Goal: Transaction & Acquisition: Purchase product/service

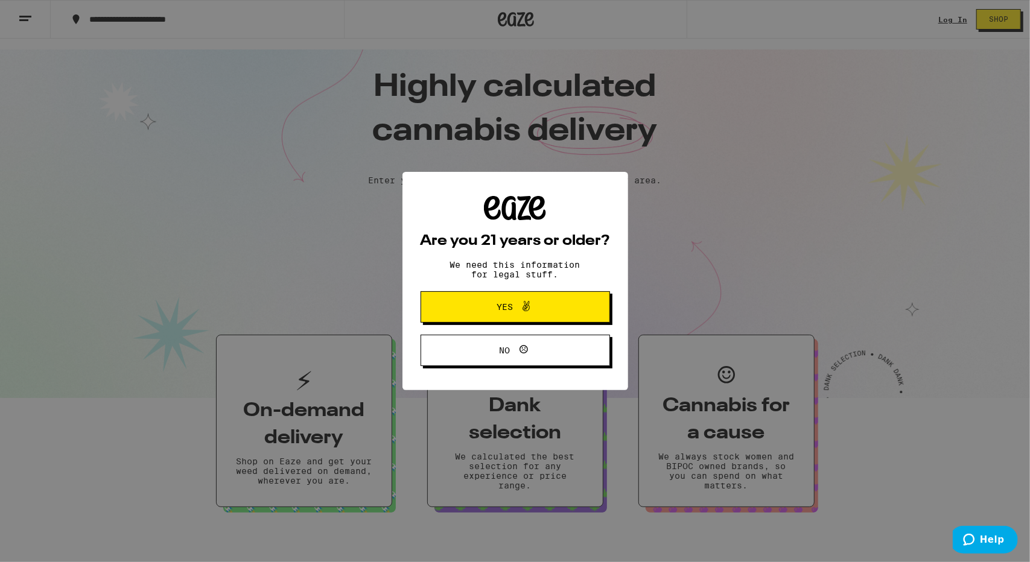
click at [556, 315] on span "Yes" at bounding box center [515, 307] width 92 height 16
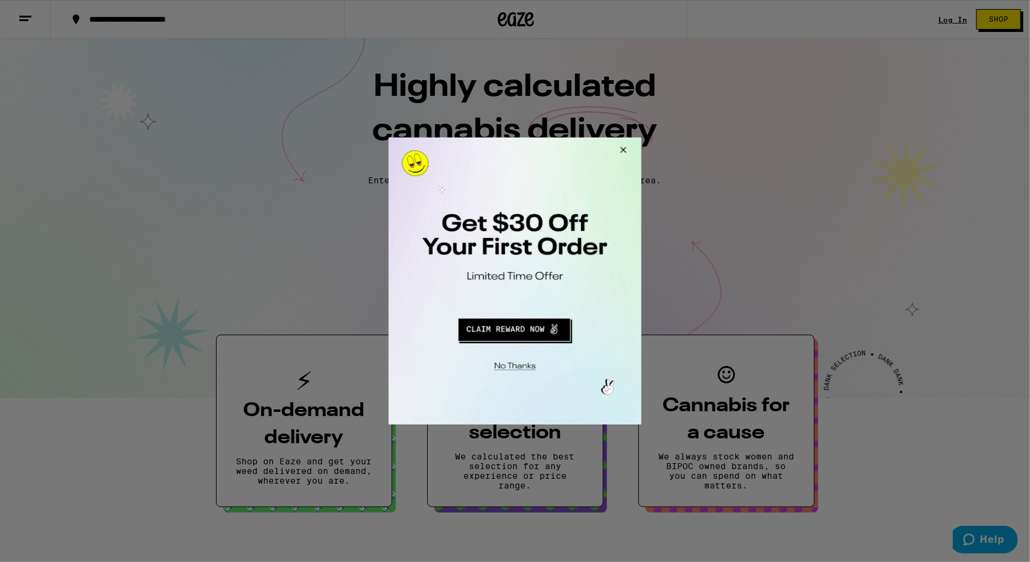
click at [521, 367] on button "Close Modal" at bounding box center [513, 364] width 246 height 19
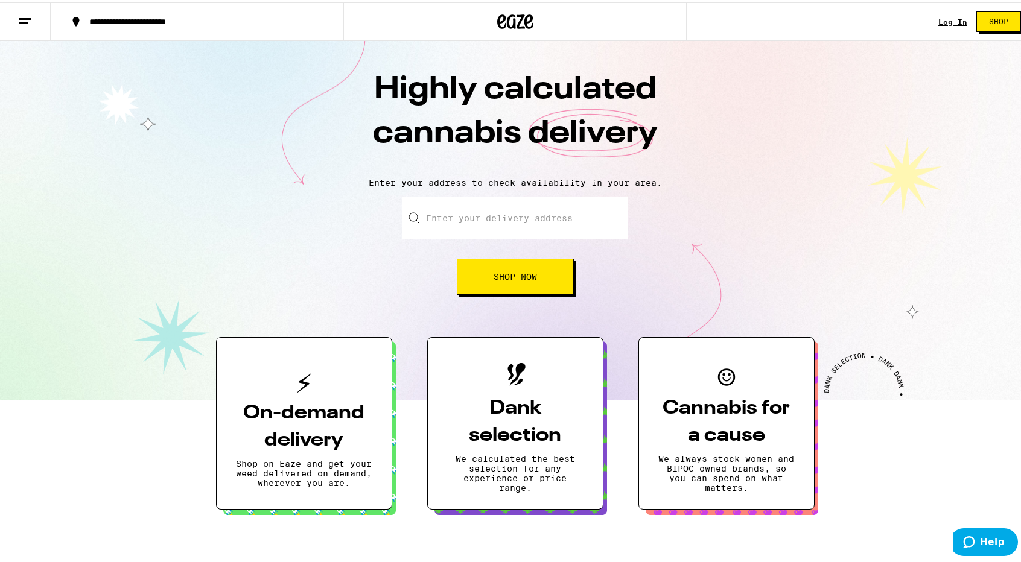
drag, startPoint x: 929, startPoint y: 8, endPoint x: 936, endPoint y: 15, distance: 10.2
click at [932, 11] on div "**********" at bounding box center [515, 19] width 1030 height 39
click at [941, 19] on link "Log In" at bounding box center [952, 20] width 29 height 8
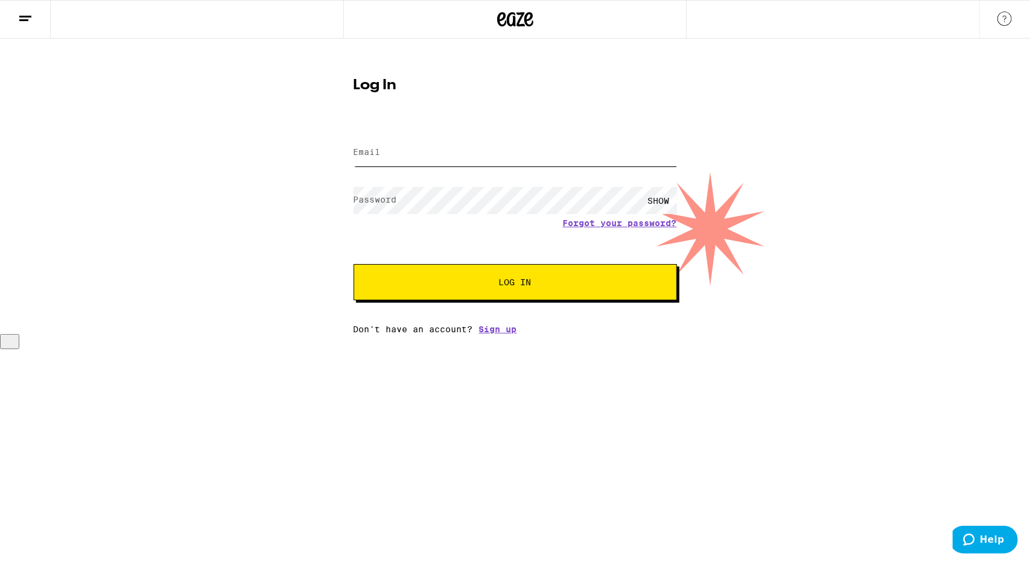
click at [477, 160] on input "Email" at bounding box center [515, 152] width 323 height 27
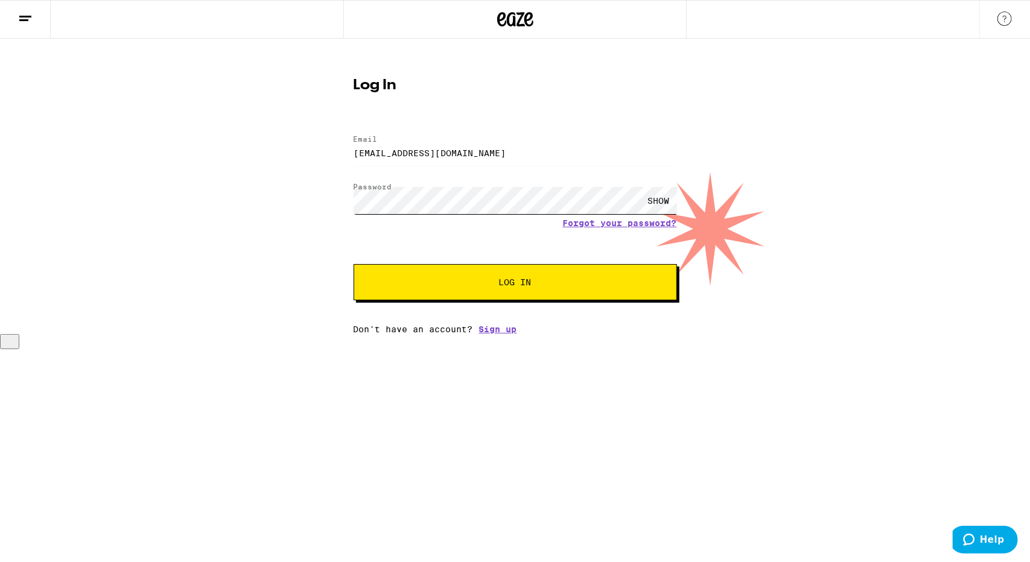
click at [354, 264] on button "Log In" at bounding box center [515, 282] width 323 height 36
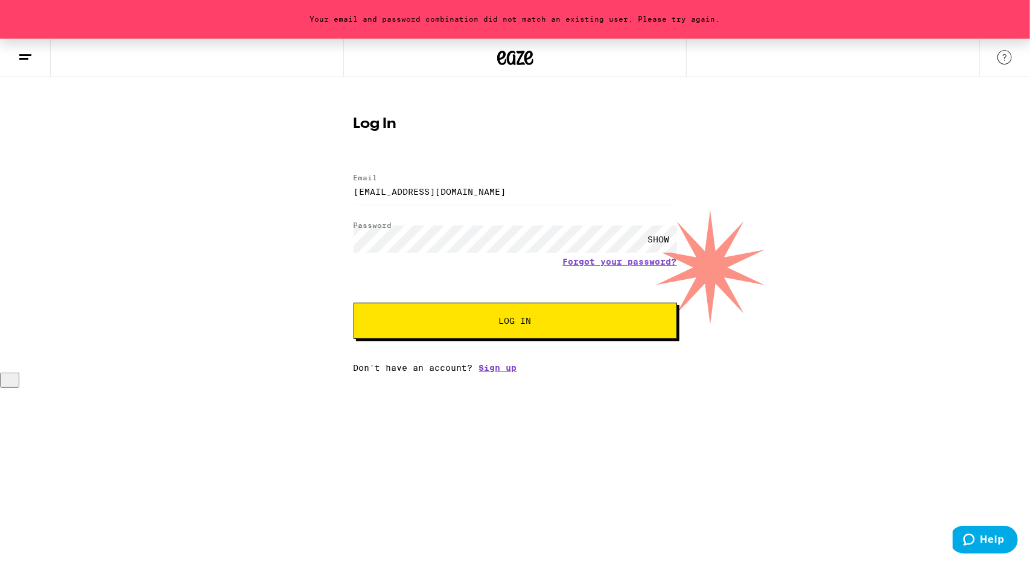
click at [400, 217] on form "Email Email [EMAIL_ADDRESS][DOMAIN_NAME] Password Password SHOW Forgot your pas…" at bounding box center [515, 250] width 323 height 177
click at [354, 303] on button "Log In" at bounding box center [515, 321] width 323 height 36
click at [664, 241] on div "SHOW" at bounding box center [659, 239] width 36 height 27
click at [664, 241] on div "HIDE" at bounding box center [659, 239] width 36 height 27
click at [496, 199] on input "[EMAIL_ADDRESS][DOMAIN_NAME]" at bounding box center [515, 191] width 323 height 27
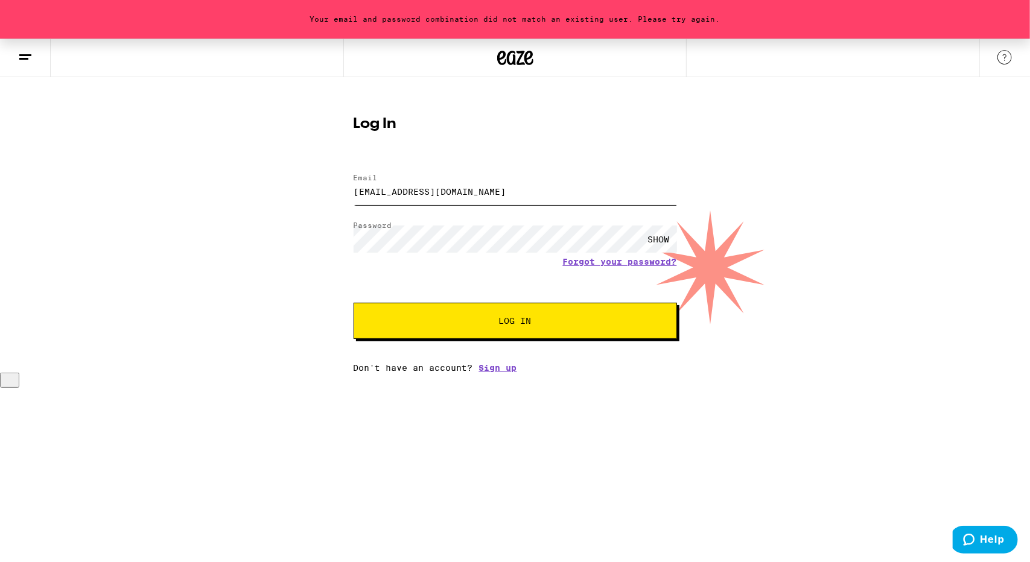
click at [496, 199] on input "[EMAIL_ADDRESS][DOMAIN_NAME]" at bounding box center [515, 191] width 323 height 27
type input "[EMAIL_ADDRESS][DOMAIN_NAME]"
click at [557, 294] on form "Email Email [EMAIL_ADDRESS][DOMAIN_NAME] Password Password SHOW Forgot your pas…" at bounding box center [515, 250] width 323 height 177
click at [568, 311] on button "Log In" at bounding box center [515, 321] width 323 height 36
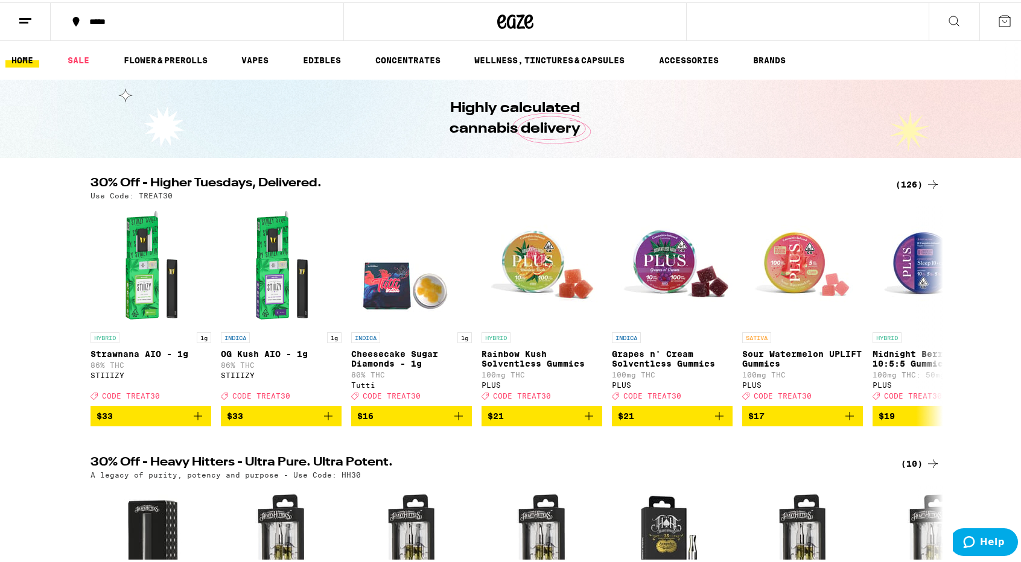
click at [90, 24] on div "*****" at bounding box center [203, 19] width 240 height 8
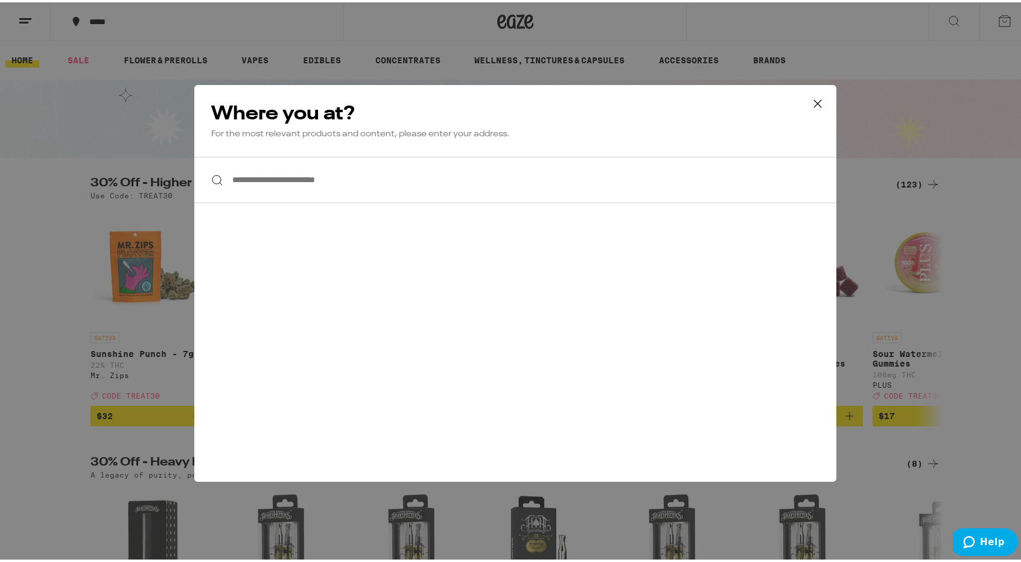
click at [306, 182] on input "**********" at bounding box center [515, 177] width 642 height 46
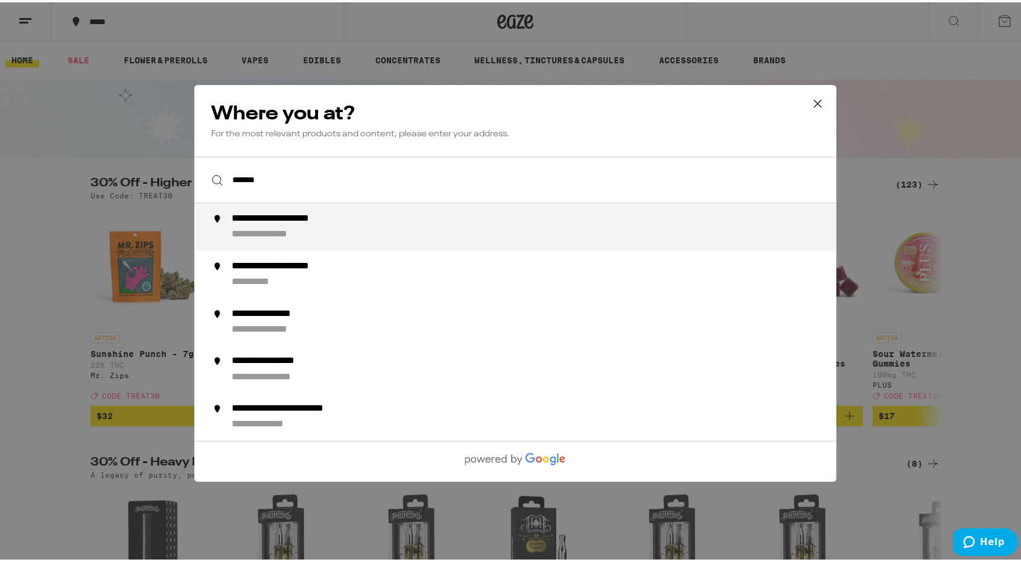
click at [304, 208] on li "**********" at bounding box center [515, 225] width 642 height 48
type input "**********"
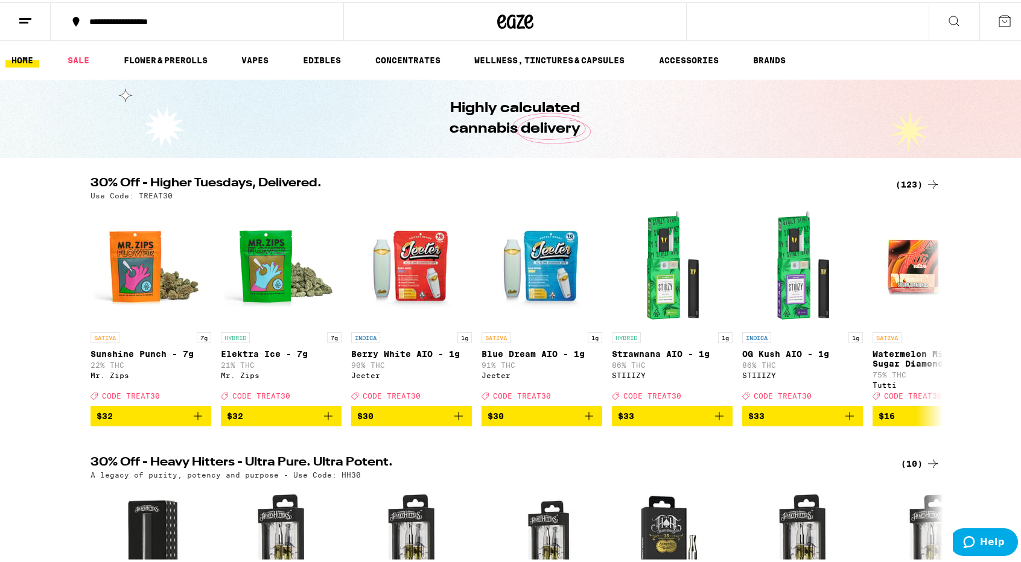
click at [171, 22] on button "**********" at bounding box center [197, 19] width 293 height 36
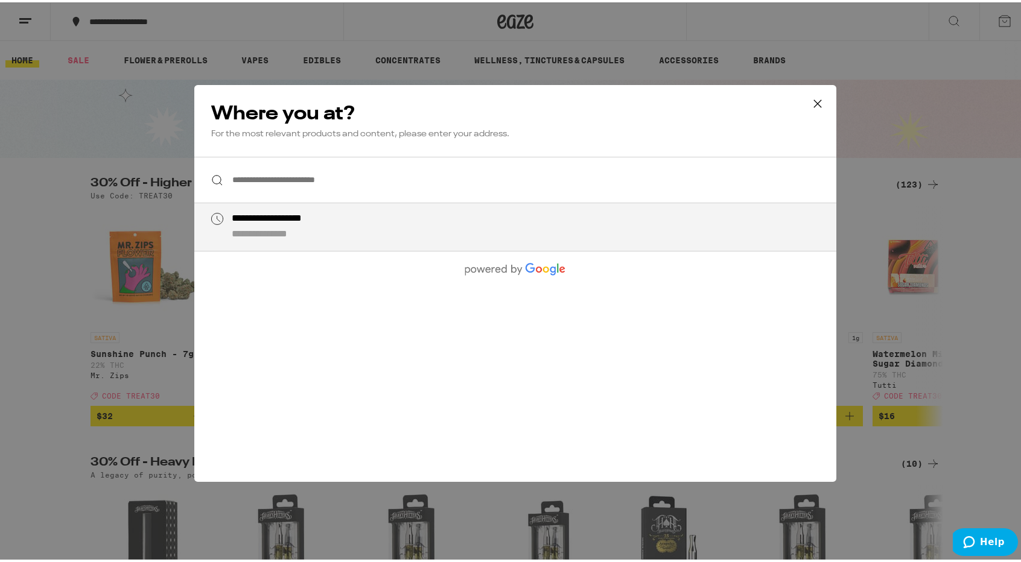
click at [436, 176] on input "**********" at bounding box center [515, 177] width 642 height 46
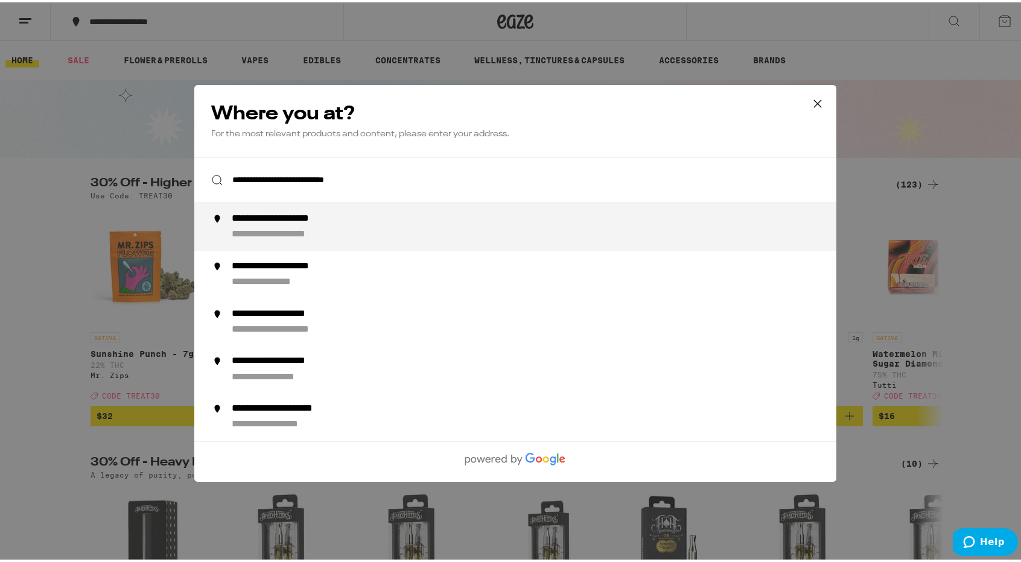
type input "**********"
click at [816, 96] on icon at bounding box center [817, 101] width 18 height 18
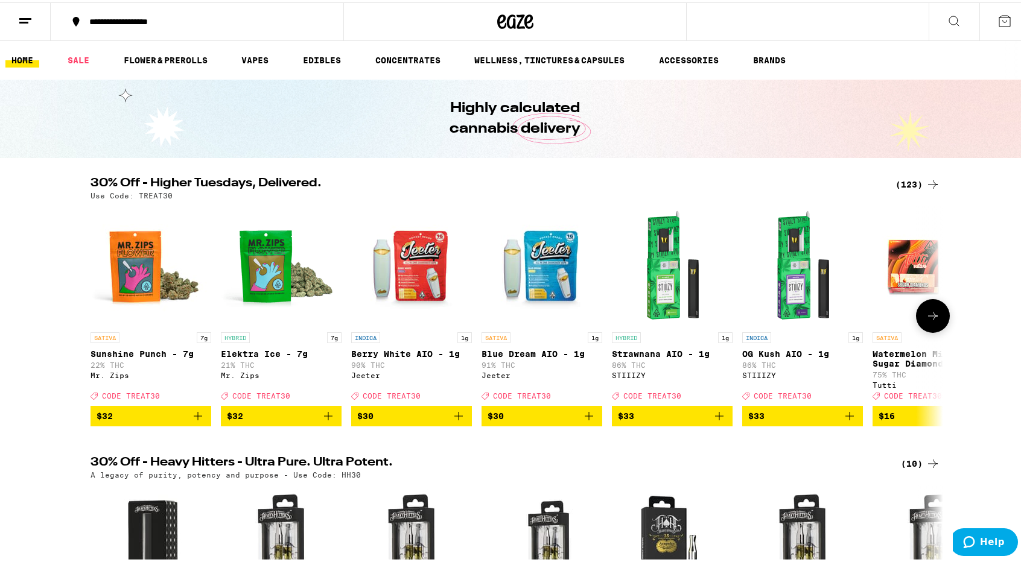
click at [926, 321] on icon at bounding box center [933, 314] width 14 height 14
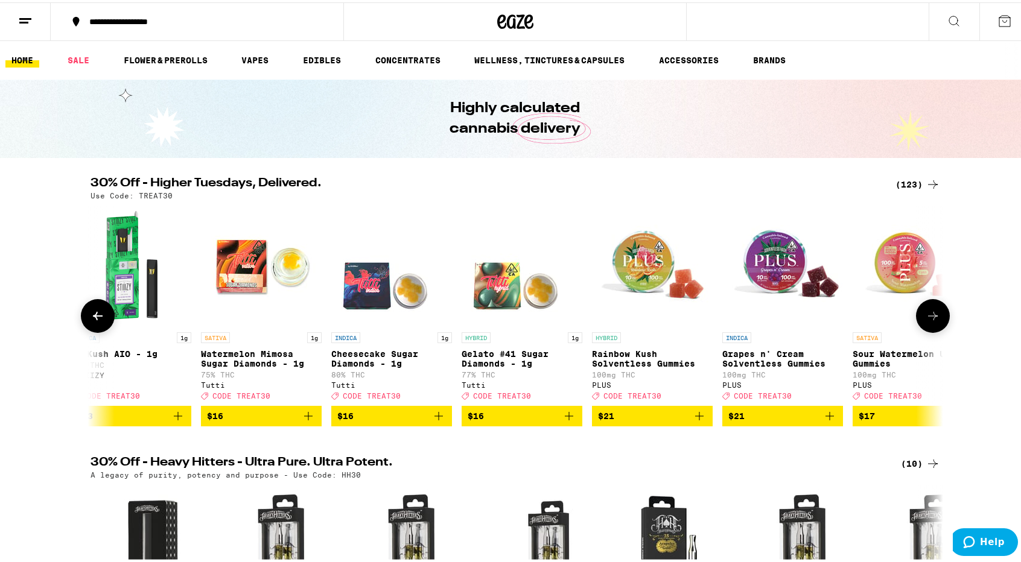
scroll to position [0, 718]
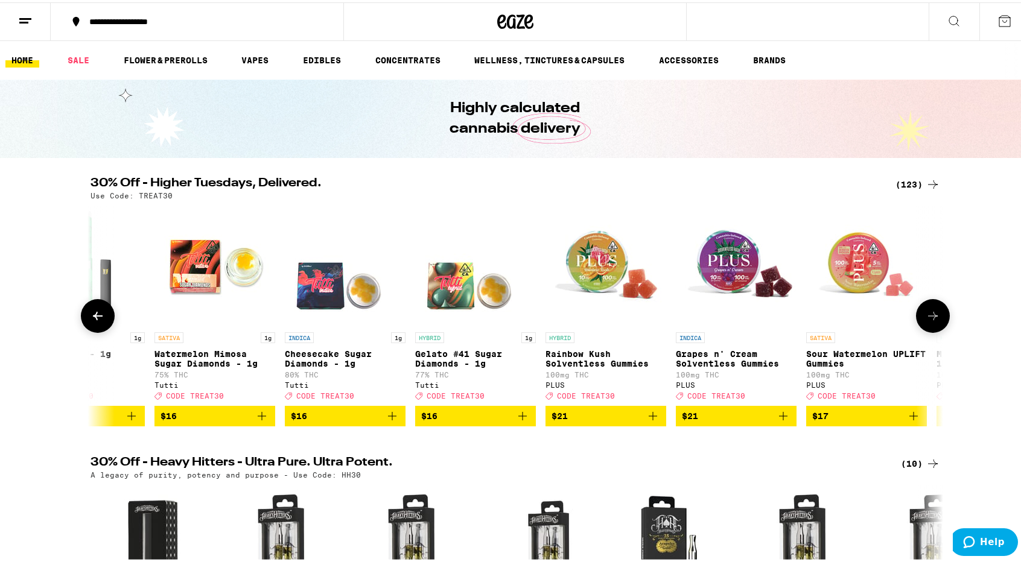
click at [926, 321] on icon at bounding box center [933, 314] width 14 height 14
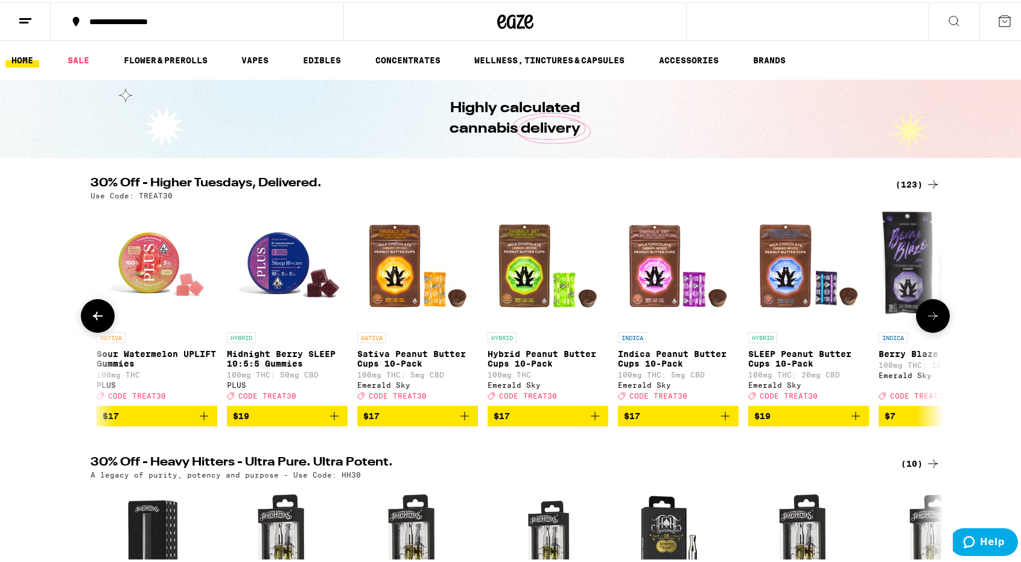
scroll to position [0, 1436]
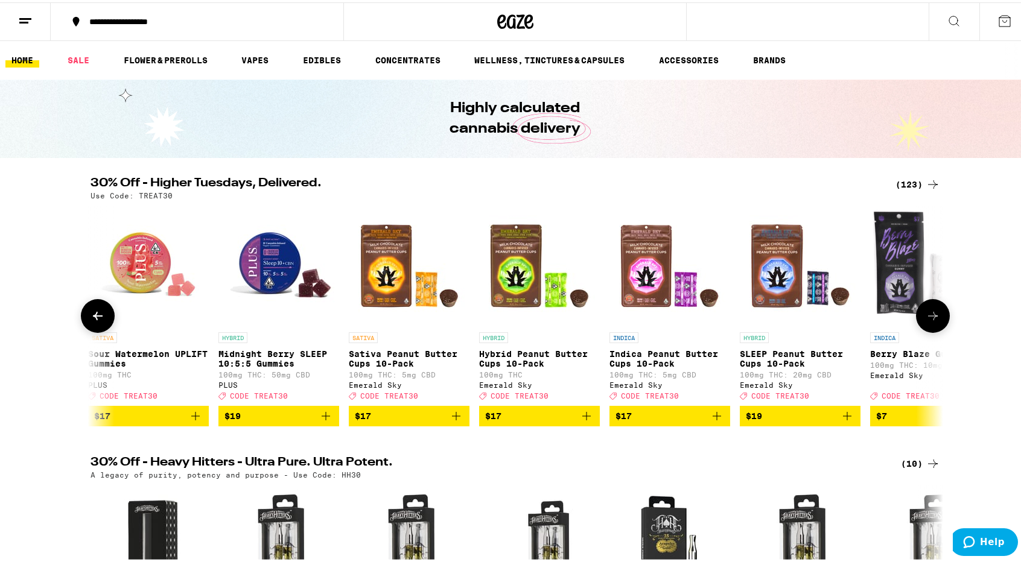
click at [931, 321] on icon at bounding box center [933, 314] width 14 height 14
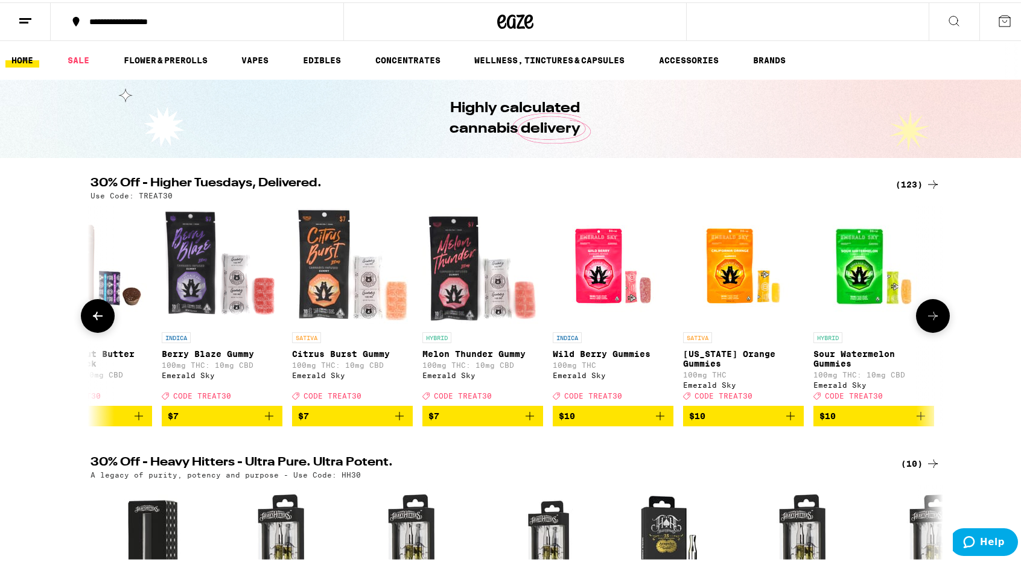
scroll to position [0, 2154]
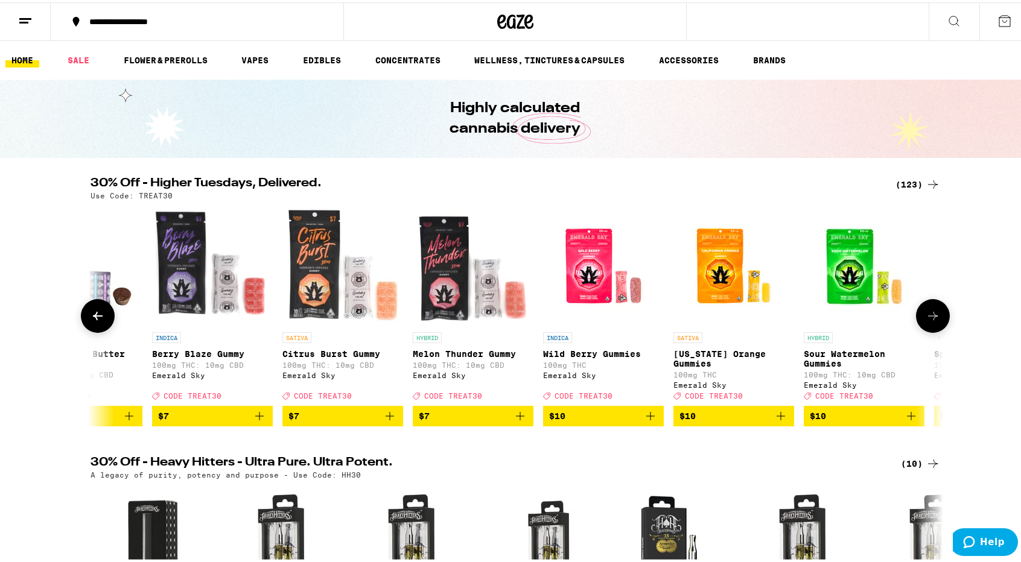
click at [930, 321] on icon at bounding box center [933, 314] width 14 height 14
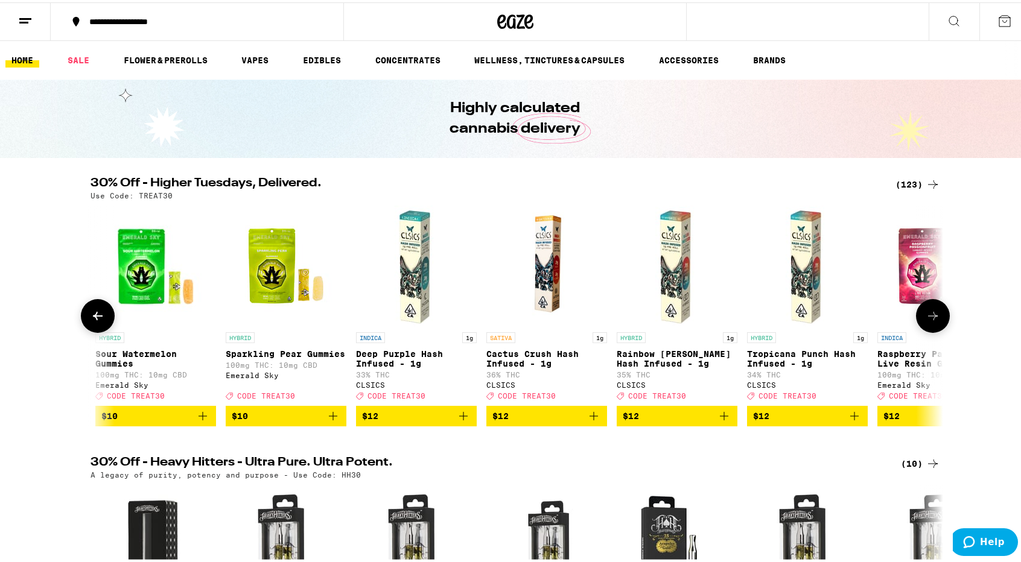
scroll to position [0, 2872]
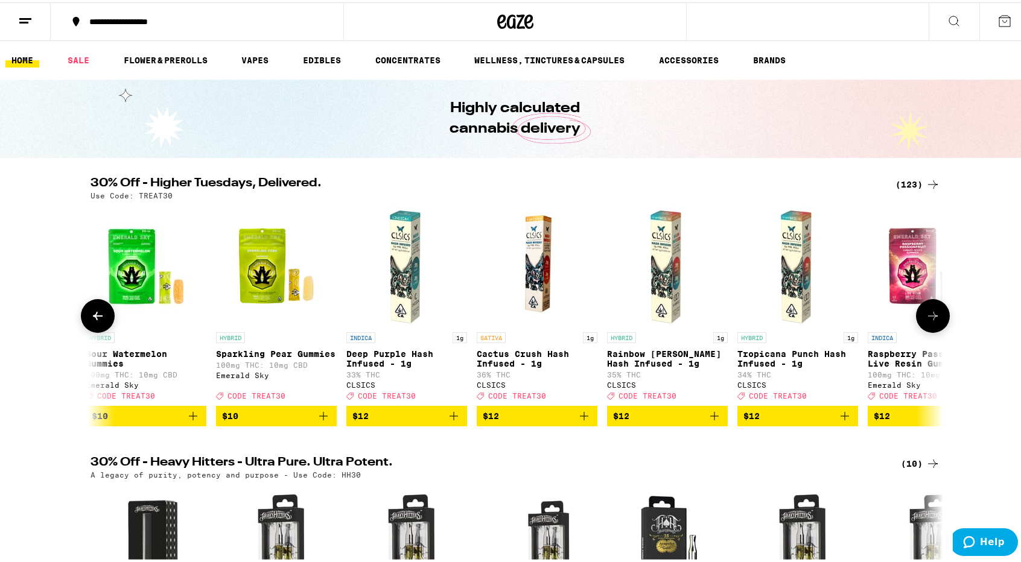
click at [934, 321] on icon at bounding box center [933, 314] width 14 height 14
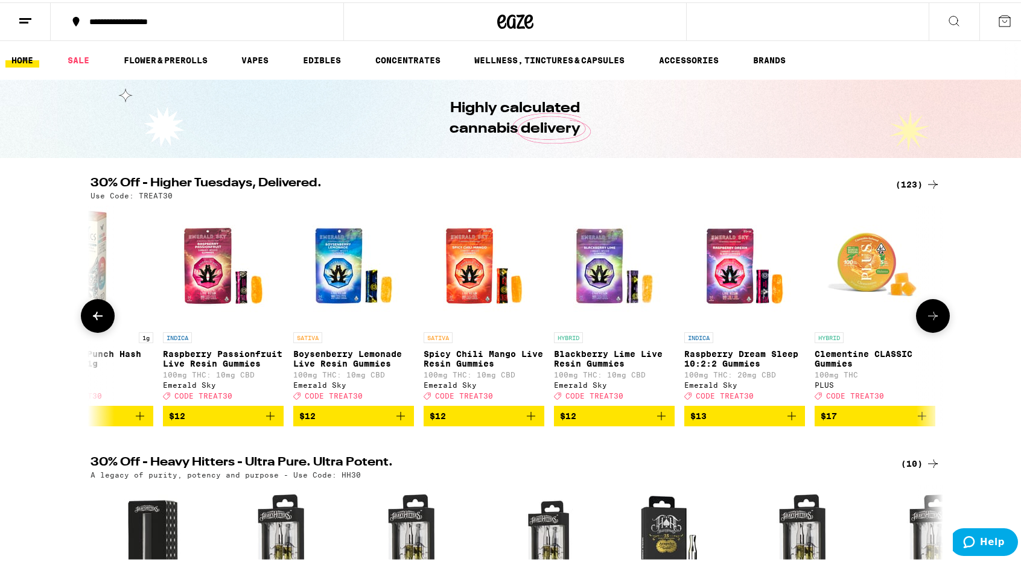
scroll to position [0, 3590]
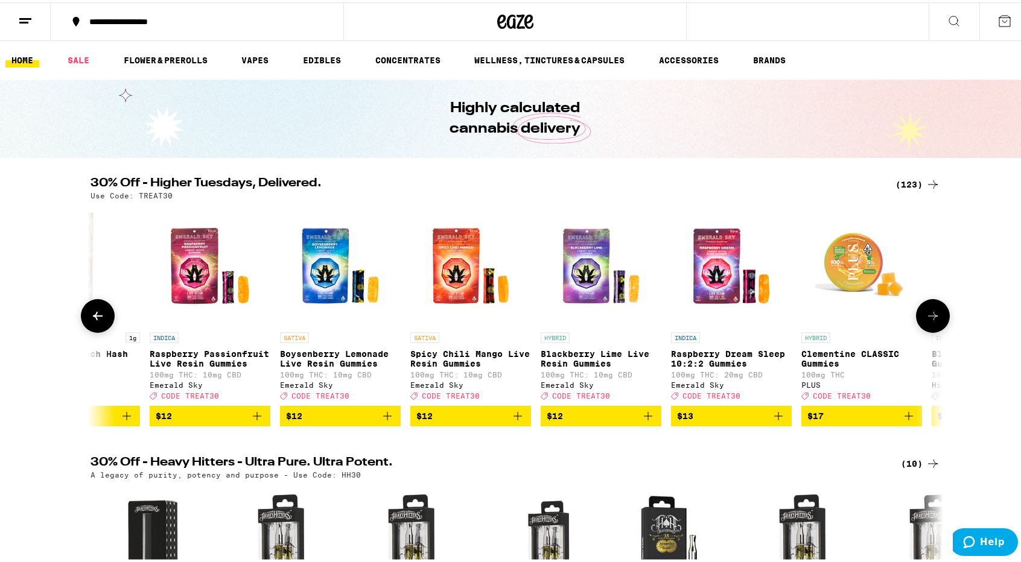
click at [934, 321] on icon at bounding box center [933, 314] width 14 height 14
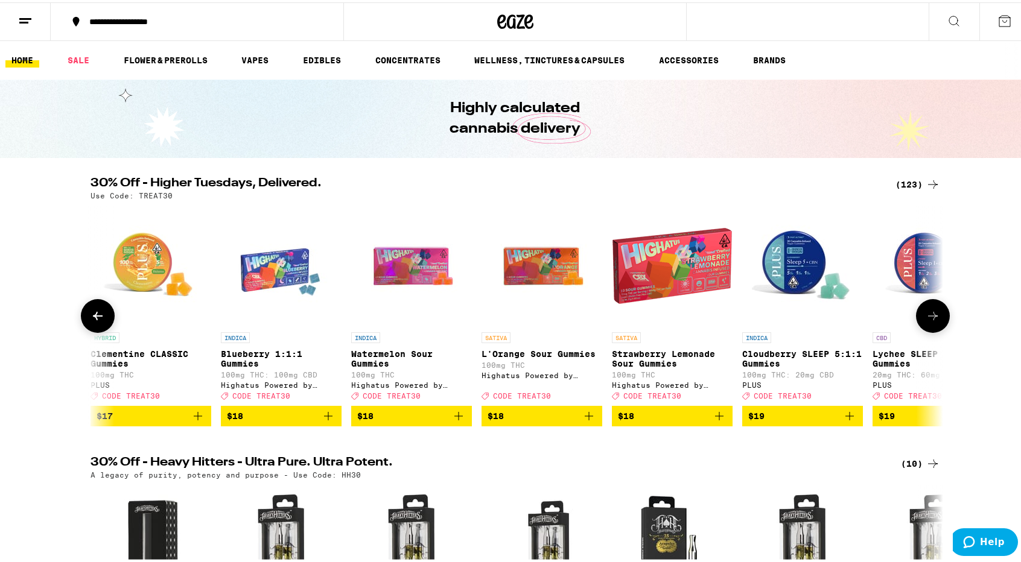
scroll to position [0, 4308]
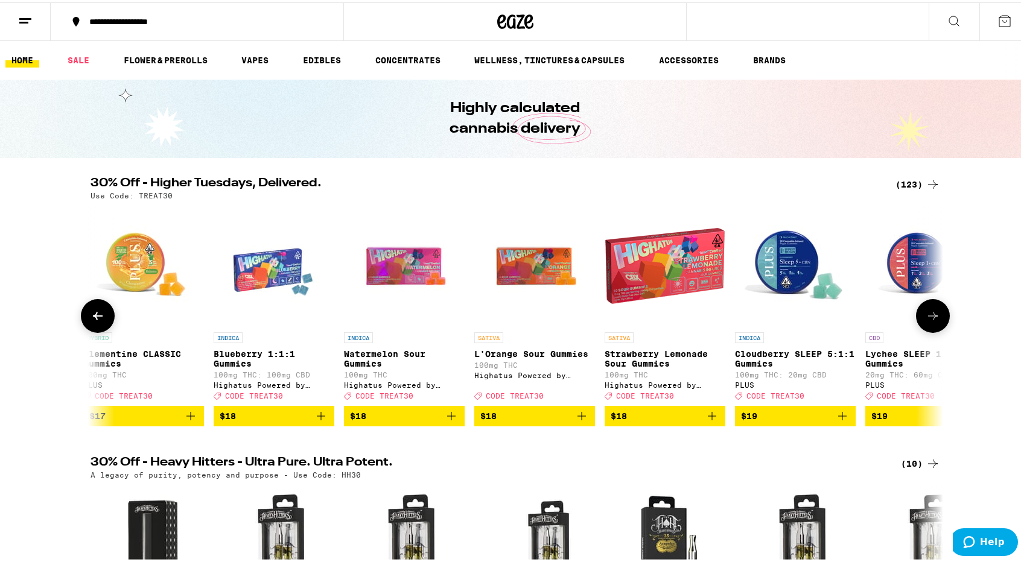
click at [934, 321] on icon at bounding box center [933, 314] width 14 height 14
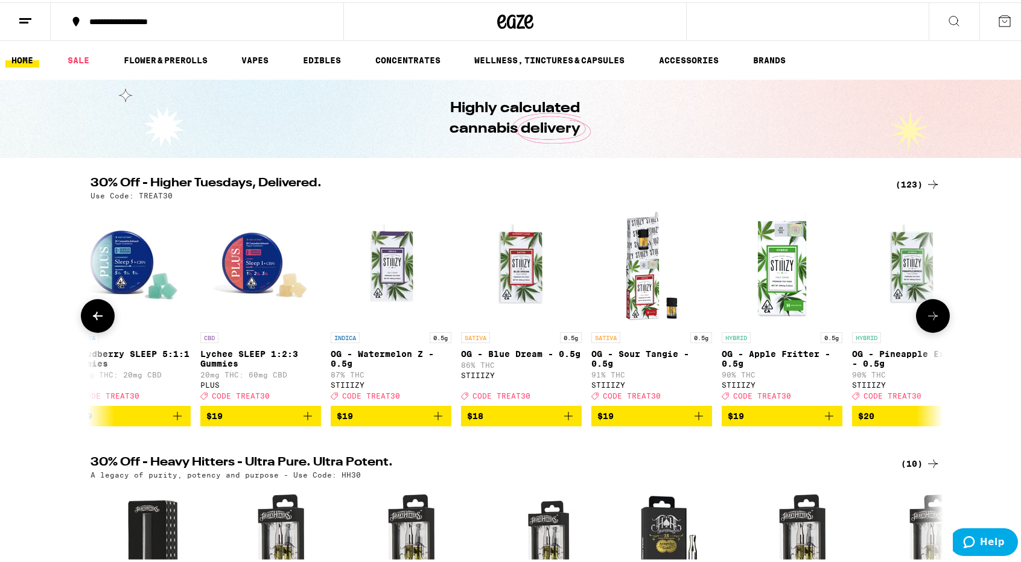
click at [934, 321] on icon at bounding box center [933, 314] width 14 height 14
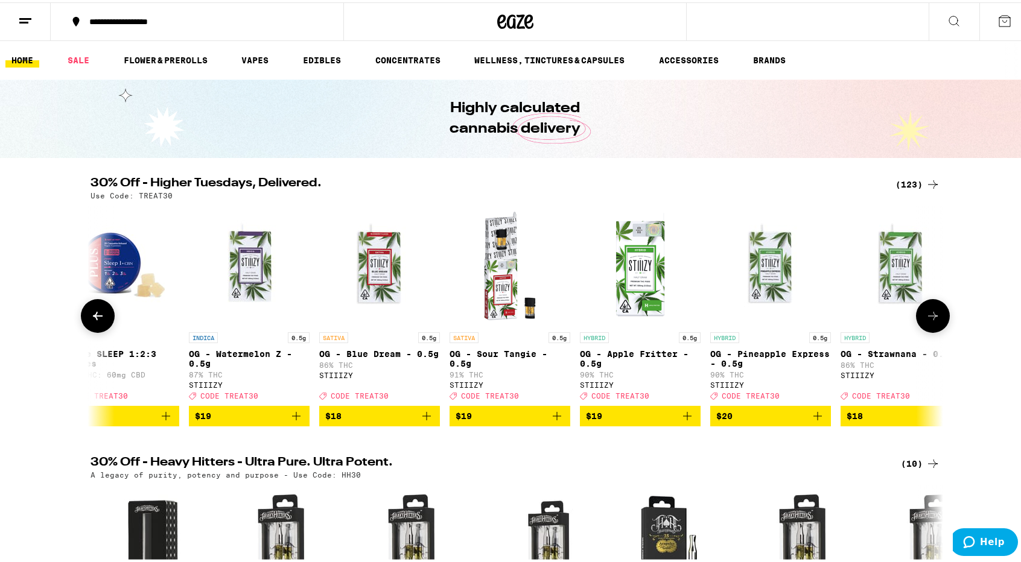
click at [934, 321] on icon at bounding box center [933, 314] width 14 height 14
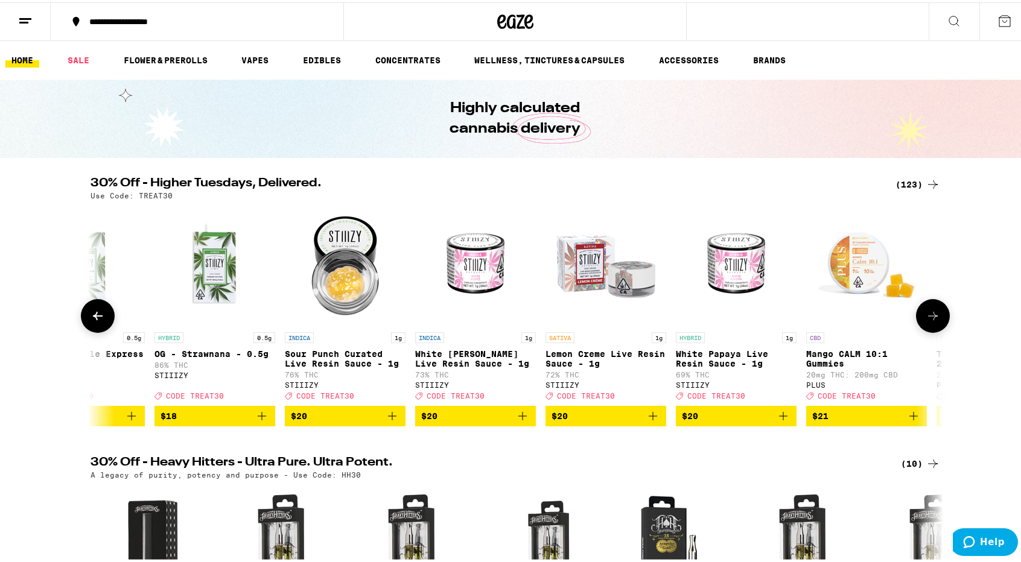
click at [934, 321] on icon at bounding box center [933, 314] width 14 height 14
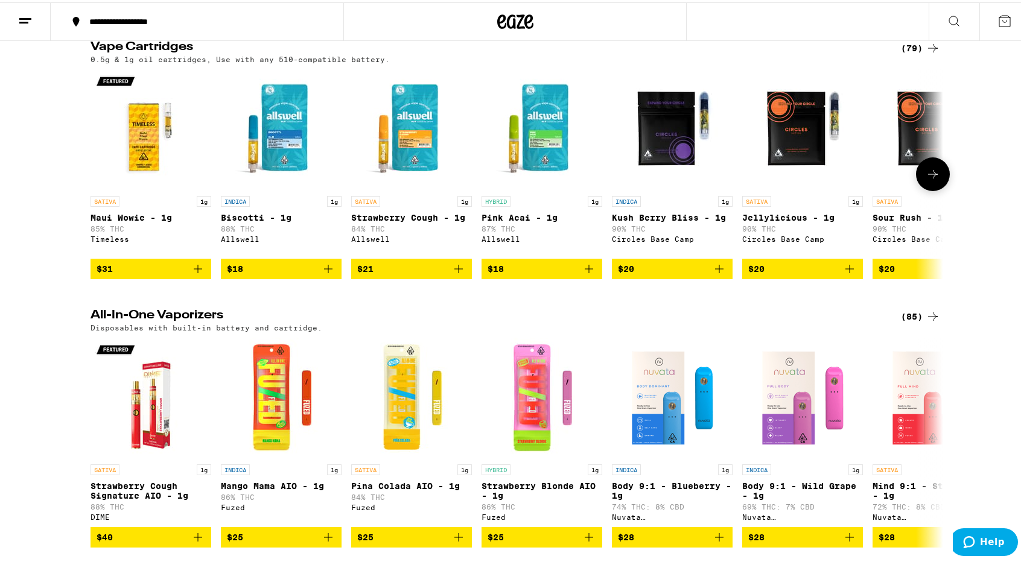
scroll to position [1810, 0]
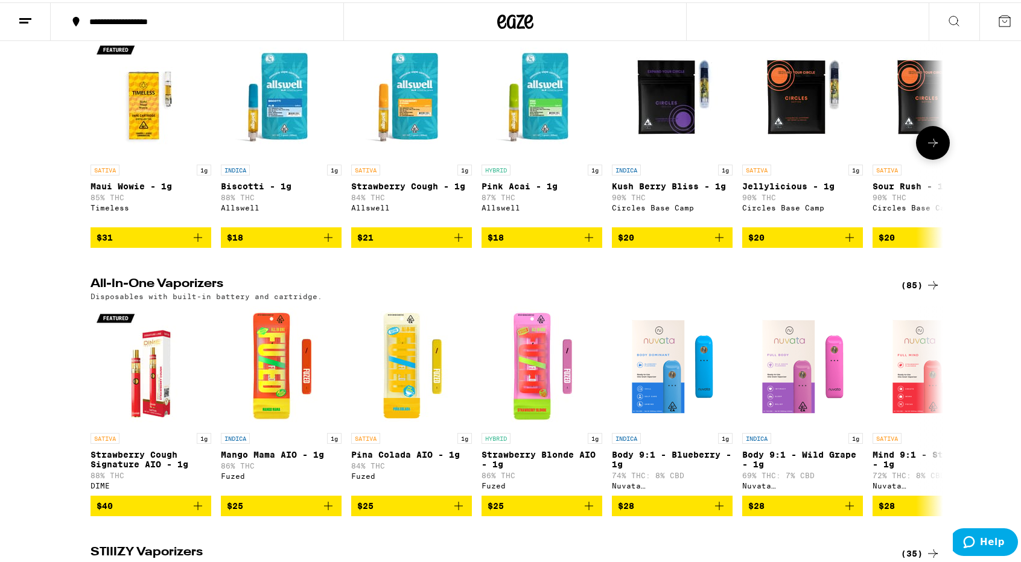
click at [927, 157] on button at bounding box center [933, 141] width 34 height 34
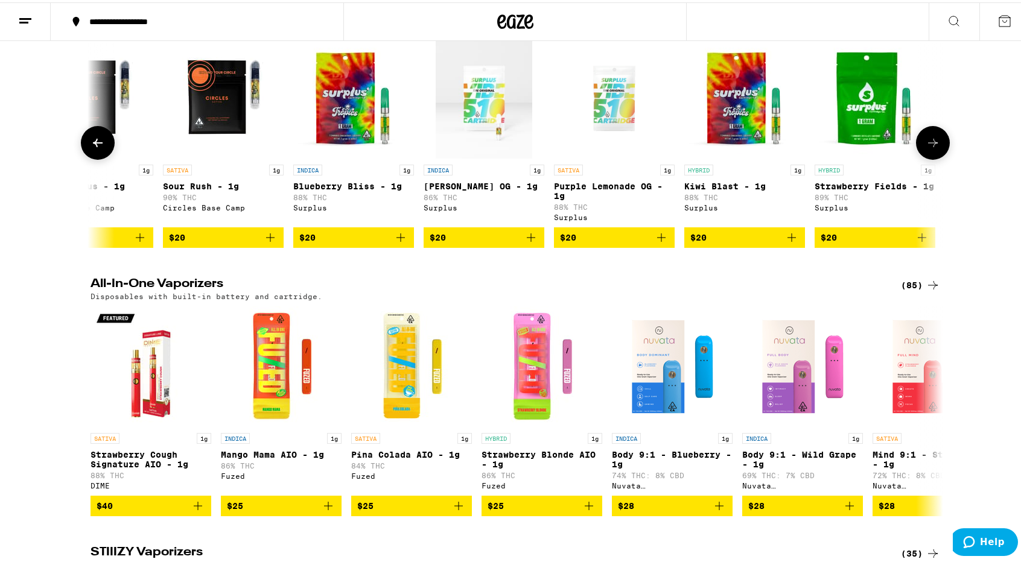
scroll to position [0, 718]
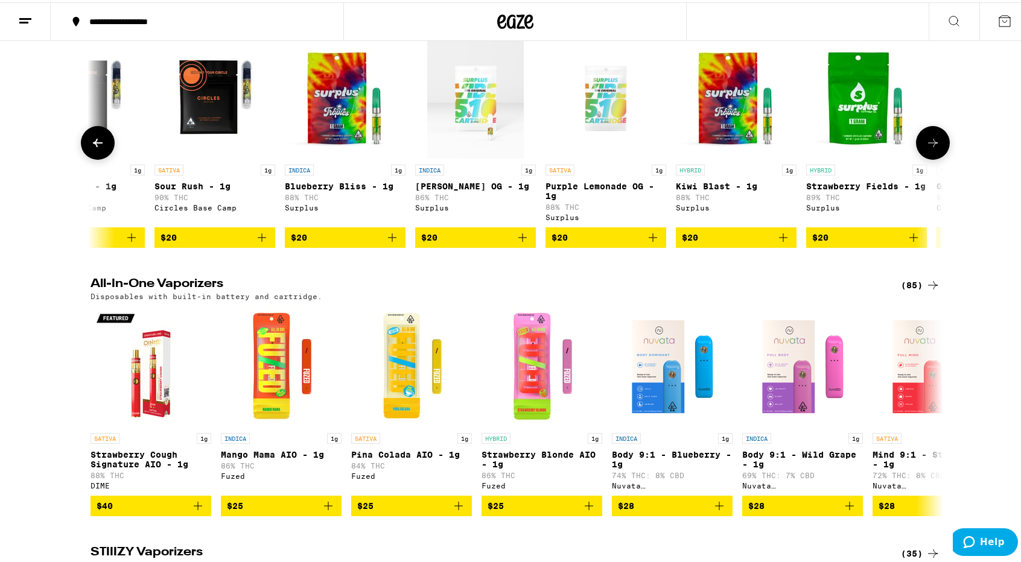
click at [927, 157] on button at bounding box center [933, 141] width 34 height 34
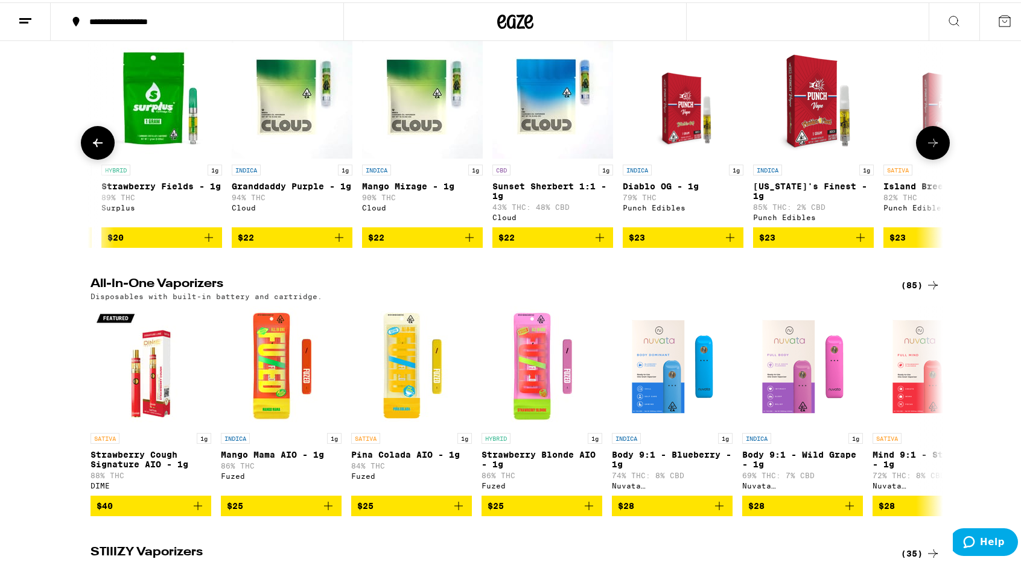
scroll to position [0, 1436]
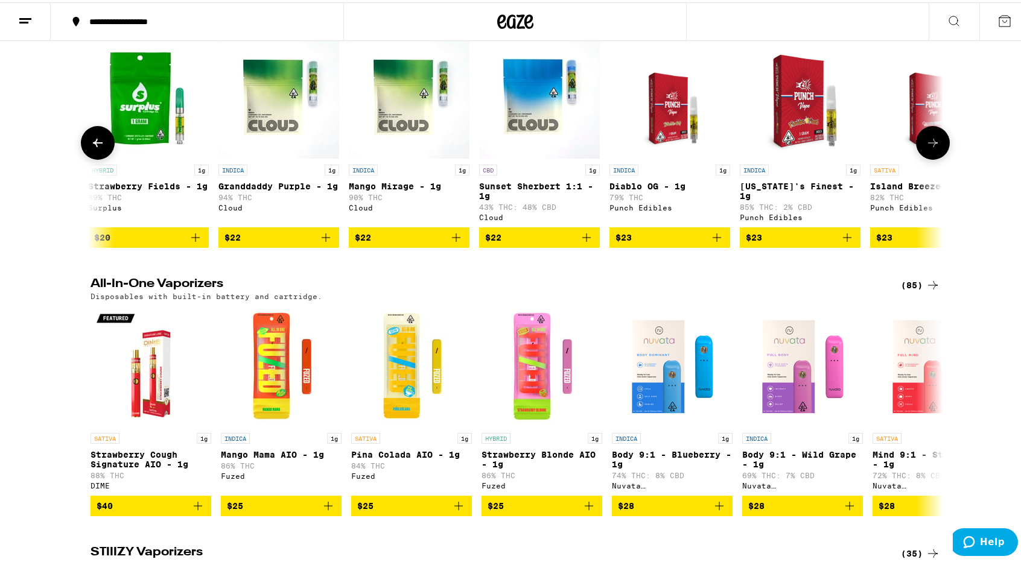
click at [927, 157] on button at bounding box center [933, 141] width 34 height 34
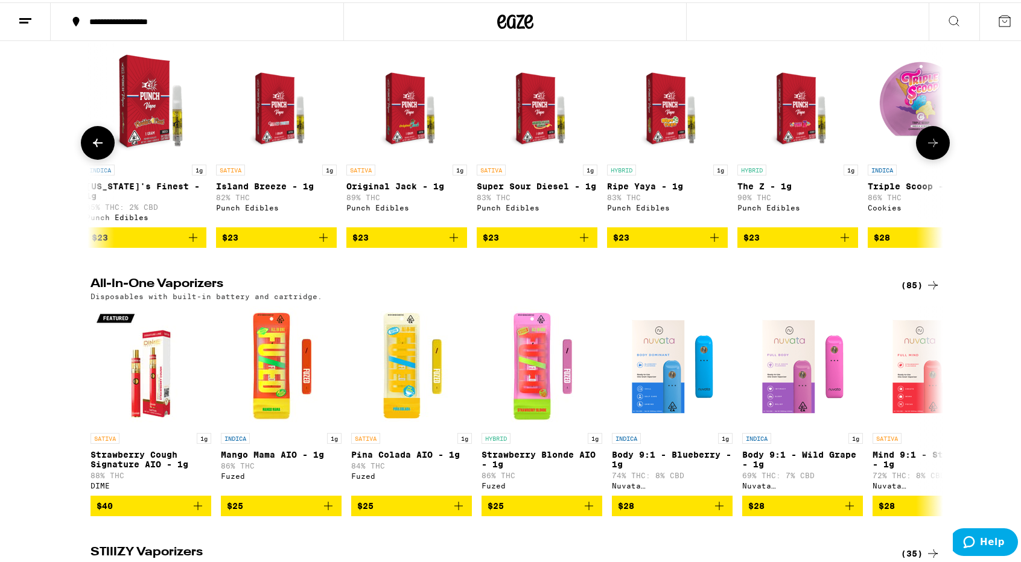
scroll to position [0, 2154]
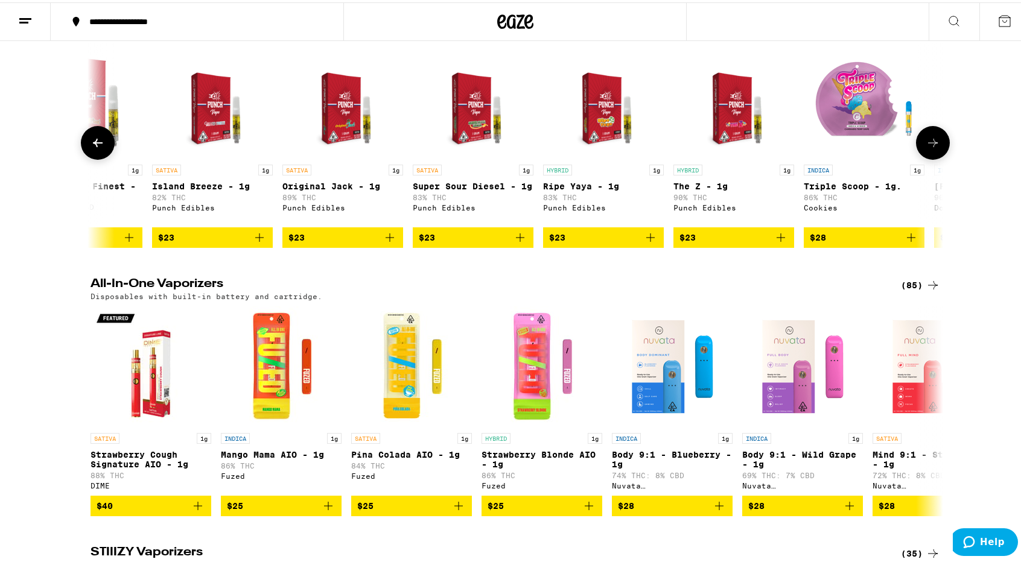
click at [98, 148] on icon at bounding box center [98, 140] width 14 height 14
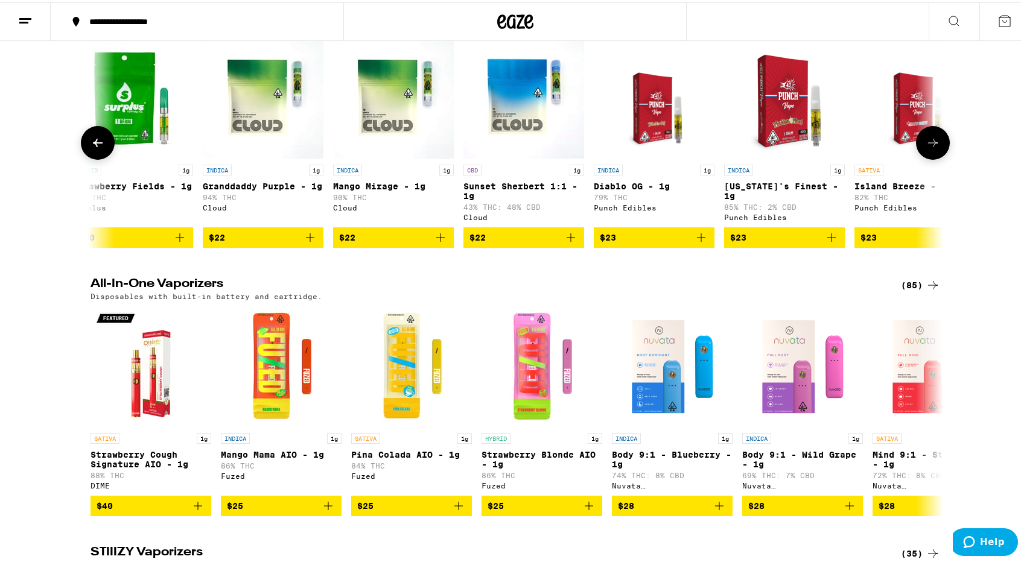
scroll to position [0, 1436]
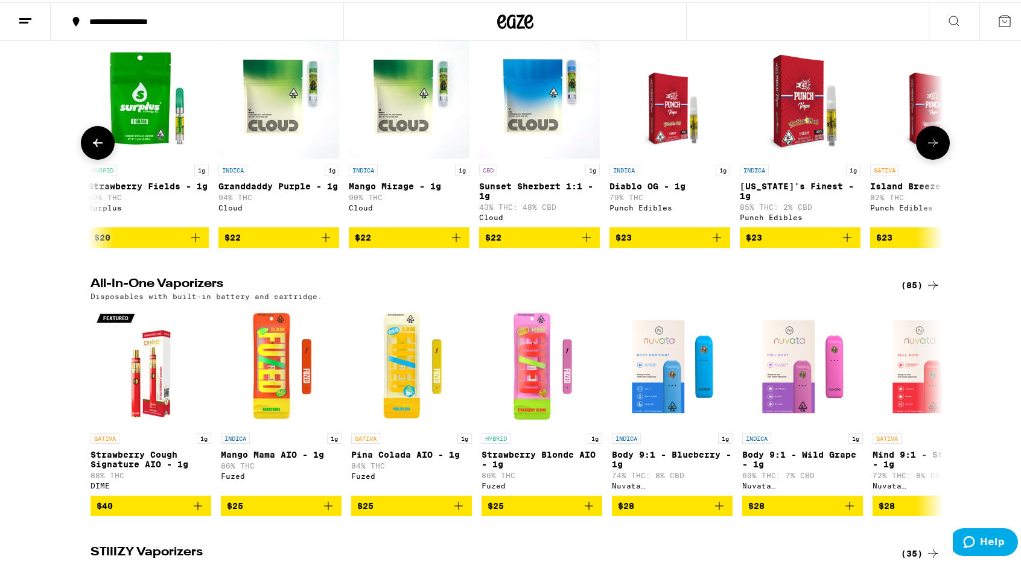
click at [928, 148] on icon at bounding box center [933, 140] width 14 height 14
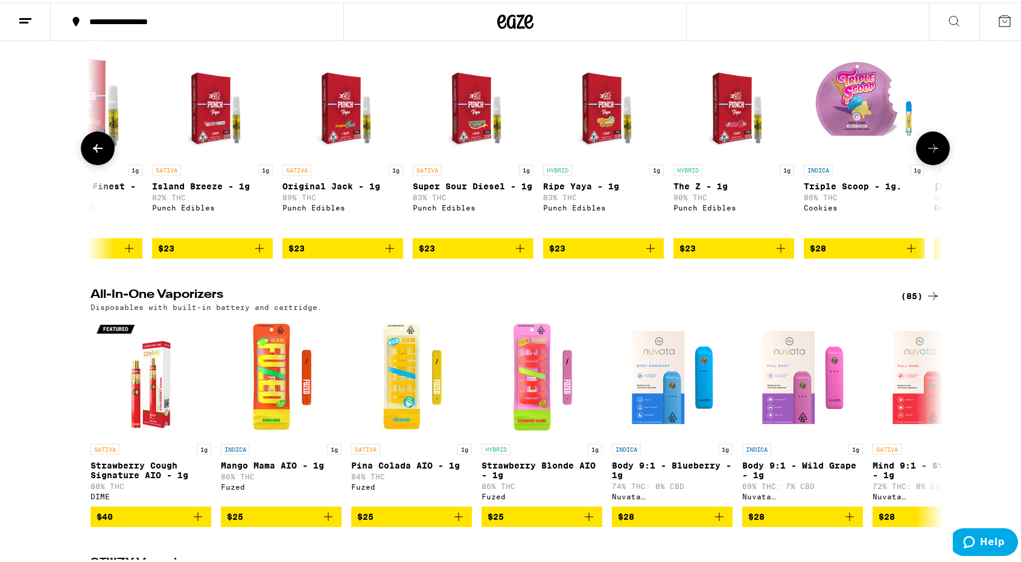
click at [927, 153] on icon at bounding box center [933, 146] width 14 height 14
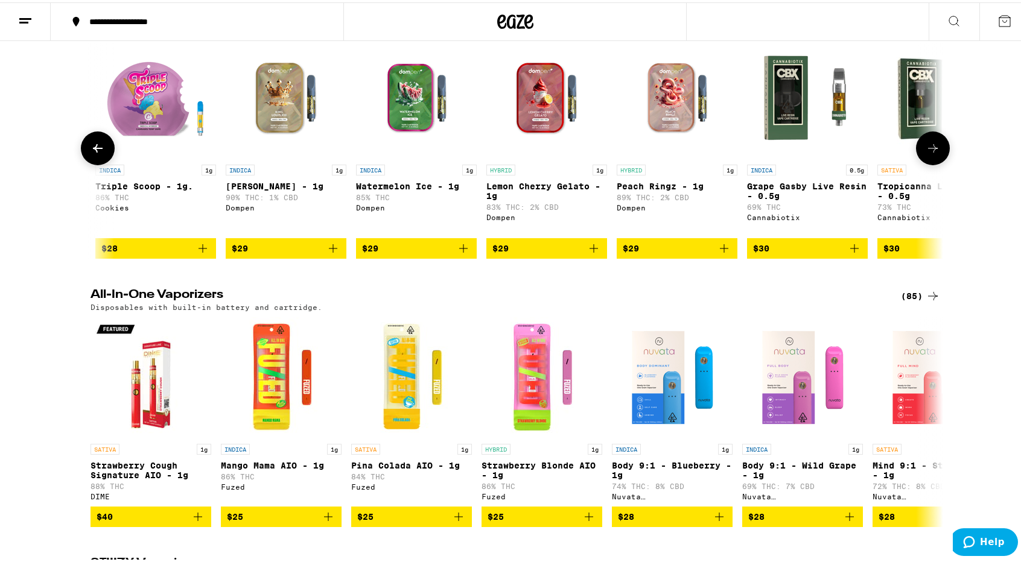
scroll to position [0, 2872]
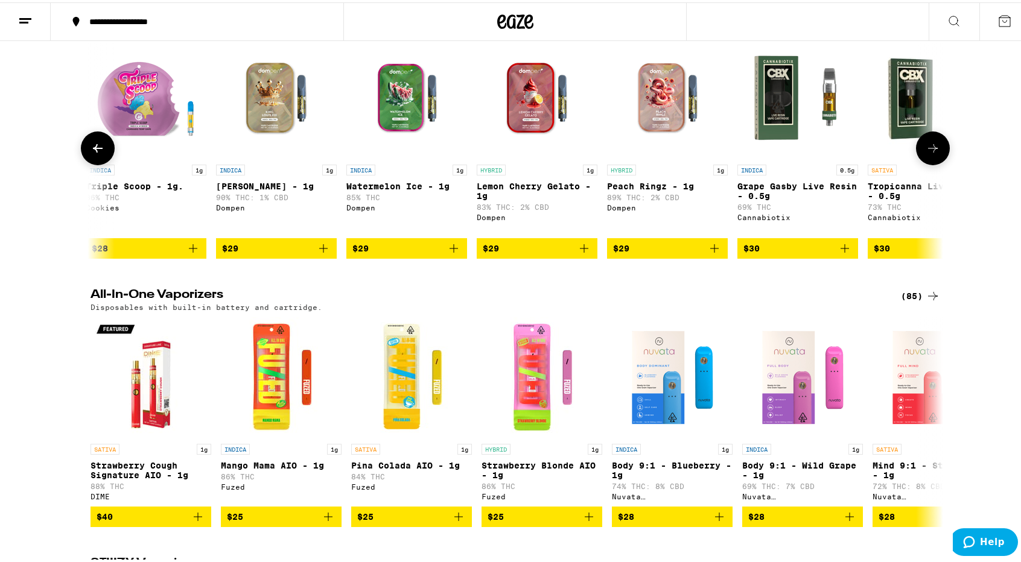
click at [927, 153] on icon at bounding box center [933, 146] width 14 height 14
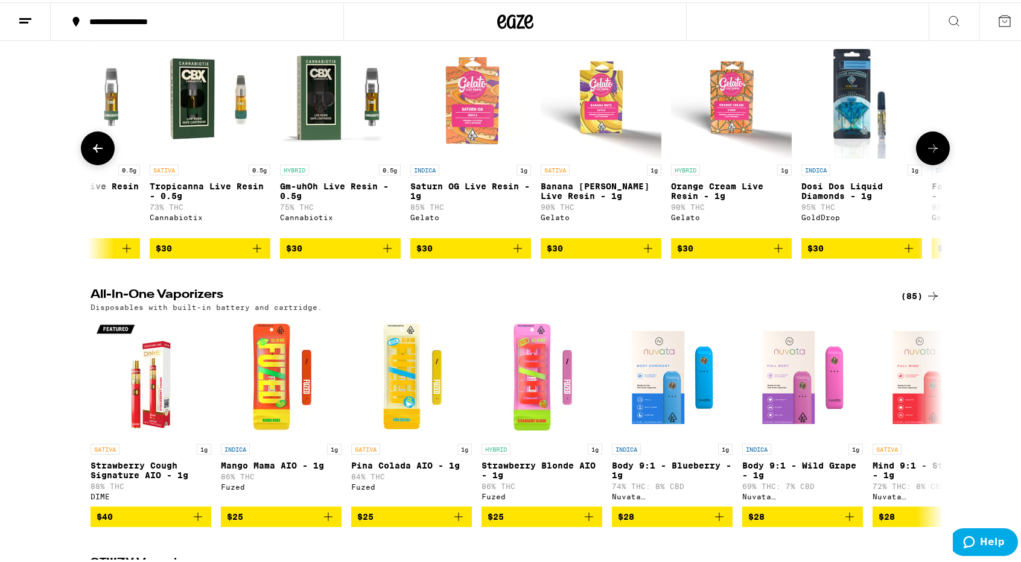
click at [927, 153] on icon at bounding box center [933, 146] width 14 height 14
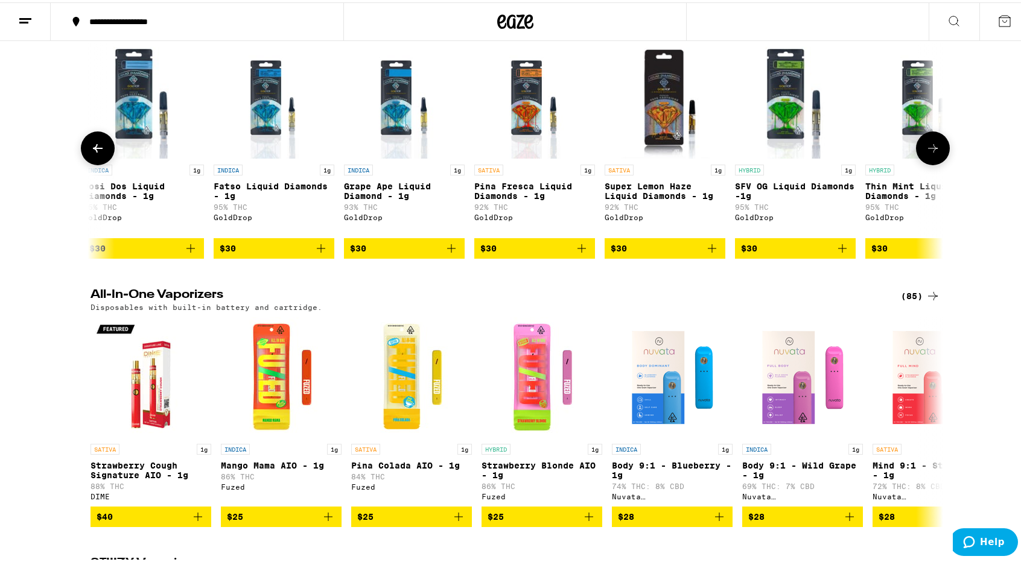
click at [927, 153] on icon at bounding box center [933, 146] width 14 height 14
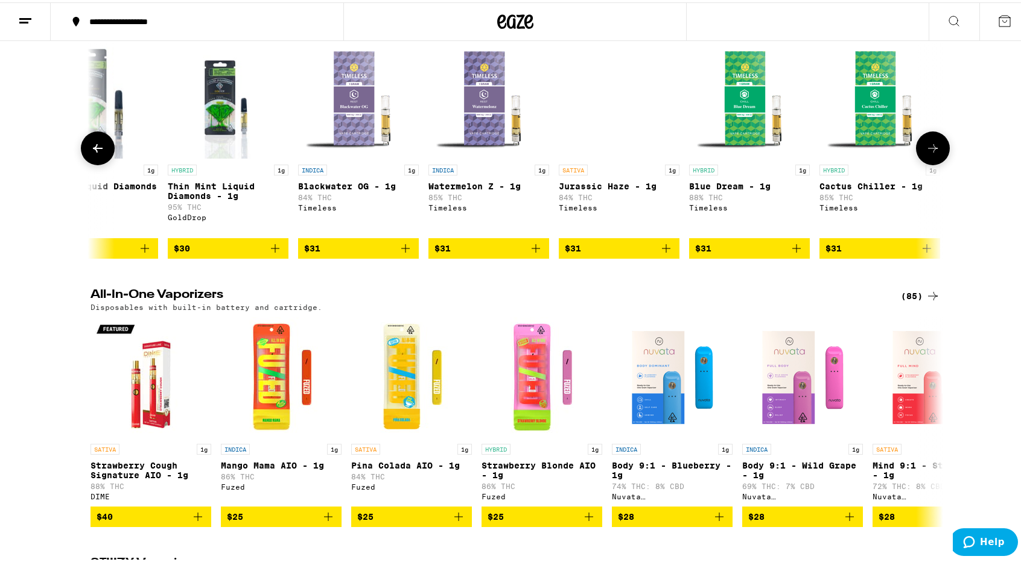
scroll to position [0, 5026]
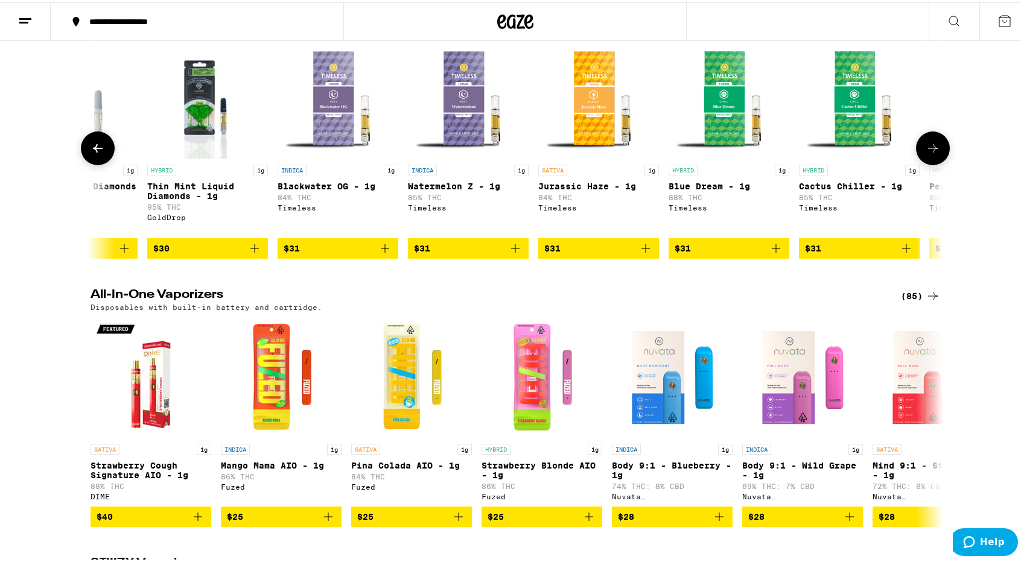
click at [927, 153] on icon at bounding box center [933, 146] width 14 height 14
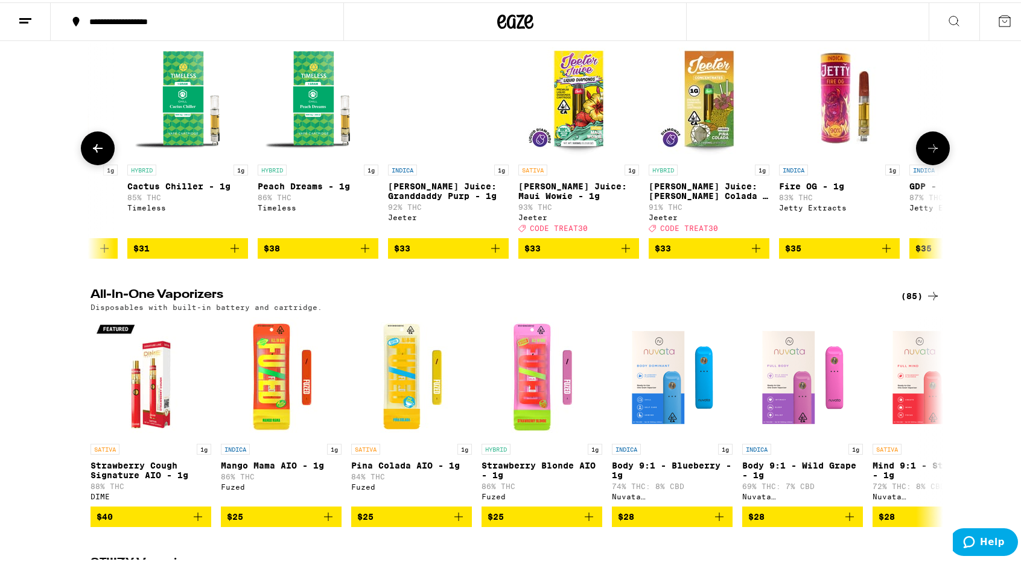
scroll to position [0, 5744]
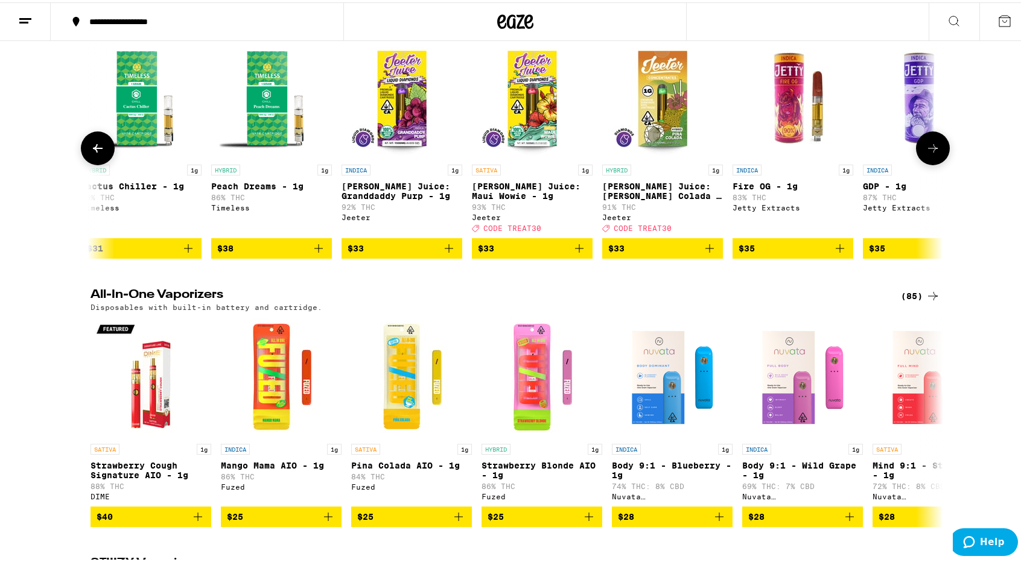
click at [98, 153] on icon at bounding box center [98, 146] width 14 height 14
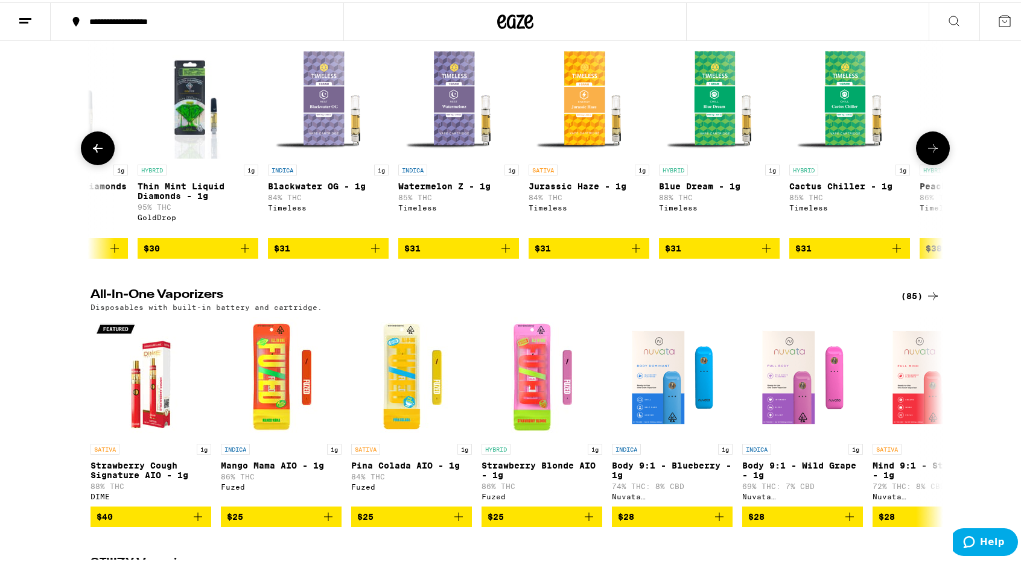
scroll to position [0, 5026]
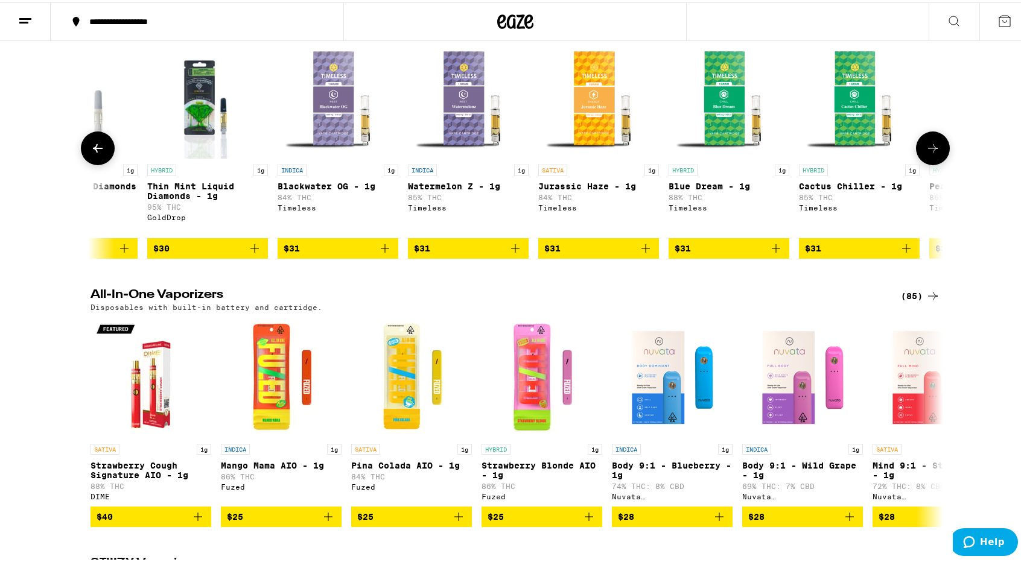
click at [935, 153] on icon at bounding box center [933, 146] width 14 height 14
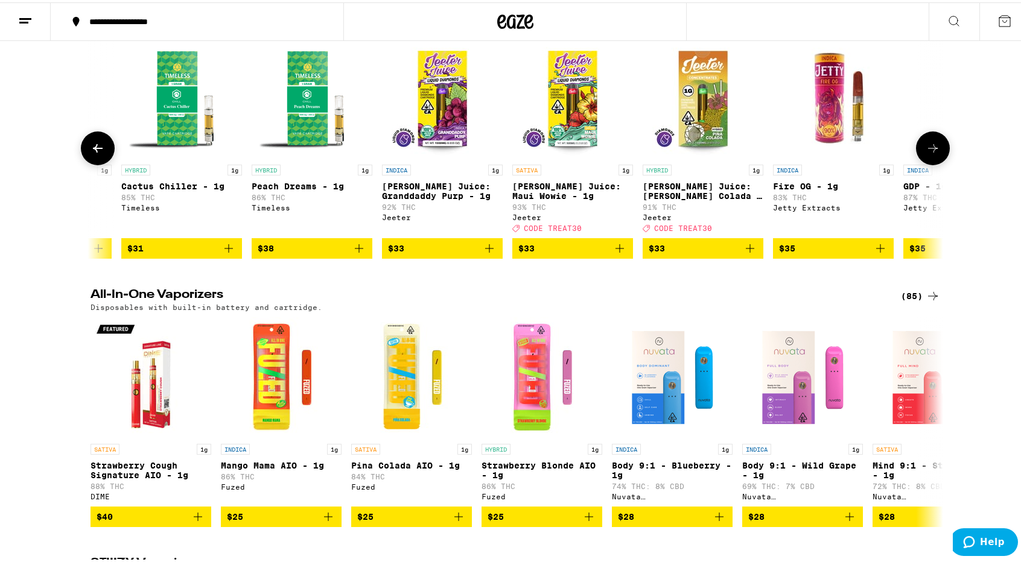
scroll to position [0, 5744]
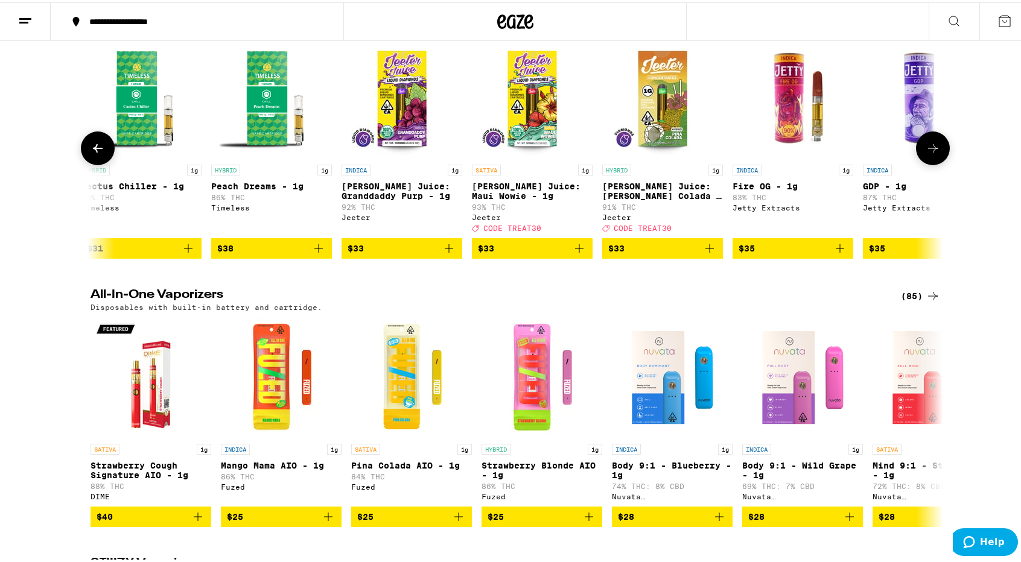
click at [92, 163] on button at bounding box center [98, 146] width 34 height 34
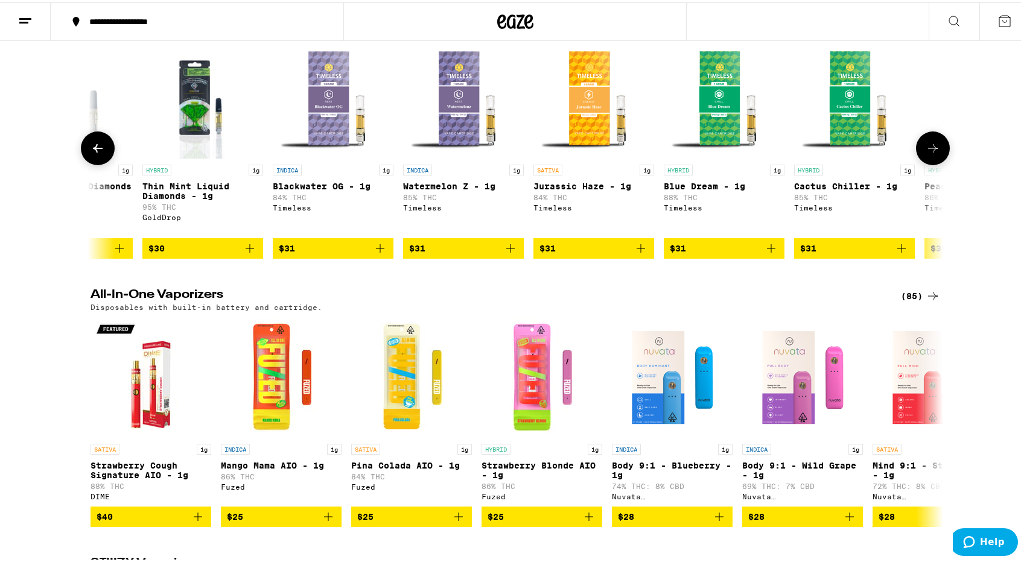
scroll to position [0, 5026]
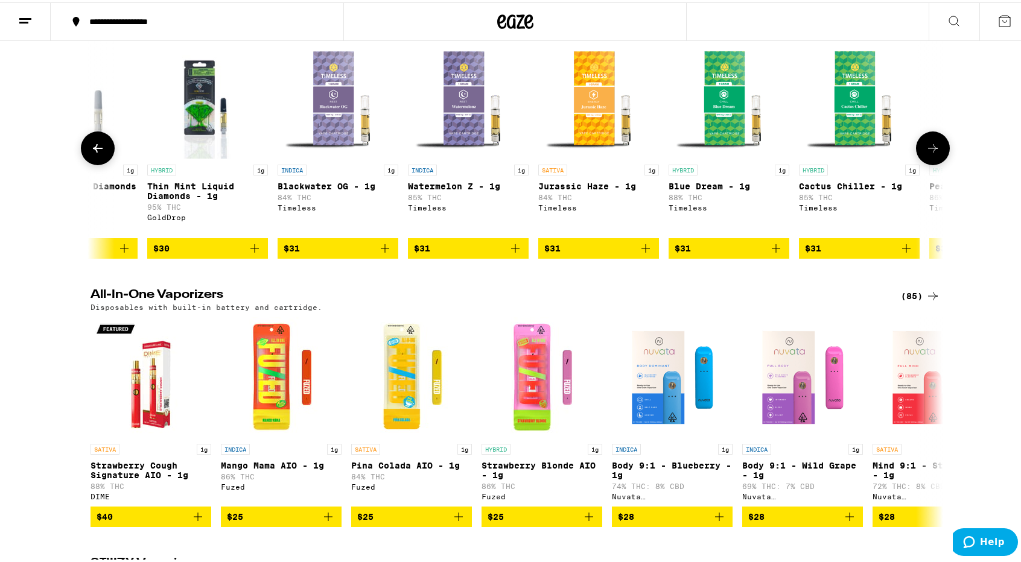
click at [927, 153] on icon at bounding box center [933, 146] width 14 height 14
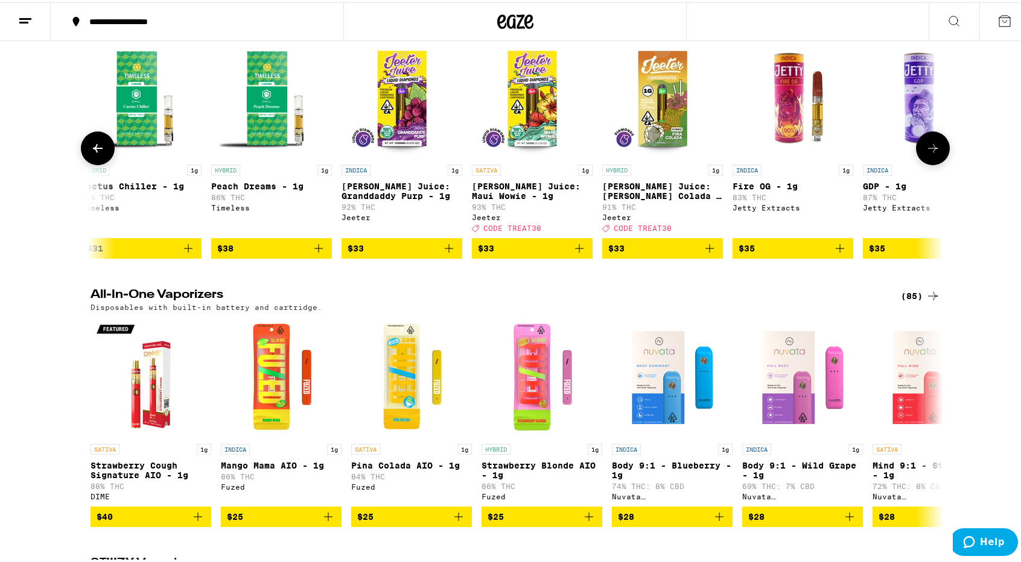
click at [927, 153] on icon at bounding box center [933, 146] width 14 height 14
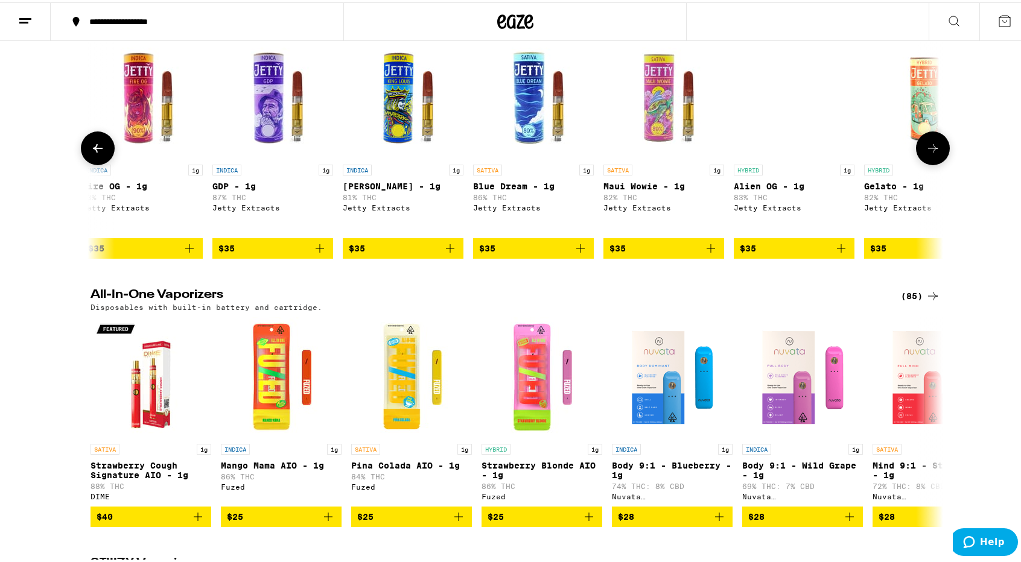
scroll to position [0, 6462]
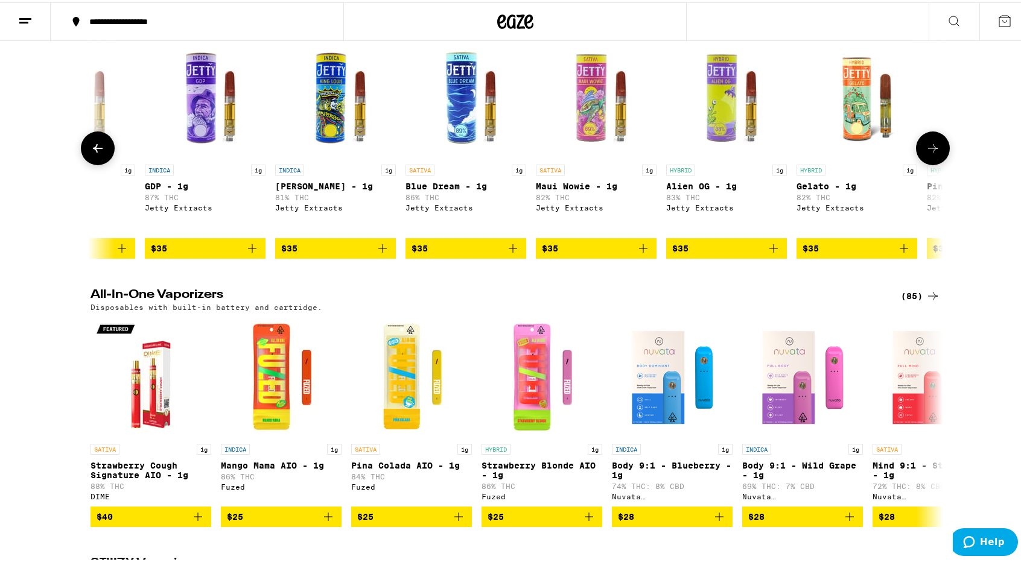
click at [927, 153] on icon at bounding box center [933, 146] width 14 height 14
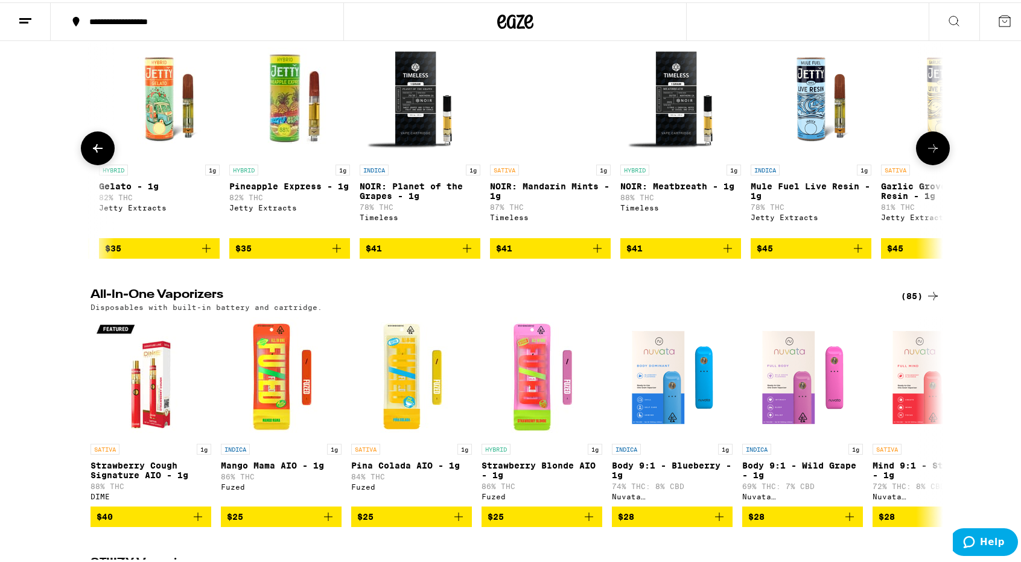
scroll to position [0, 7180]
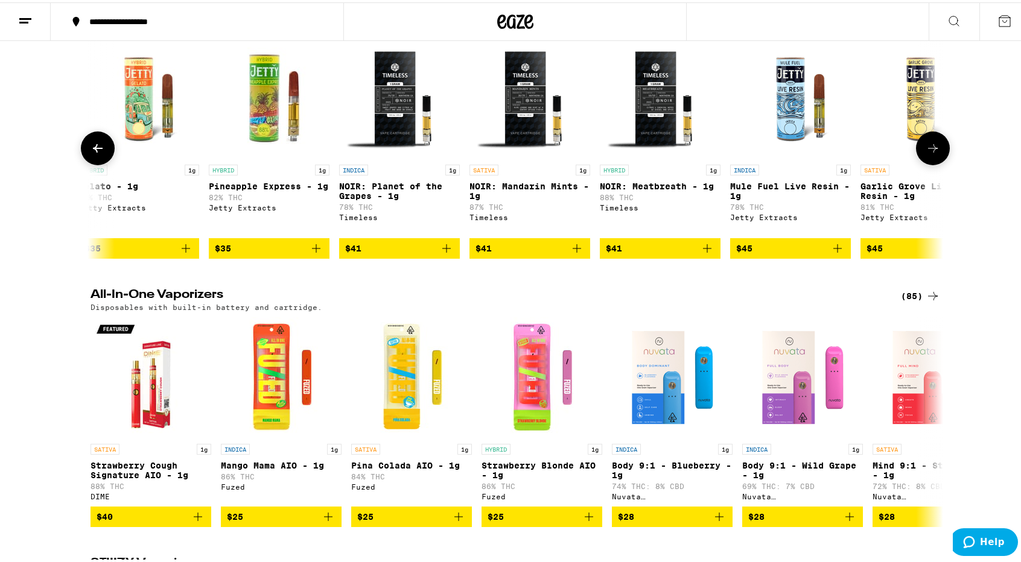
click at [91, 153] on icon at bounding box center [98, 146] width 14 height 14
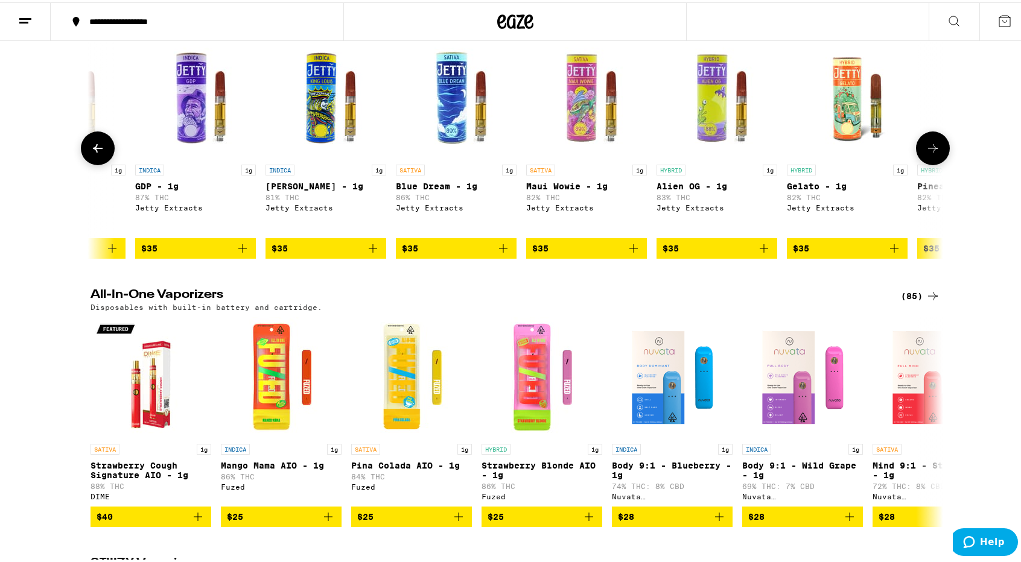
scroll to position [0, 6462]
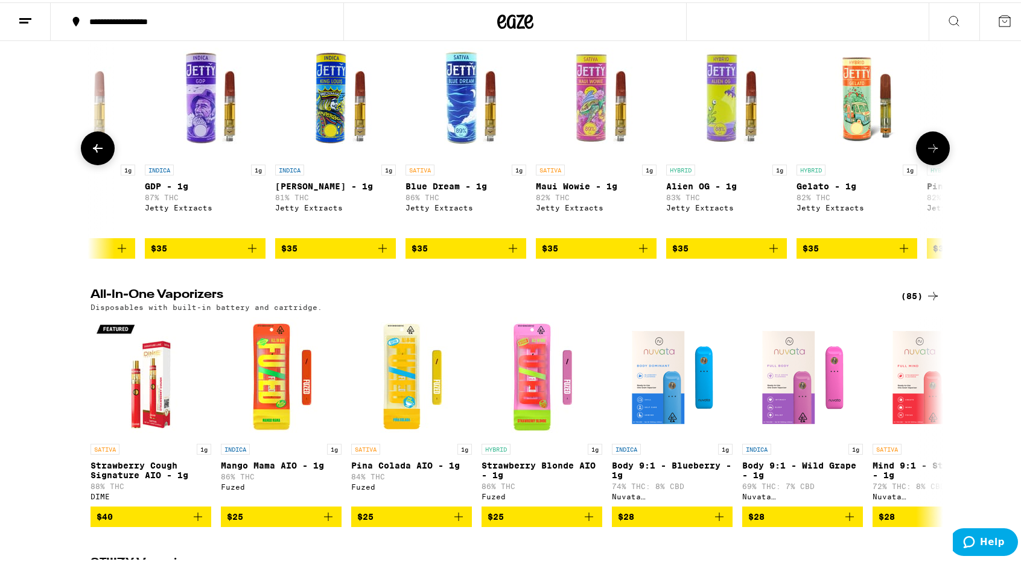
click at [926, 153] on icon at bounding box center [933, 146] width 14 height 14
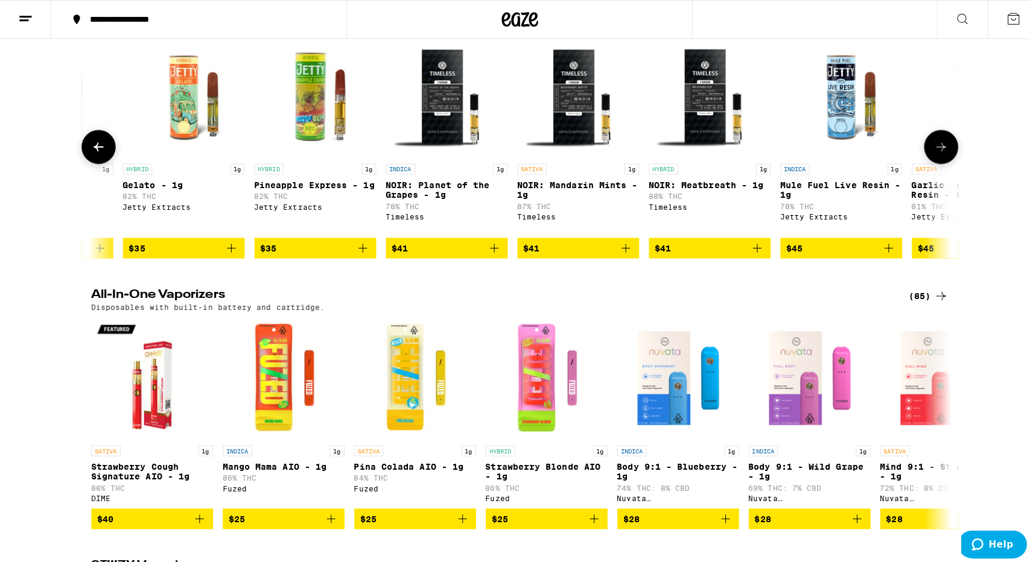
scroll to position [0, 7180]
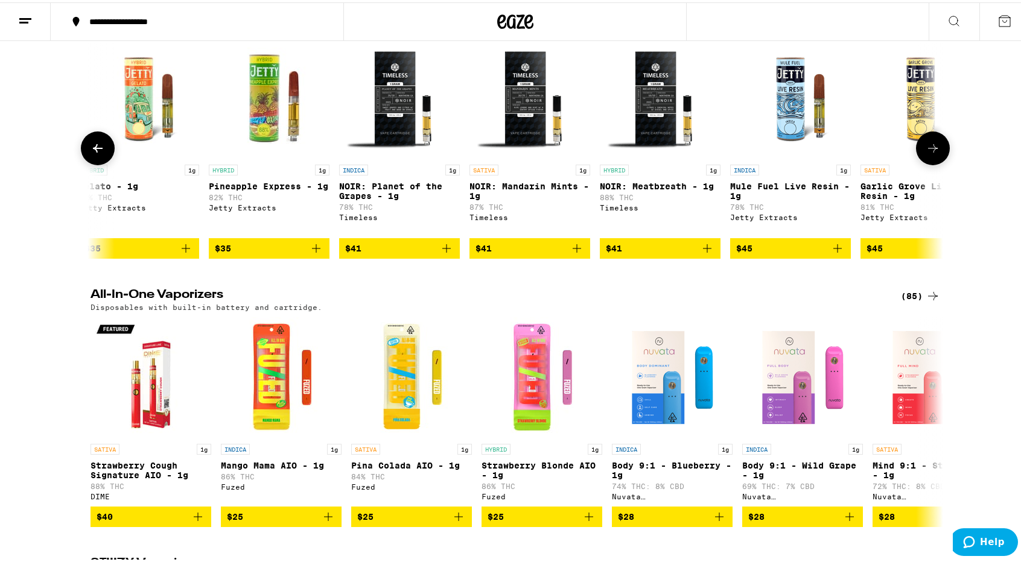
click at [518, 156] on img "Open page for NOIR: Mandarin Mints - 1g from Timeless" at bounding box center [529, 96] width 121 height 121
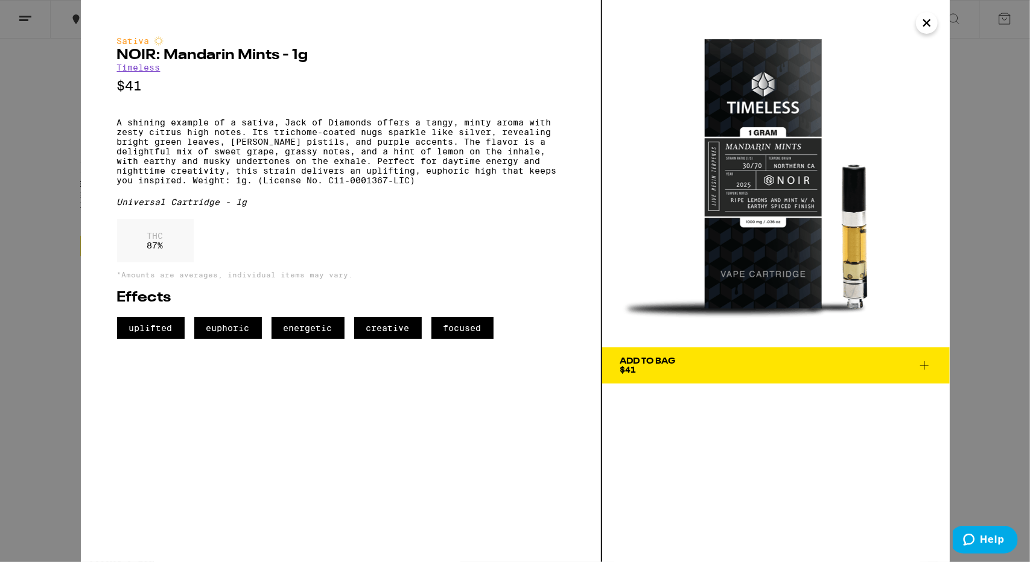
click at [516, 132] on p "A shining example of a sativa, Jack of Diamonds offers a tangy, minty aroma wit…" at bounding box center [341, 152] width 448 height 68
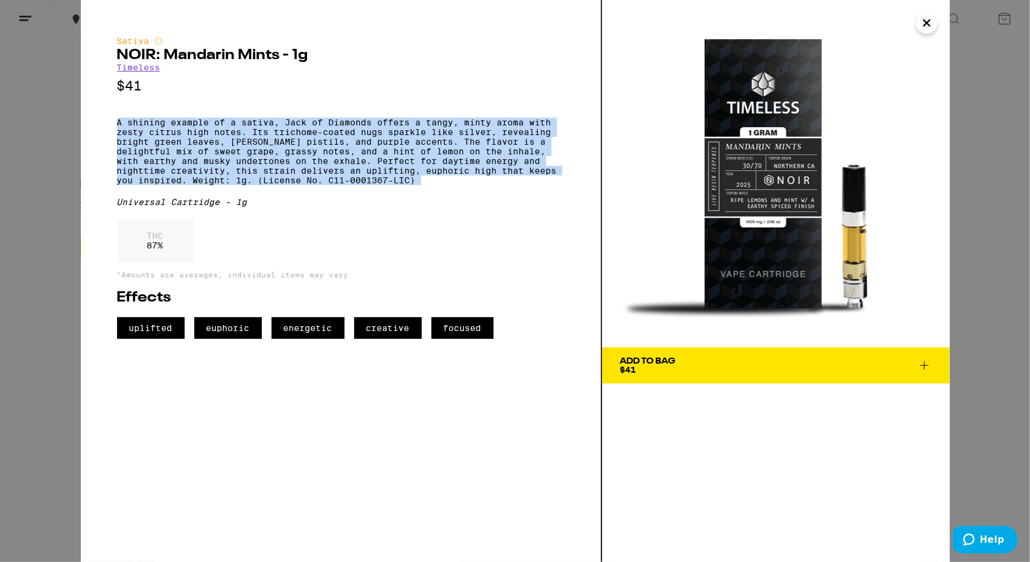
click at [516, 132] on p "A shining example of a sativa, Jack of Diamonds offers a tangy, minty aroma wit…" at bounding box center [341, 152] width 448 height 68
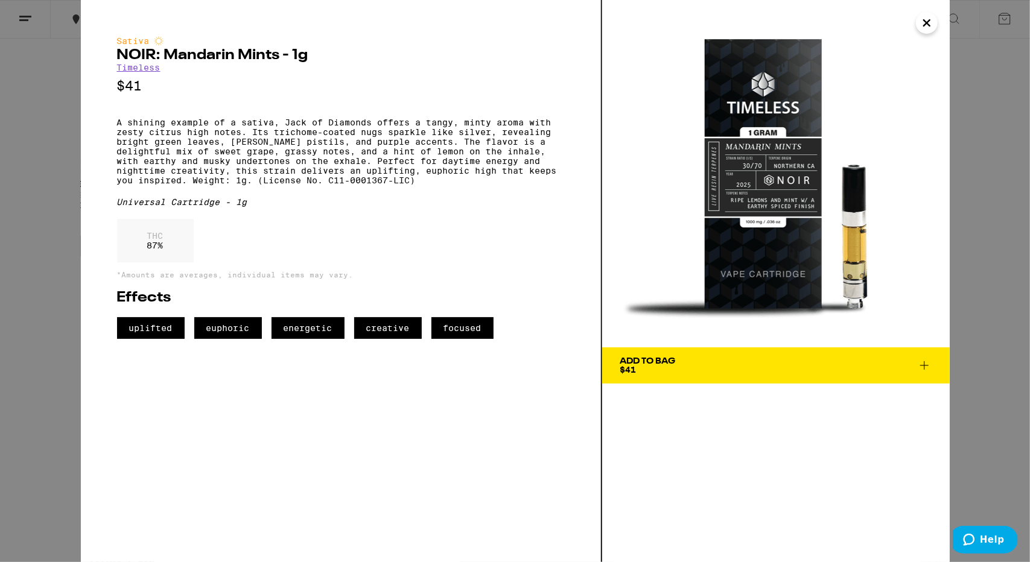
click at [675, 364] on div "Add To Bag" at bounding box center [648, 361] width 56 height 8
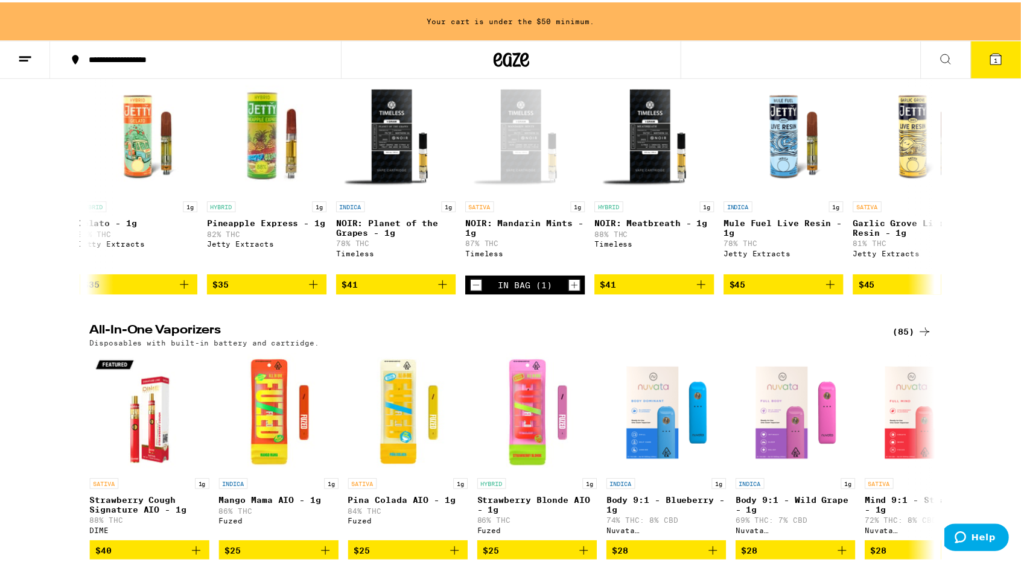
scroll to position [1849, 0]
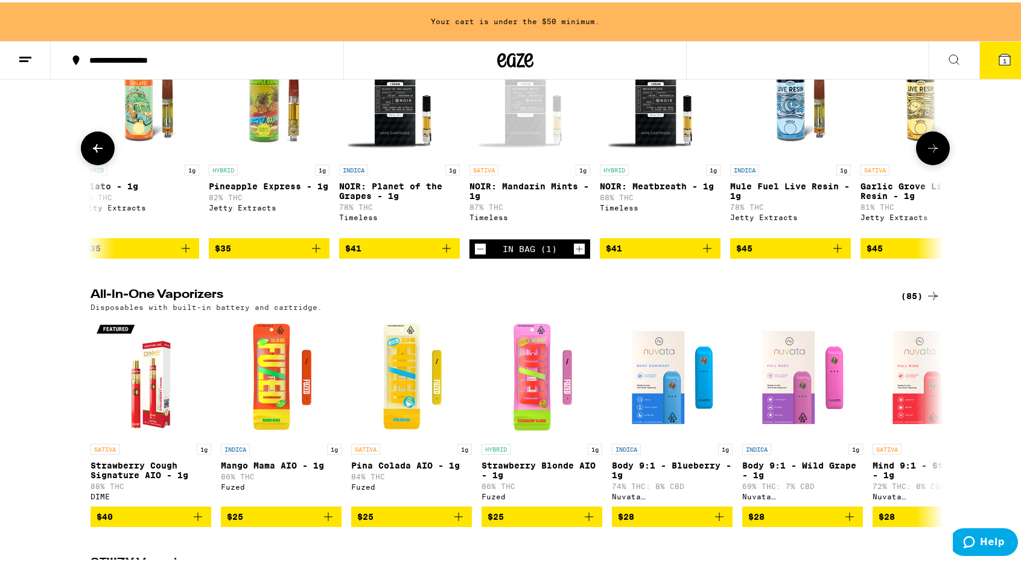
click at [941, 163] on button at bounding box center [933, 146] width 34 height 34
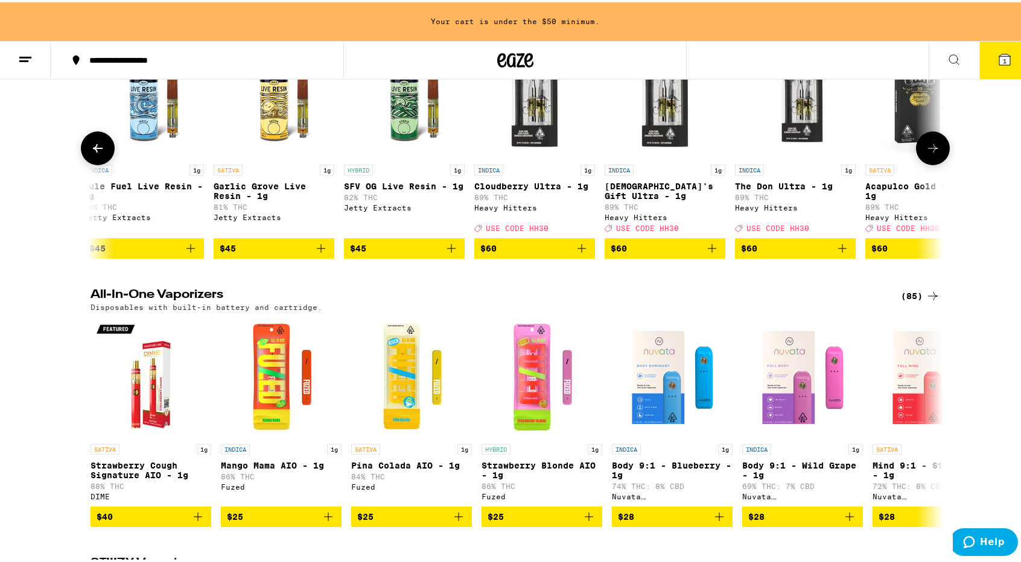
scroll to position [0, 7898]
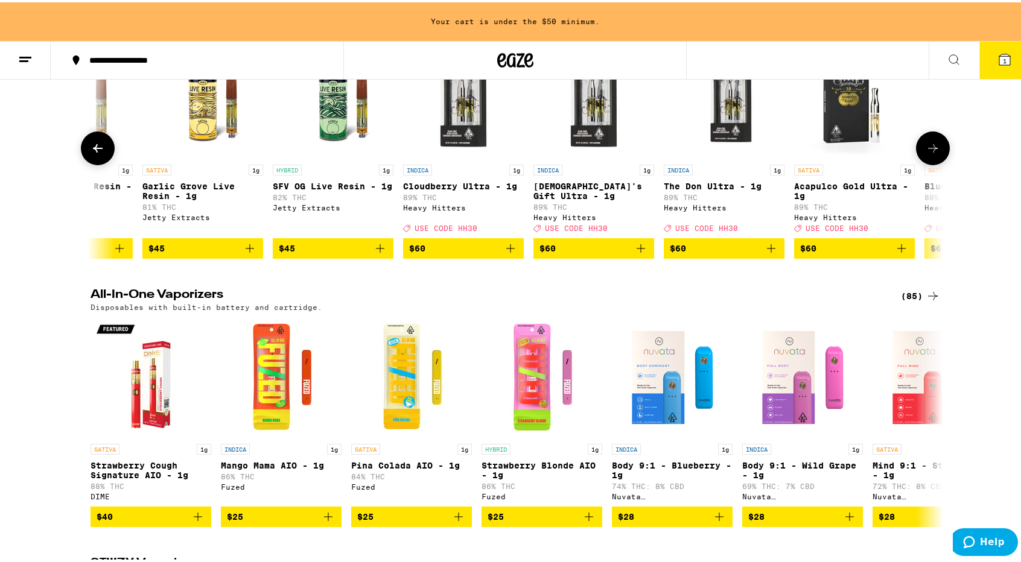
click at [94, 153] on icon at bounding box center [98, 146] width 14 height 14
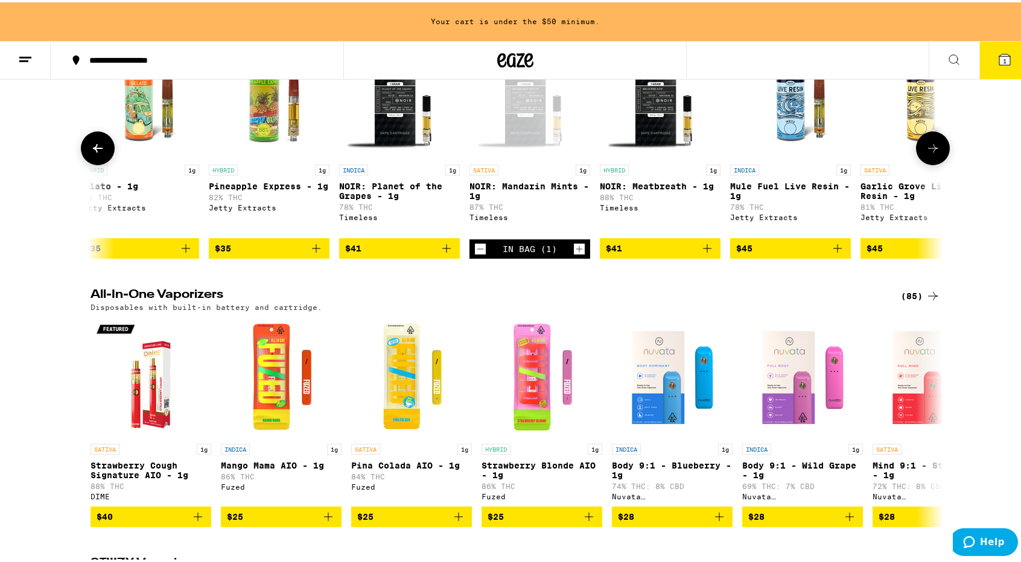
click at [926, 163] on button at bounding box center [933, 146] width 34 height 34
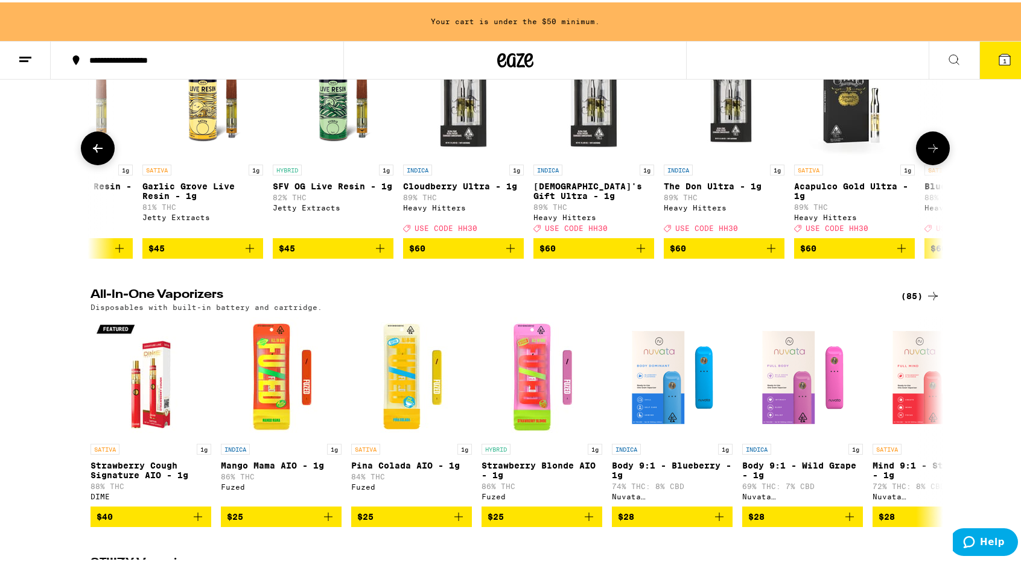
click at [926, 163] on button at bounding box center [933, 146] width 34 height 34
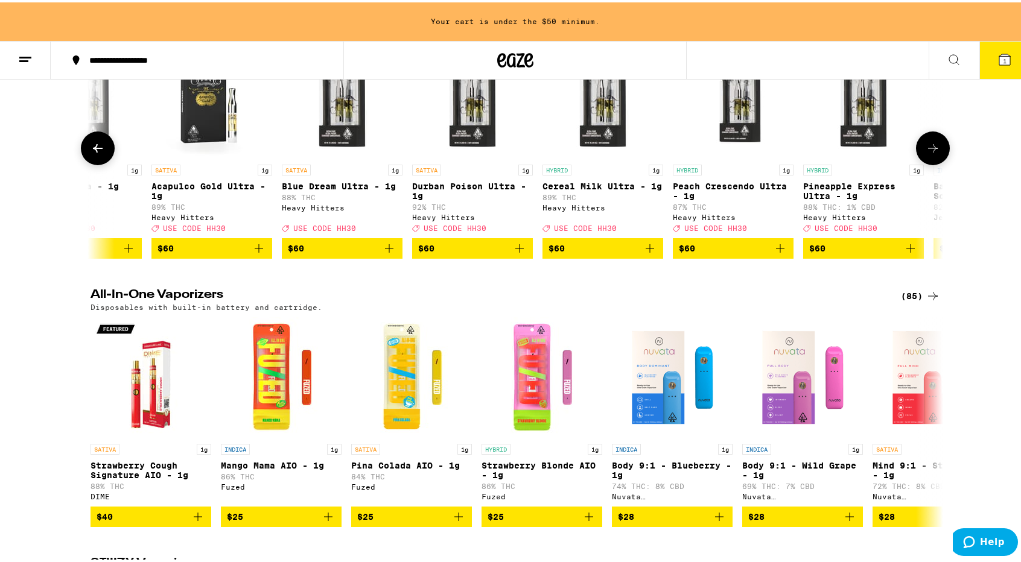
scroll to position [0, 8616]
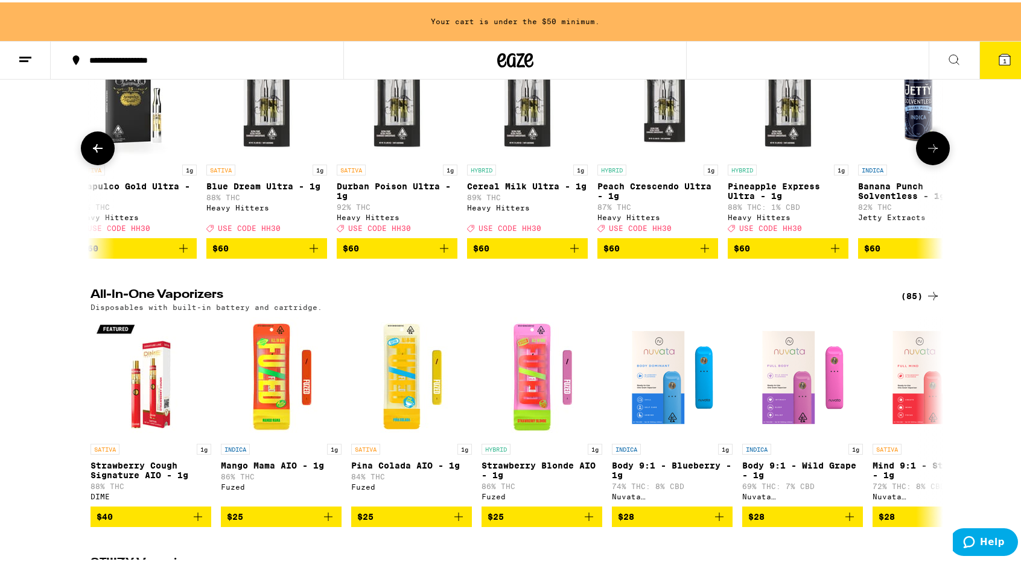
click at [926, 163] on button at bounding box center [933, 146] width 34 height 34
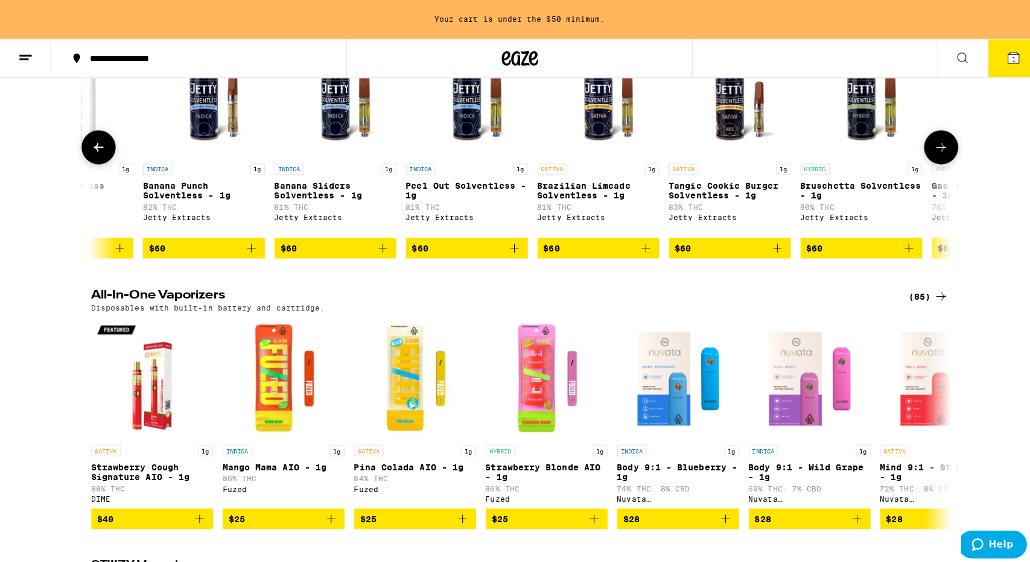
scroll to position [0, 9334]
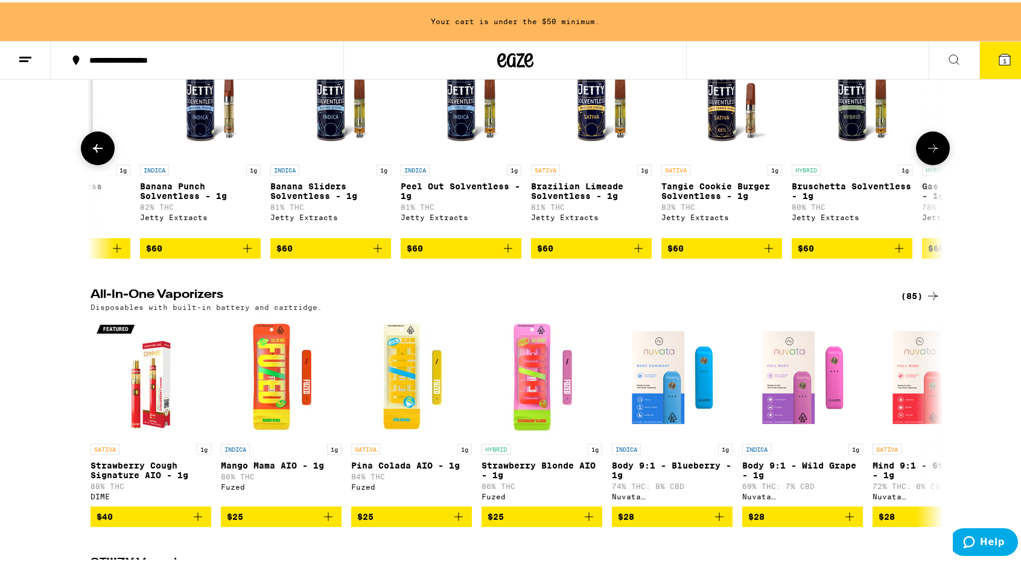
click at [757, 199] on p "Tangie Cookie Burger Solventless - 1g" at bounding box center [721, 188] width 121 height 19
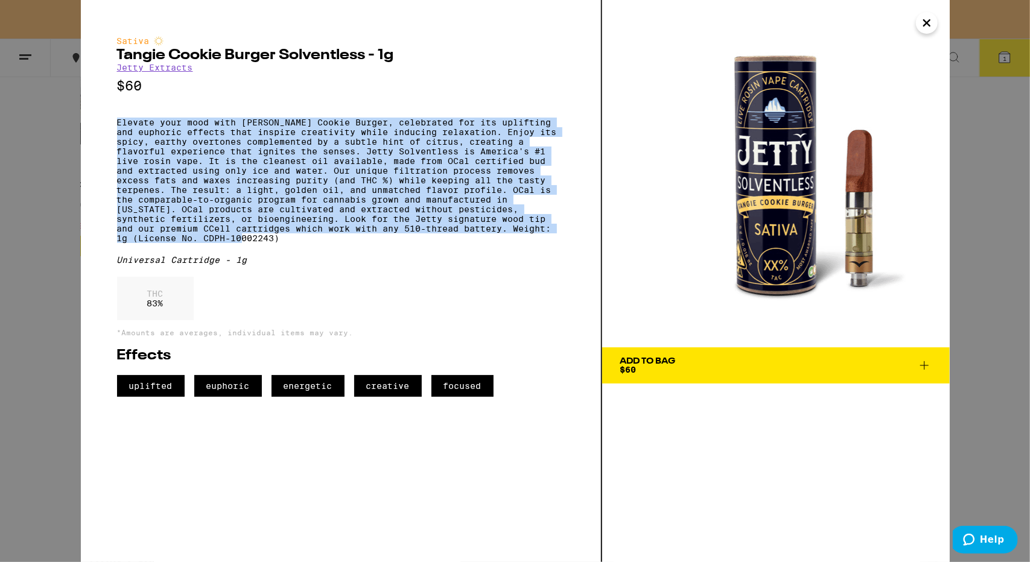
drag, startPoint x: 113, startPoint y: 130, endPoint x: 519, endPoint y: 265, distance: 427.4
click at [519, 265] on div "Sativa [PERSON_NAME] Cookie Burger Solventless - 1g Jetty Extracts $60 Universa…" at bounding box center [341, 281] width 521 height 562
click at [518, 243] on p "Elevate your mood with [PERSON_NAME] Cookie Burger, celebrated for its upliftin…" at bounding box center [341, 180] width 448 height 125
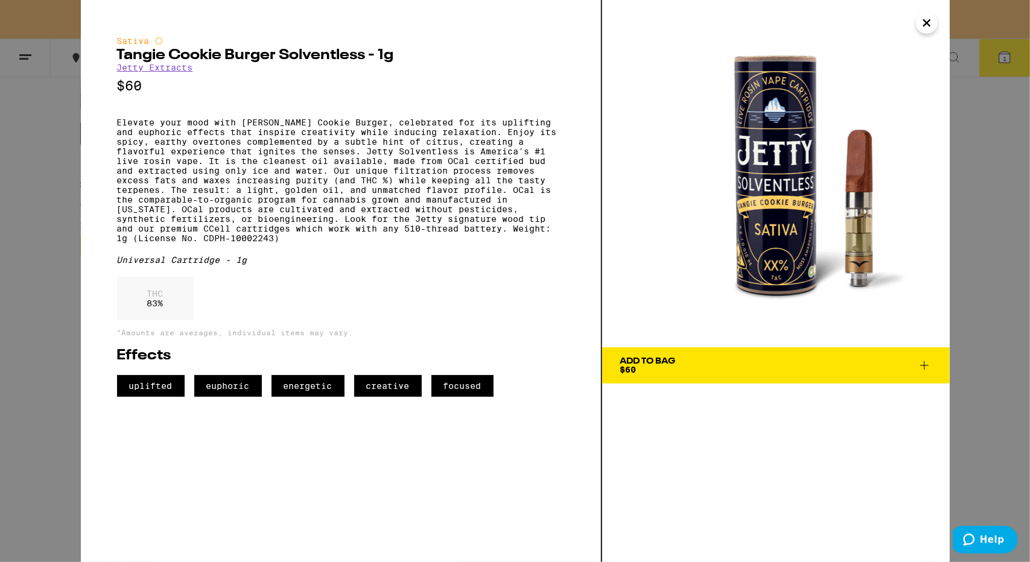
click at [667, 370] on div "Add To Bag $60" at bounding box center [648, 365] width 56 height 17
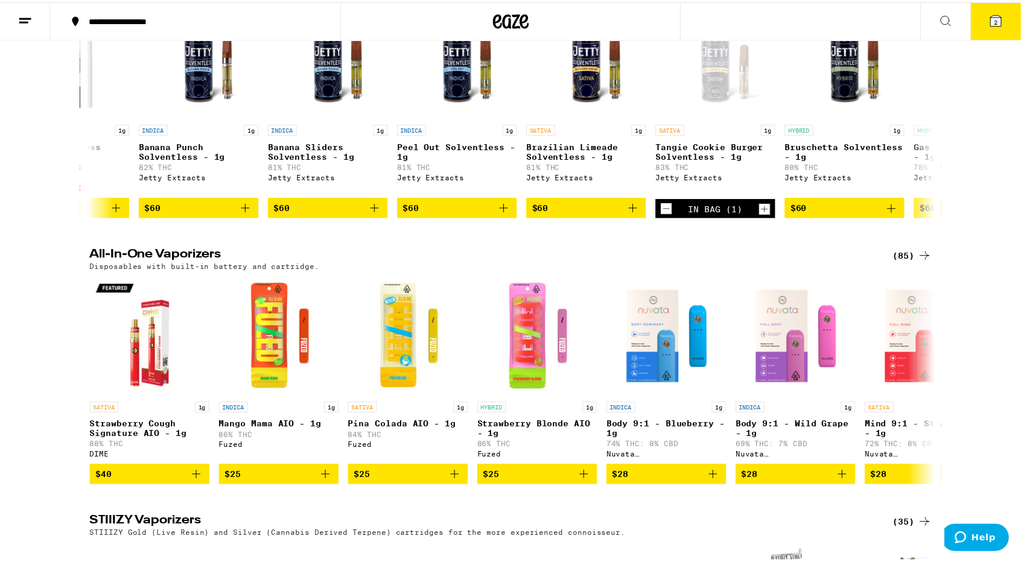
scroll to position [1810, 0]
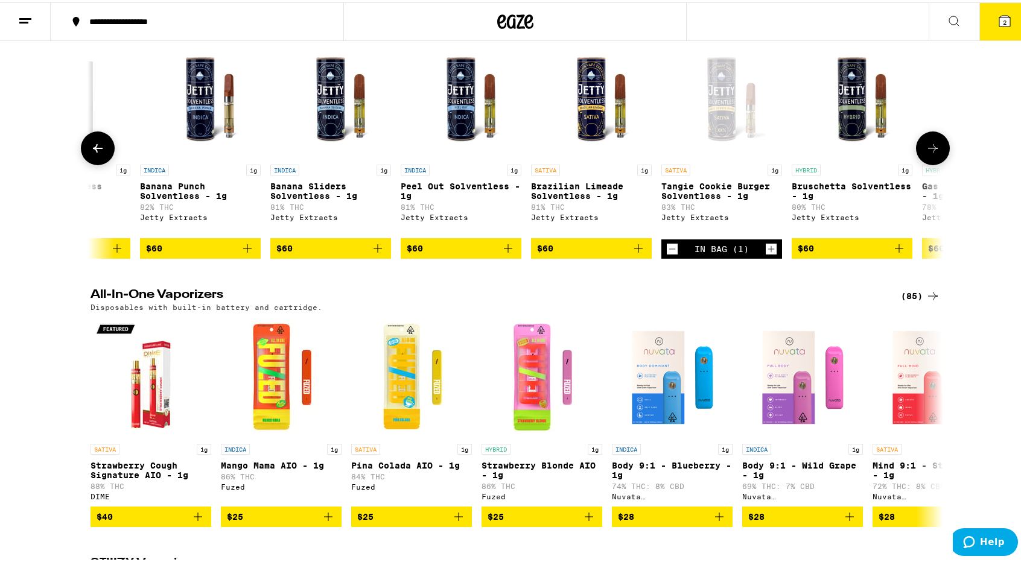
click at [928, 150] on icon at bounding box center [933, 146] width 10 height 8
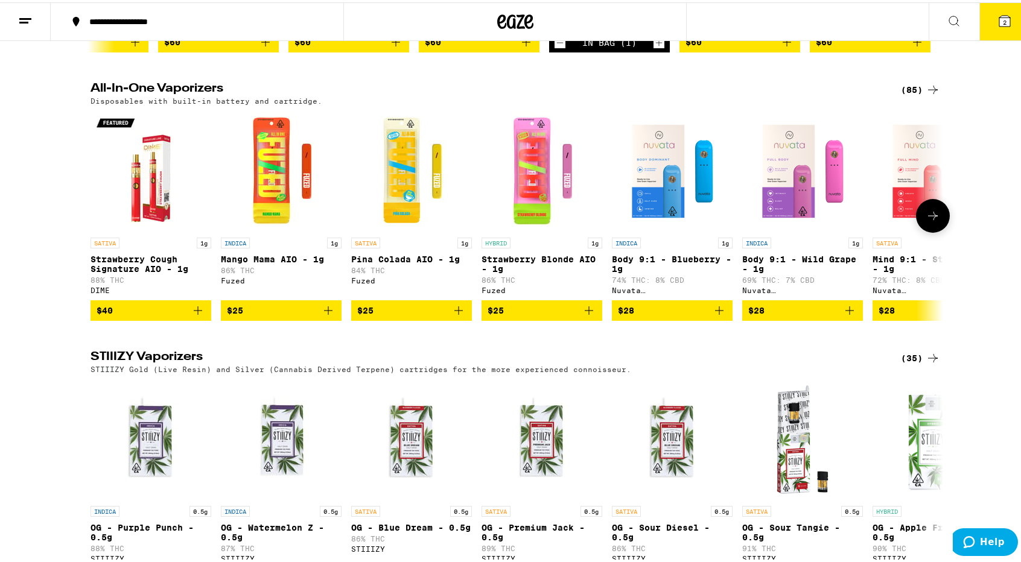
scroll to position [1991, 0]
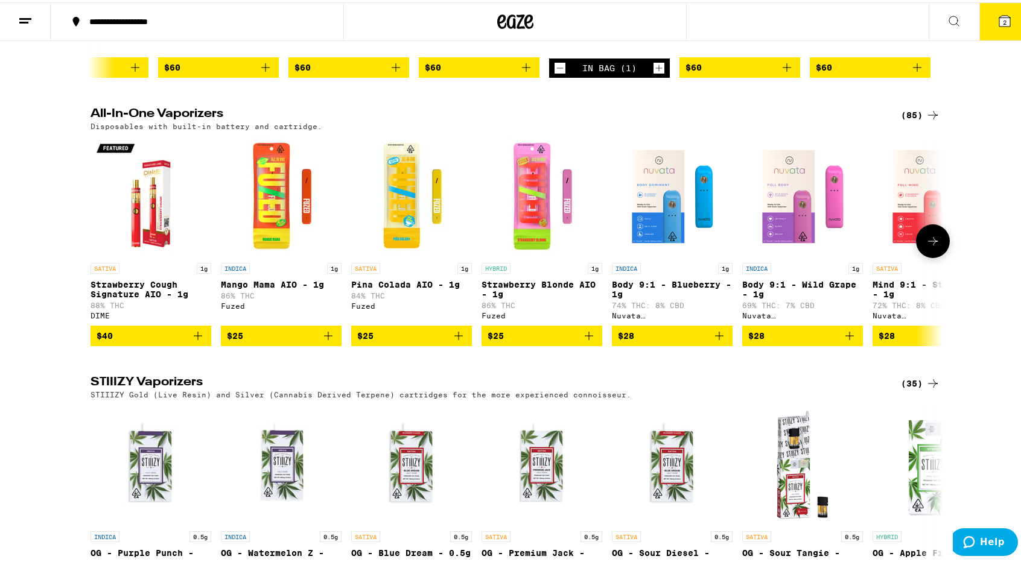
click at [926, 246] on icon at bounding box center [933, 239] width 14 height 14
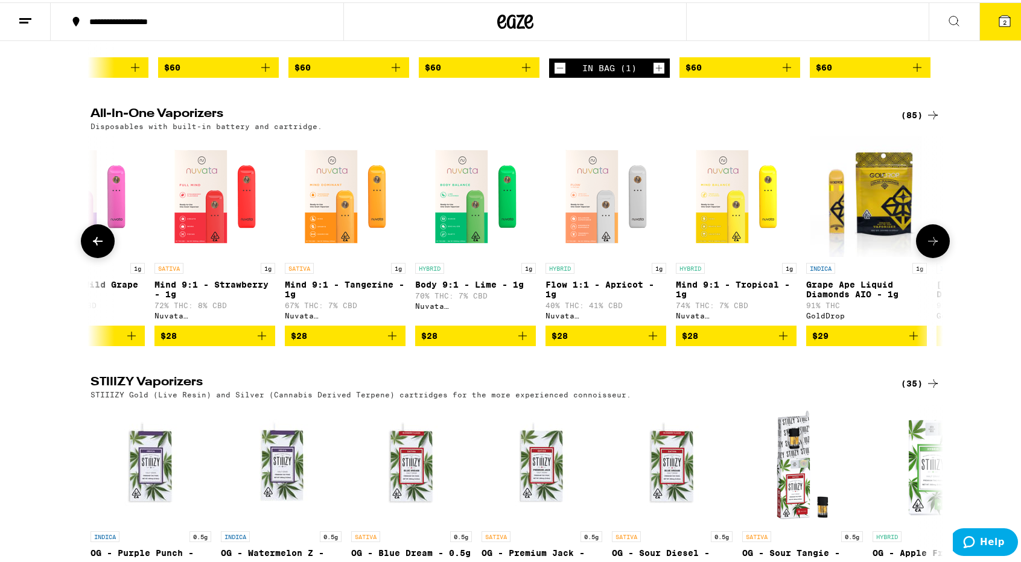
click at [929, 246] on icon at bounding box center [933, 239] width 14 height 14
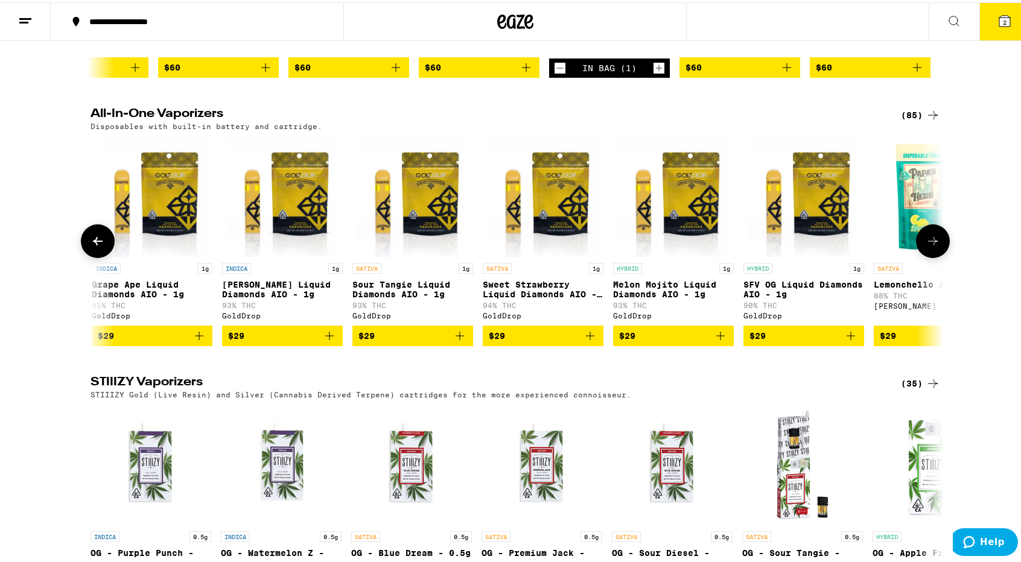
scroll to position [0, 1436]
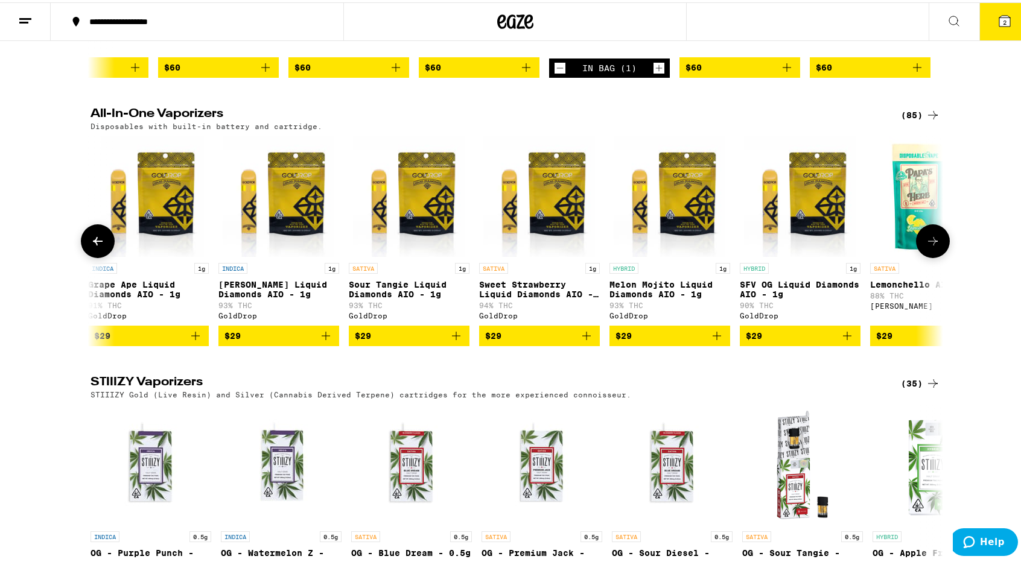
click at [929, 246] on icon at bounding box center [933, 239] width 14 height 14
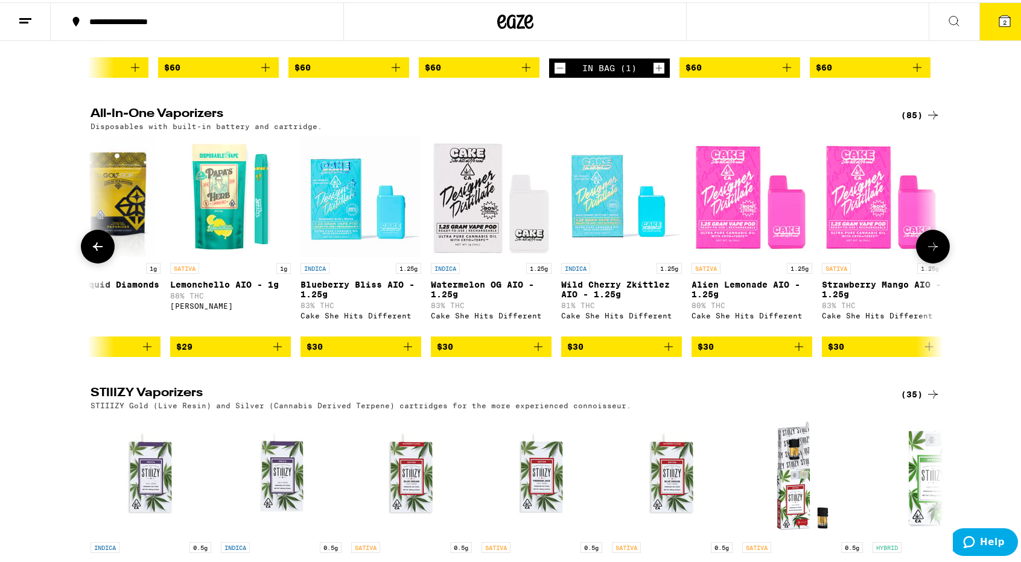
scroll to position [0, 2154]
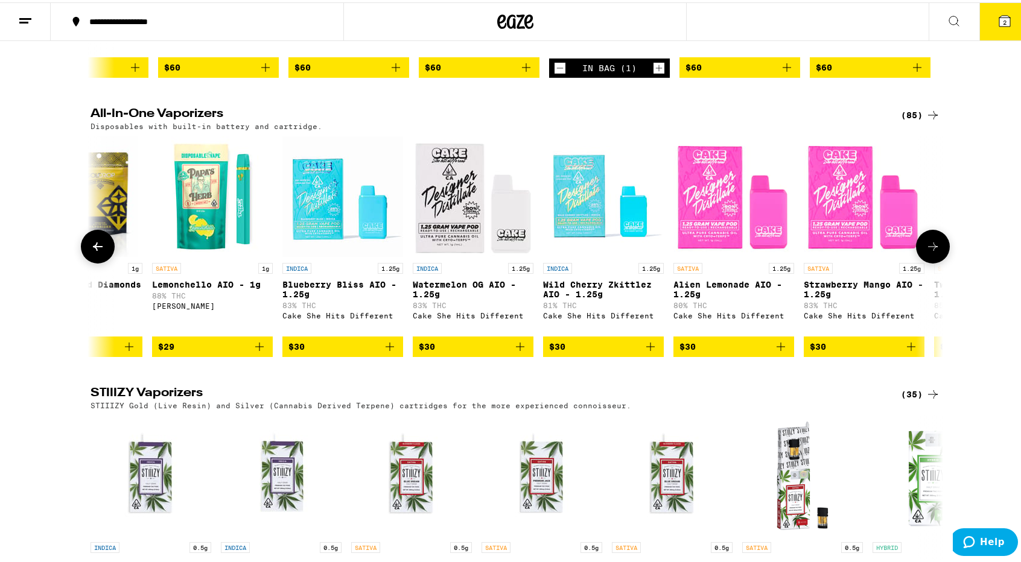
click at [828, 255] on img "Open page for Strawberry Mango AIO - 1.25g from Cake She Hits Different" at bounding box center [864, 194] width 121 height 121
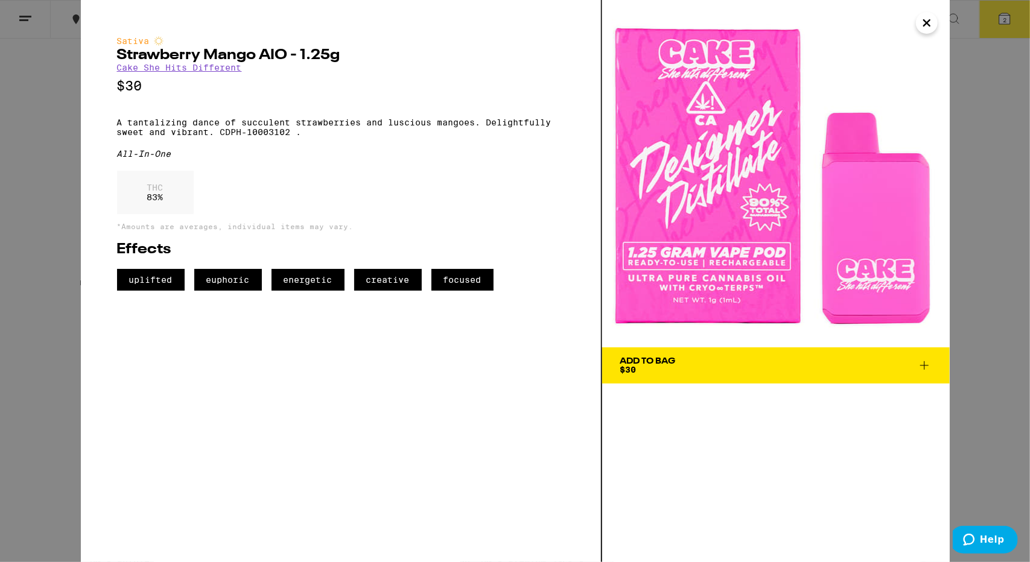
click at [929, 24] on icon "Close" at bounding box center [927, 23] width 14 height 18
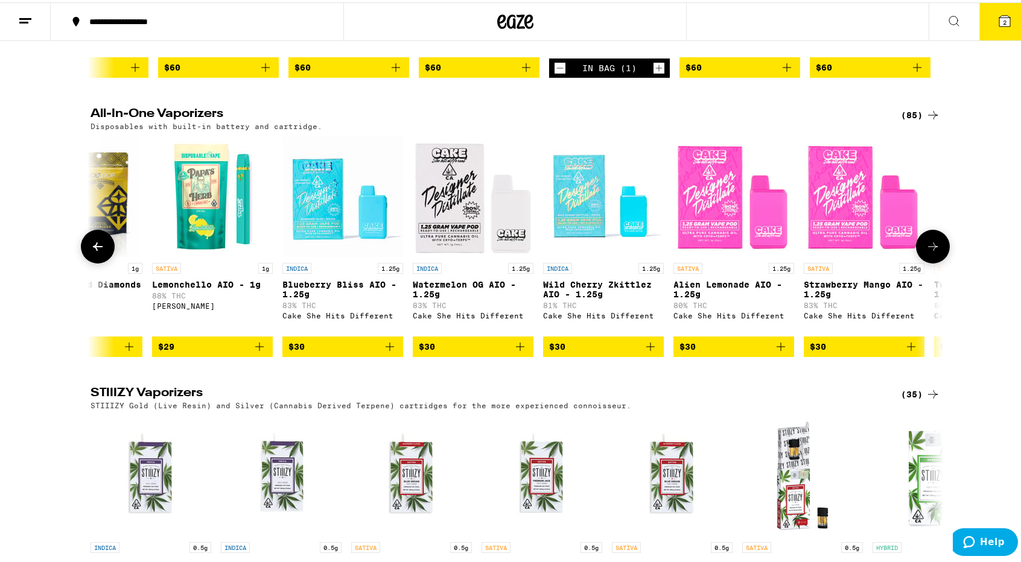
click at [880, 255] on img "Open page for Strawberry Mango AIO - 1.25g from Cake She Hits Different" at bounding box center [864, 194] width 121 height 121
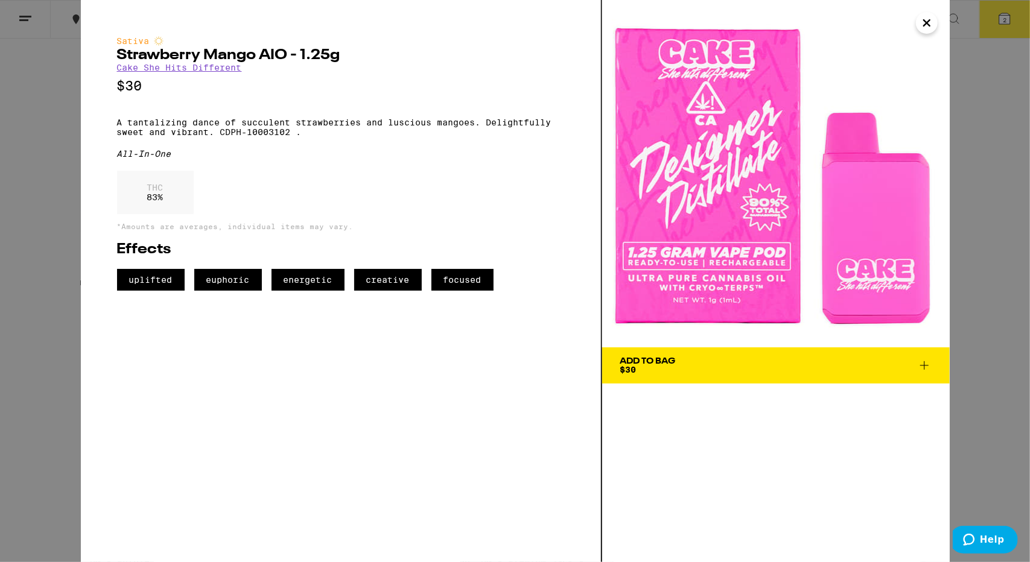
click at [743, 359] on span "Add To Bag $30" at bounding box center [775, 365] width 311 height 17
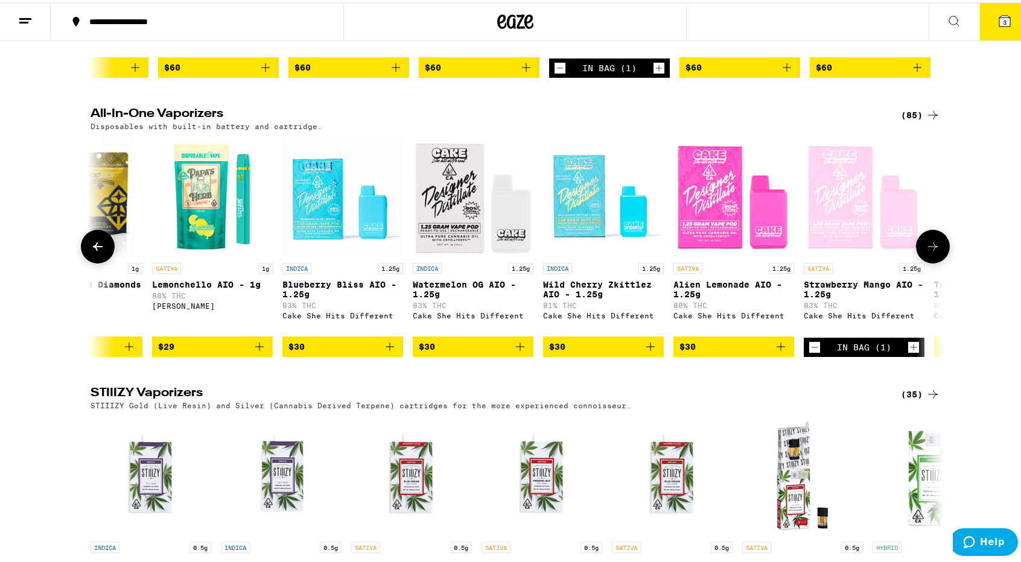
click at [932, 252] on icon at bounding box center [933, 244] width 14 height 14
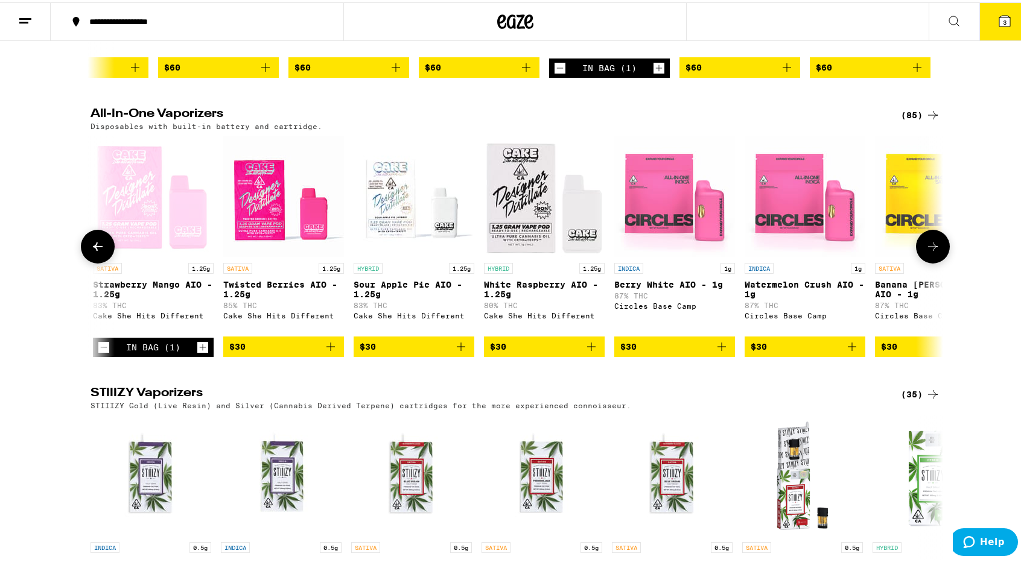
scroll to position [0, 2872]
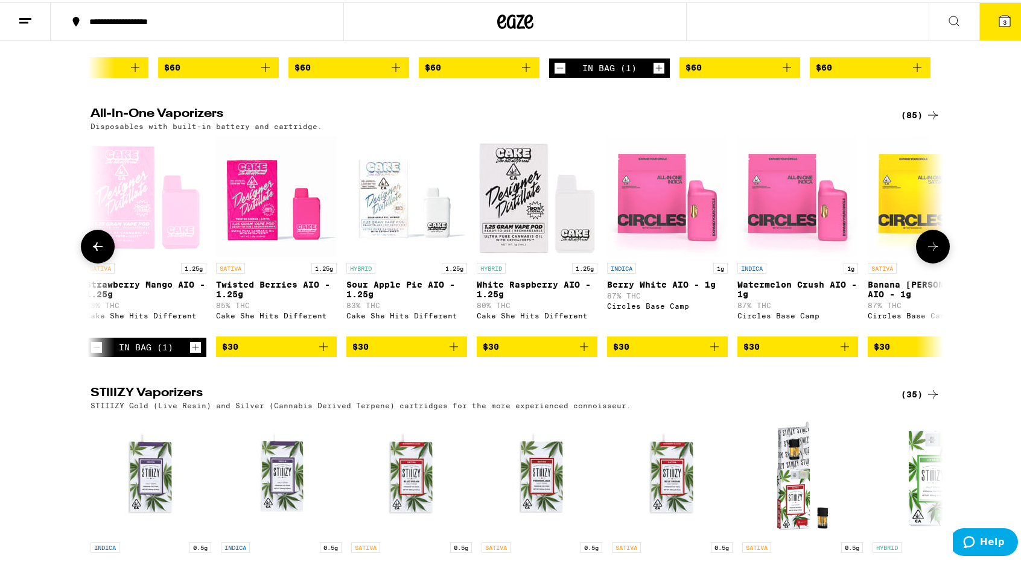
click at [932, 252] on icon at bounding box center [933, 244] width 14 height 14
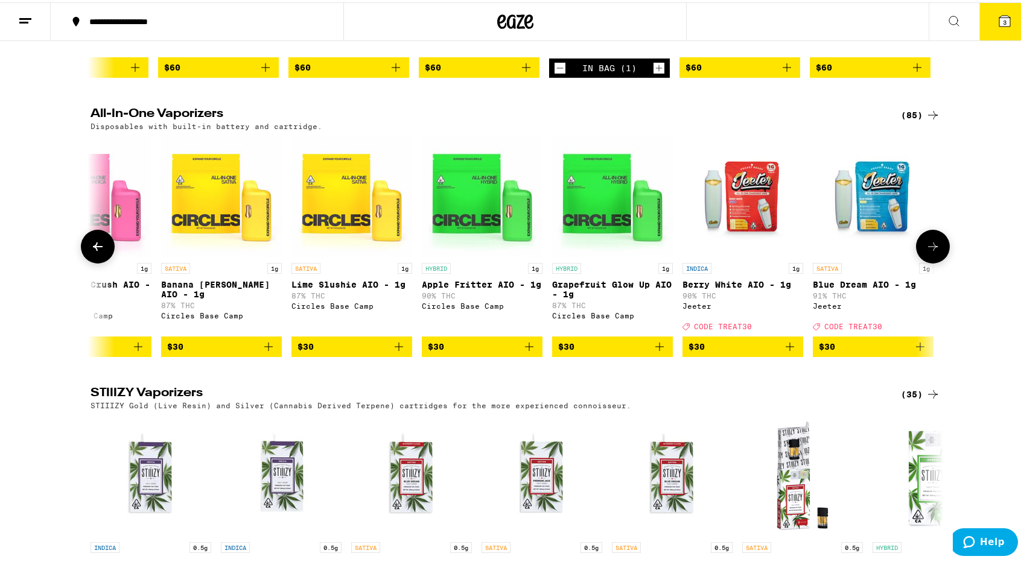
scroll to position [0, 3590]
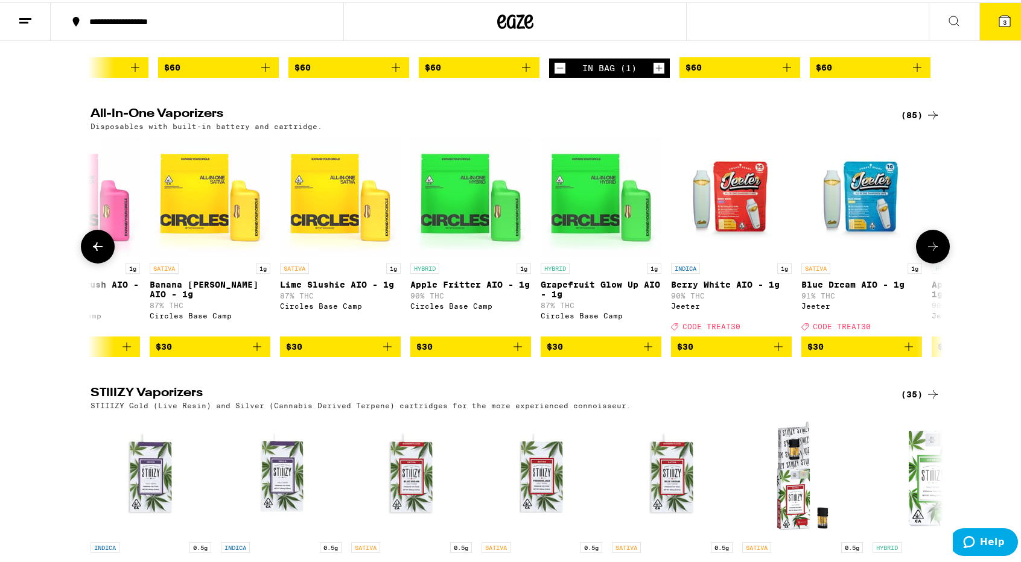
click at [932, 252] on icon at bounding box center [933, 244] width 14 height 14
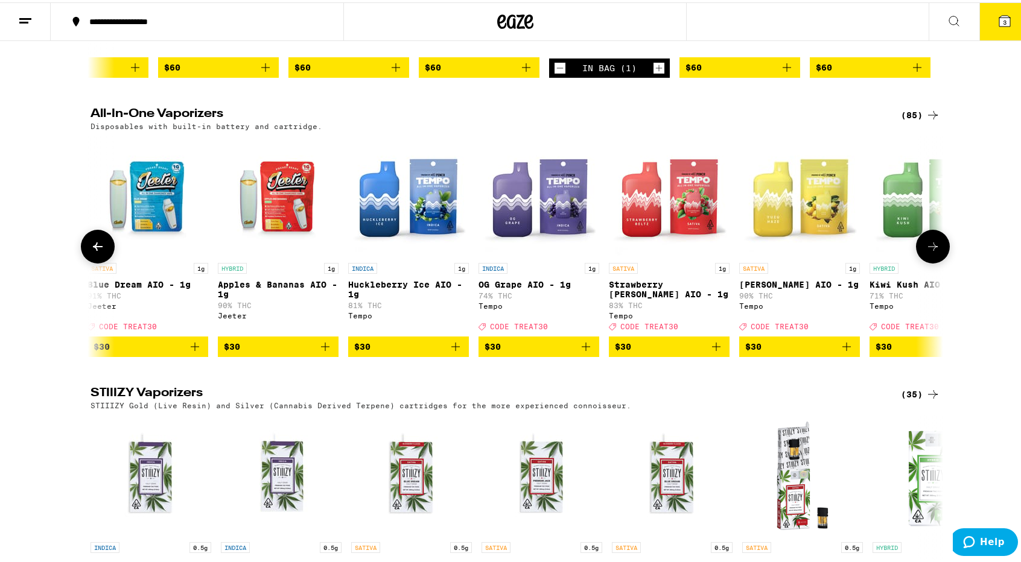
scroll to position [0, 4308]
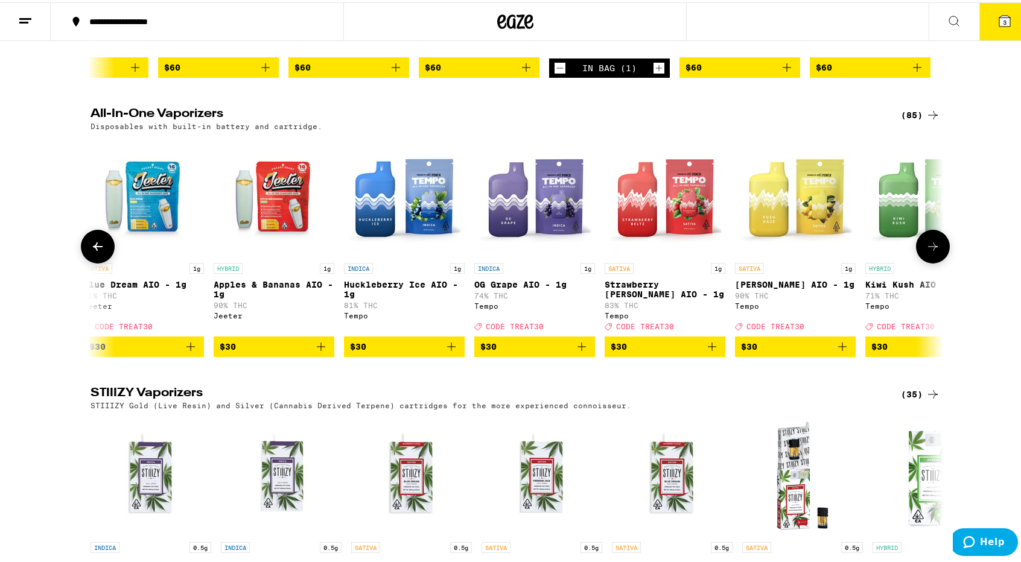
click at [926, 252] on icon at bounding box center [933, 244] width 14 height 14
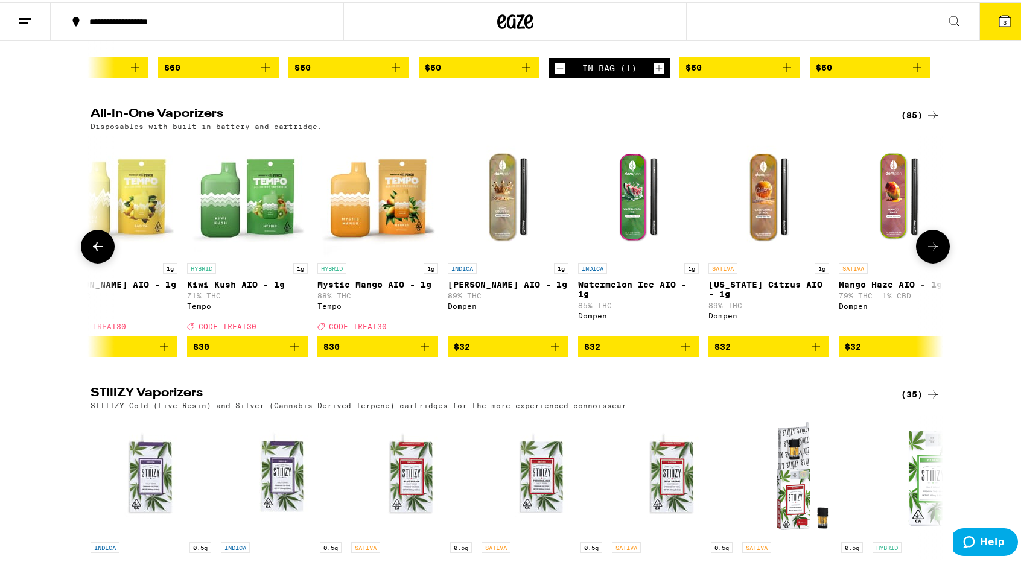
scroll to position [0, 5026]
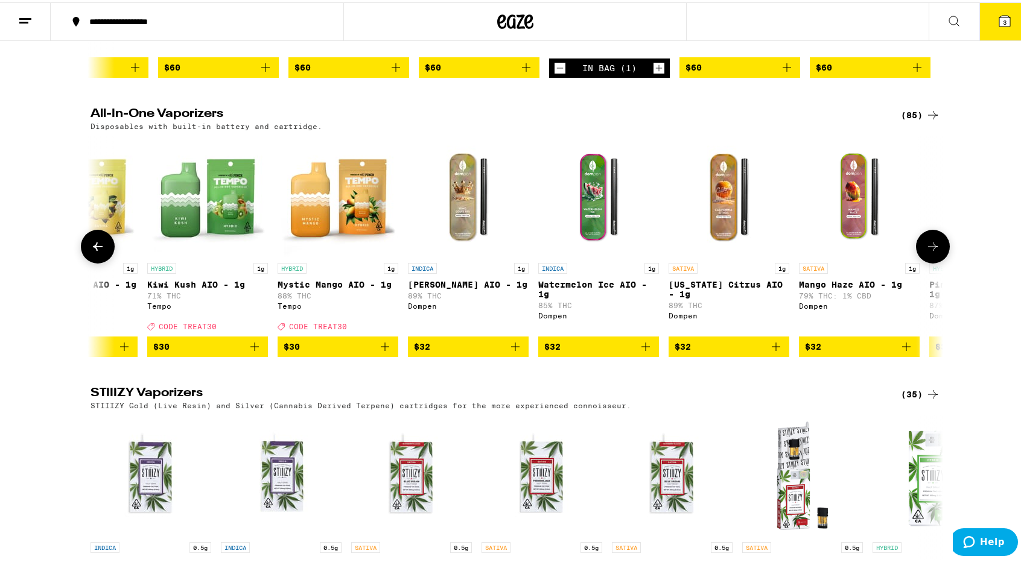
click at [926, 252] on icon at bounding box center [933, 244] width 14 height 14
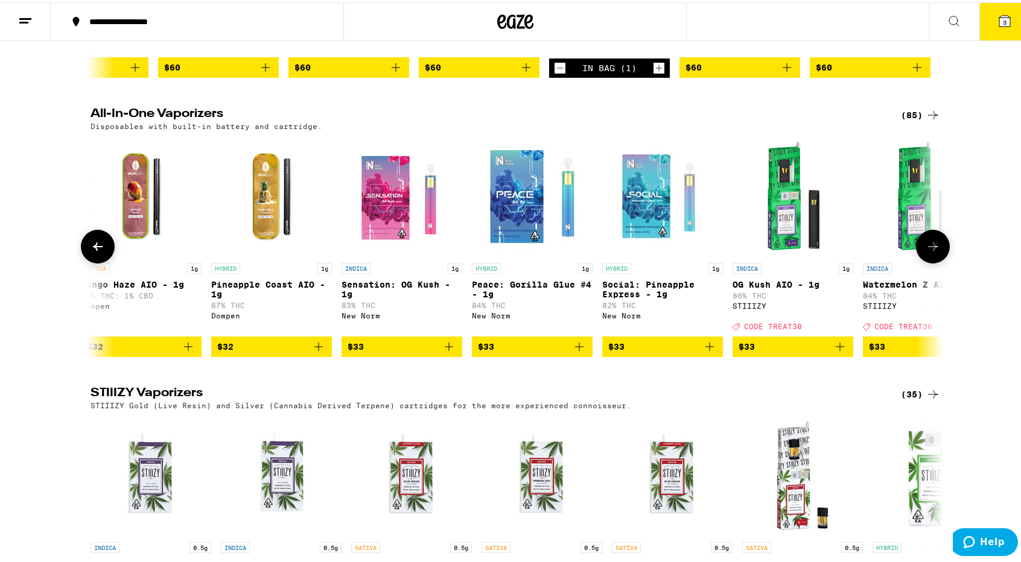
click at [926, 252] on icon at bounding box center [933, 244] width 14 height 14
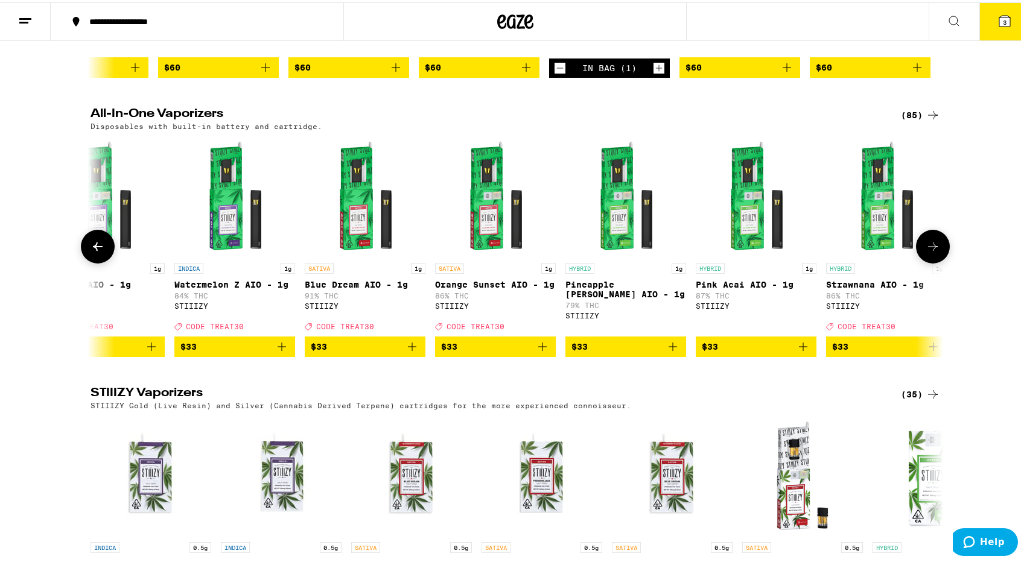
scroll to position [0, 6462]
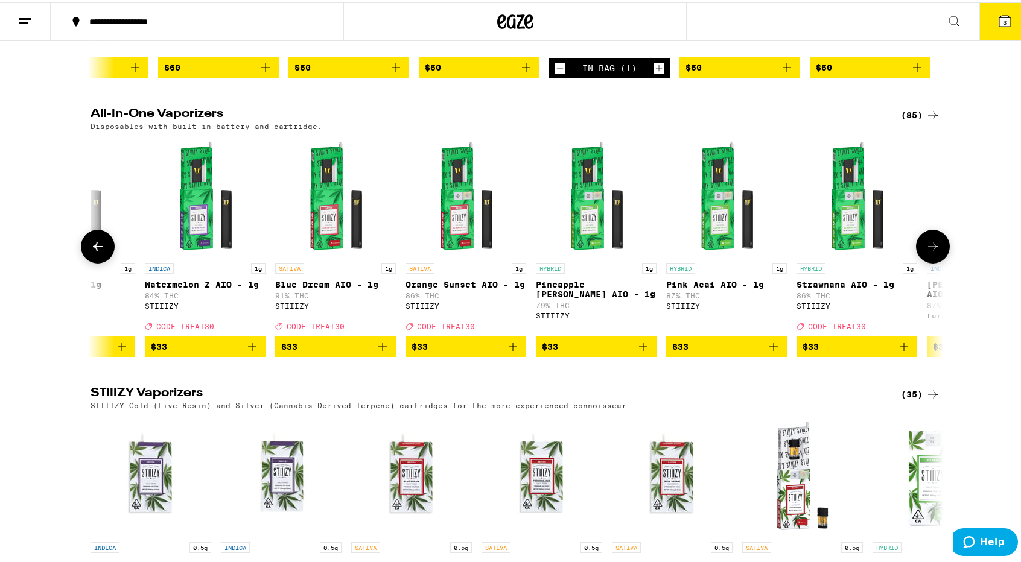
click at [926, 252] on icon at bounding box center [933, 244] width 14 height 14
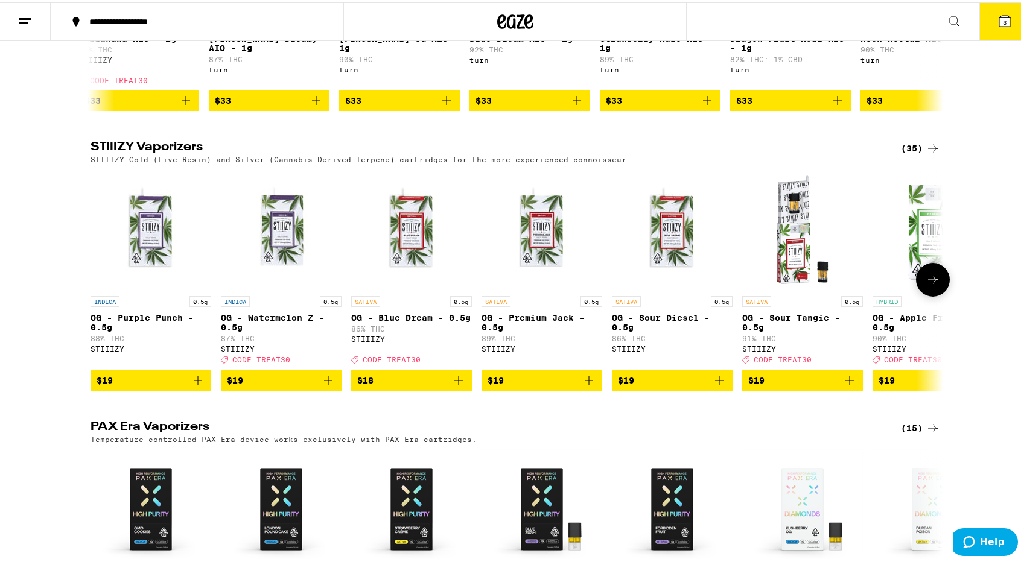
scroll to position [2293, 0]
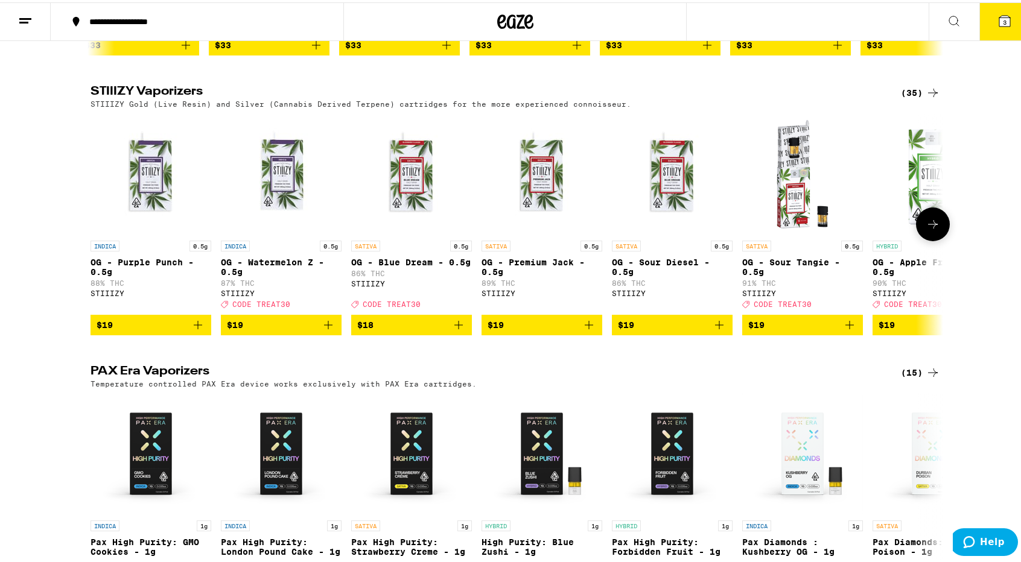
click at [930, 229] on icon at bounding box center [933, 222] width 14 height 14
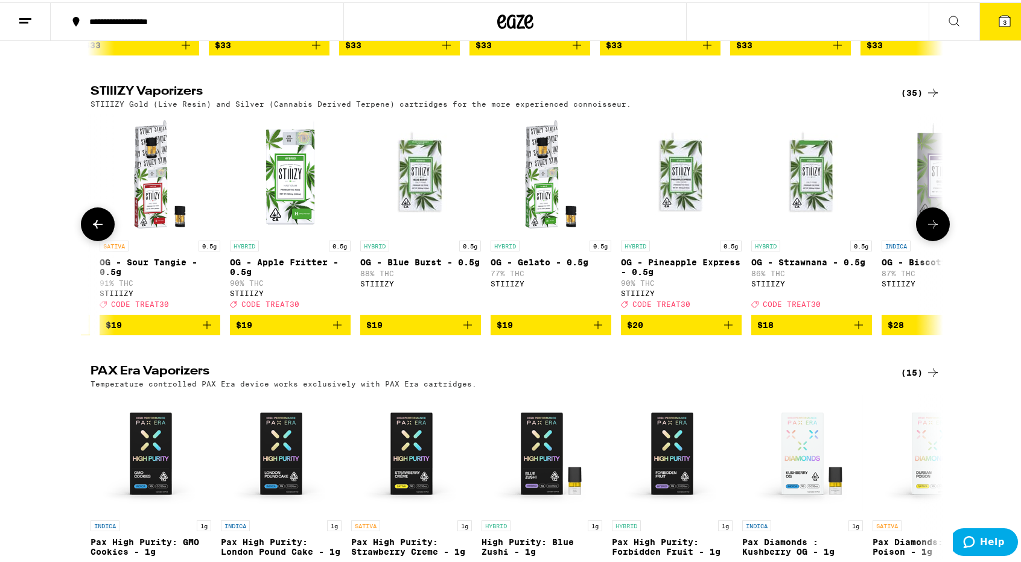
scroll to position [0, 718]
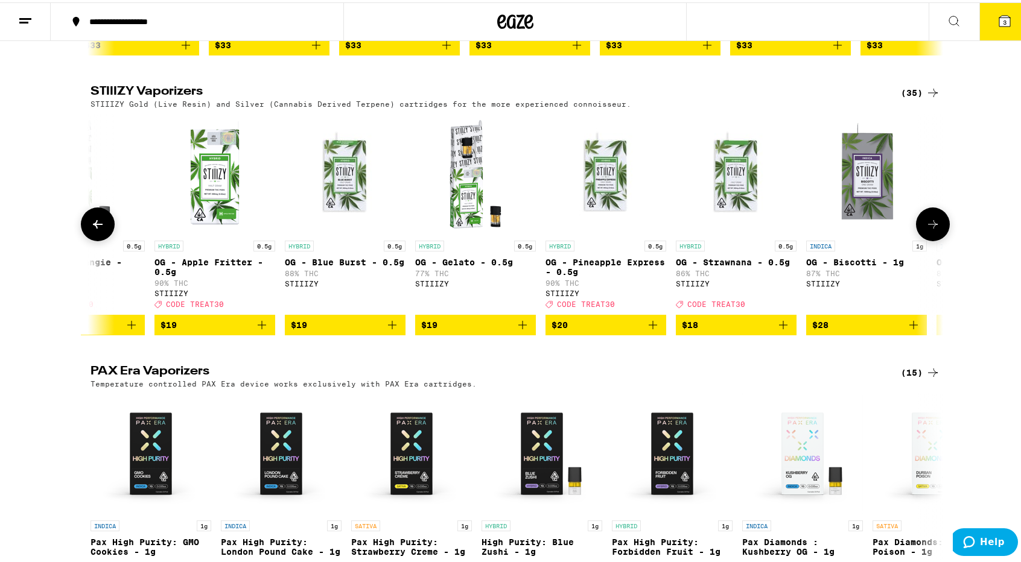
click at [930, 229] on icon at bounding box center [933, 222] width 14 height 14
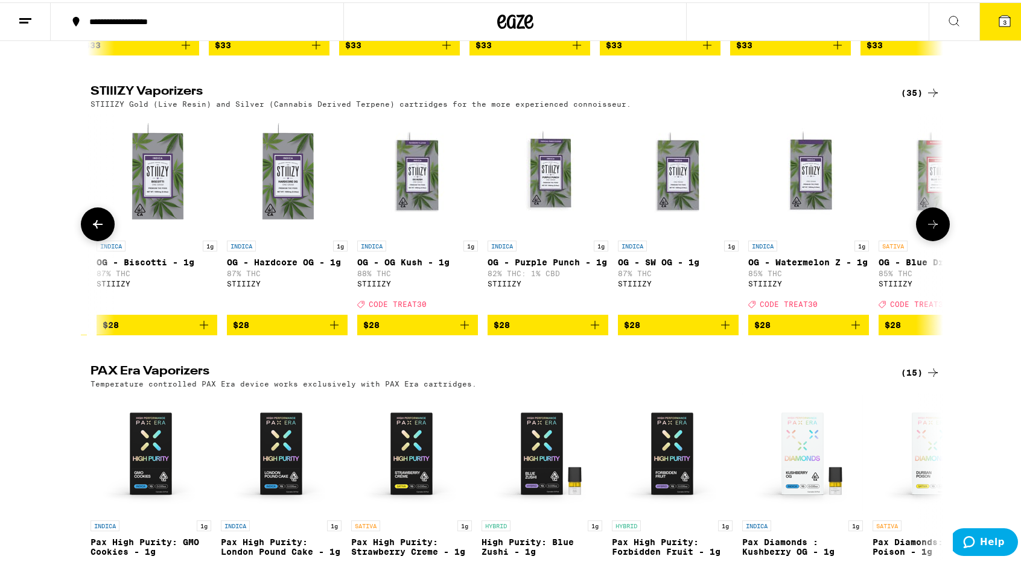
scroll to position [0, 1436]
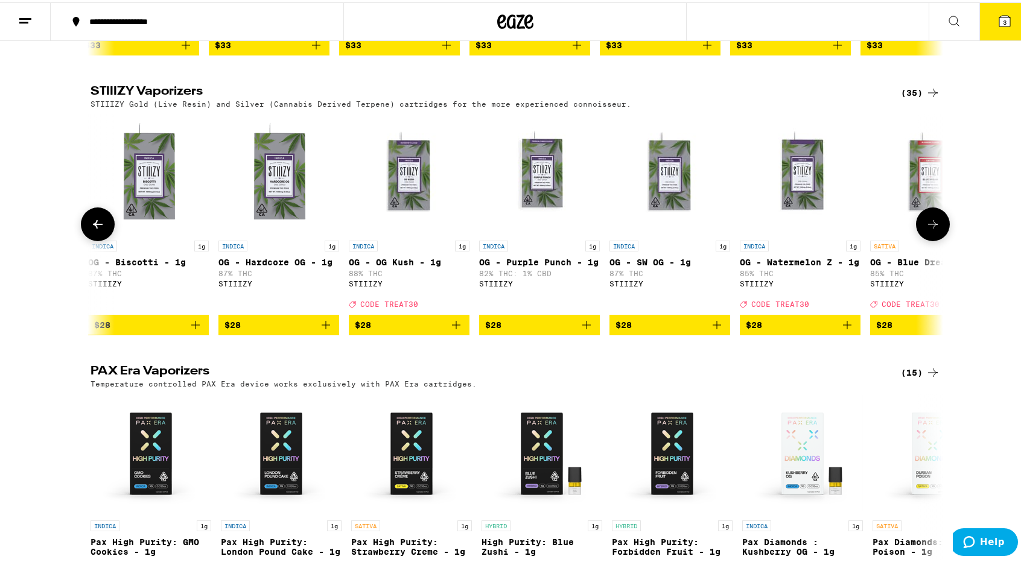
click at [930, 229] on icon at bounding box center [933, 222] width 14 height 14
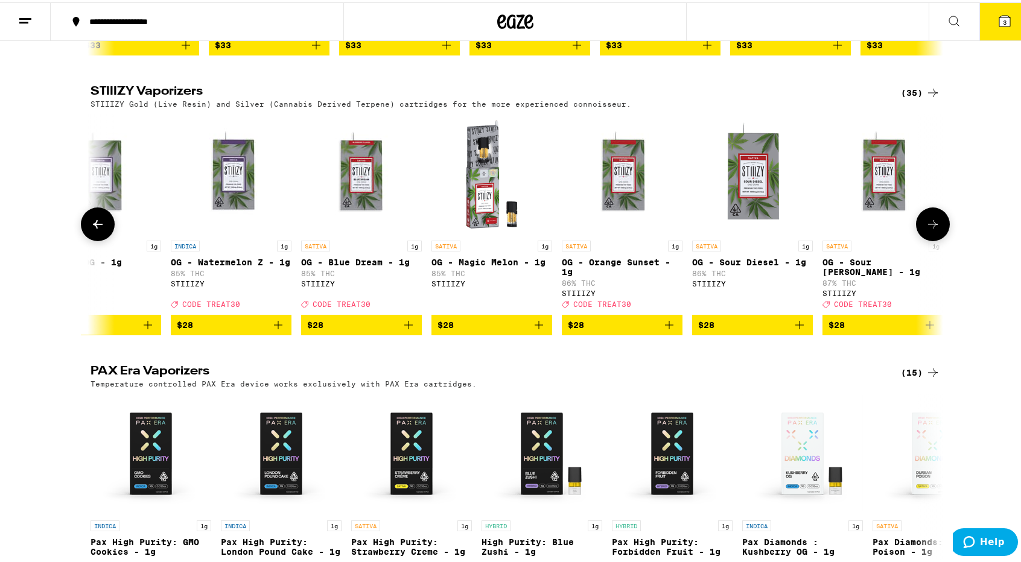
scroll to position [0, 2154]
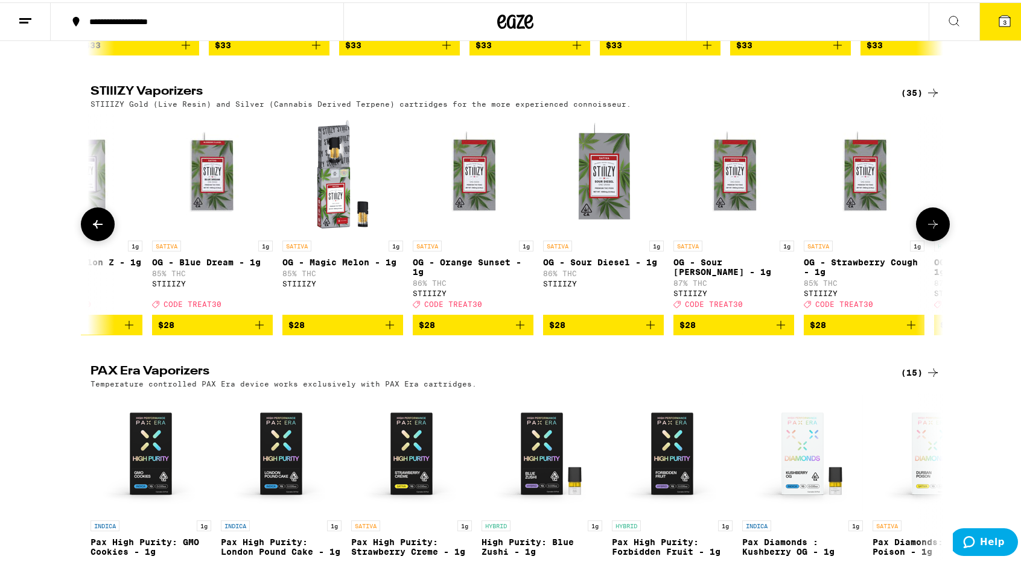
click at [98, 239] on button at bounding box center [98, 222] width 34 height 34
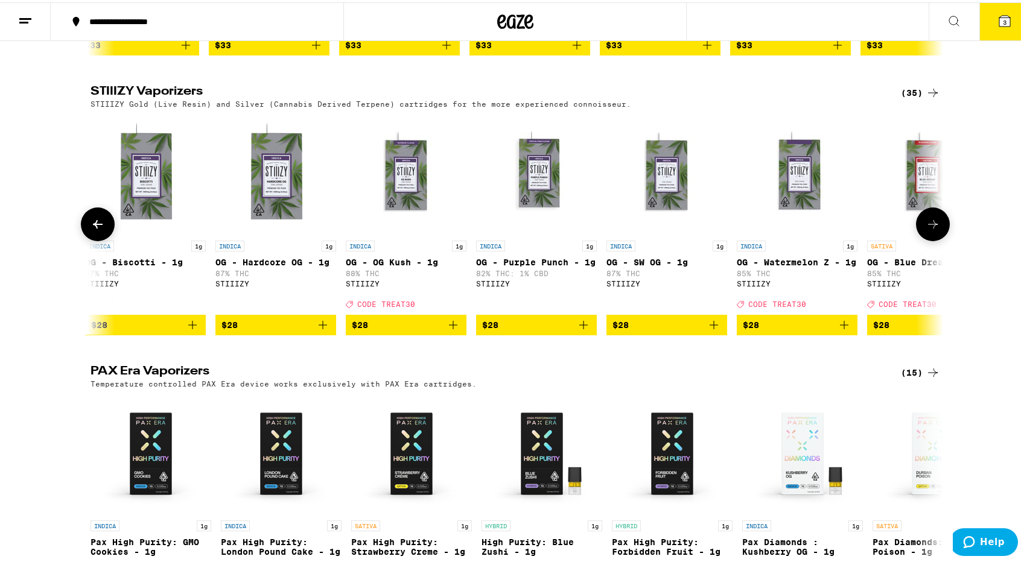
click at [98, 239] on button at bounding box center [98, 222] width 34 height 34
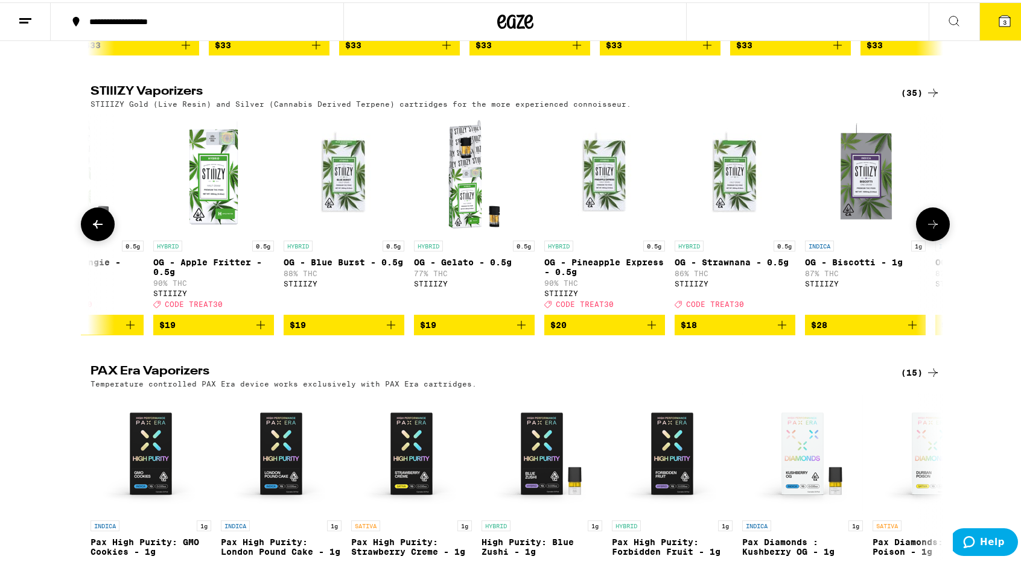
click at [98, 239] on button at bounding box center [98, 222] width 34 height 34
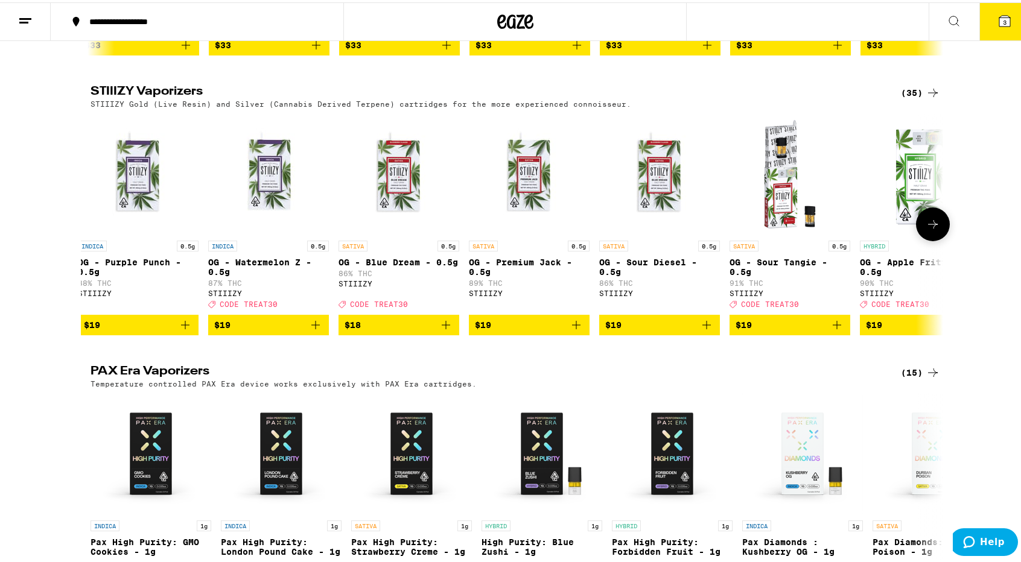
scroll to position [0, 1]
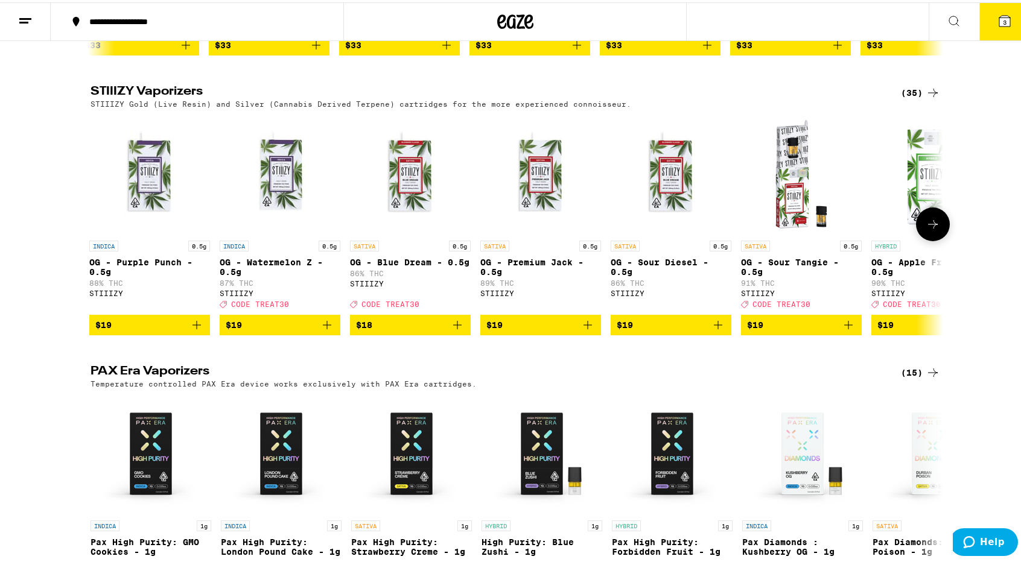
click at [843, 330] on icon "Add to bag" at bounding box center [848, 323] width 14 height 14
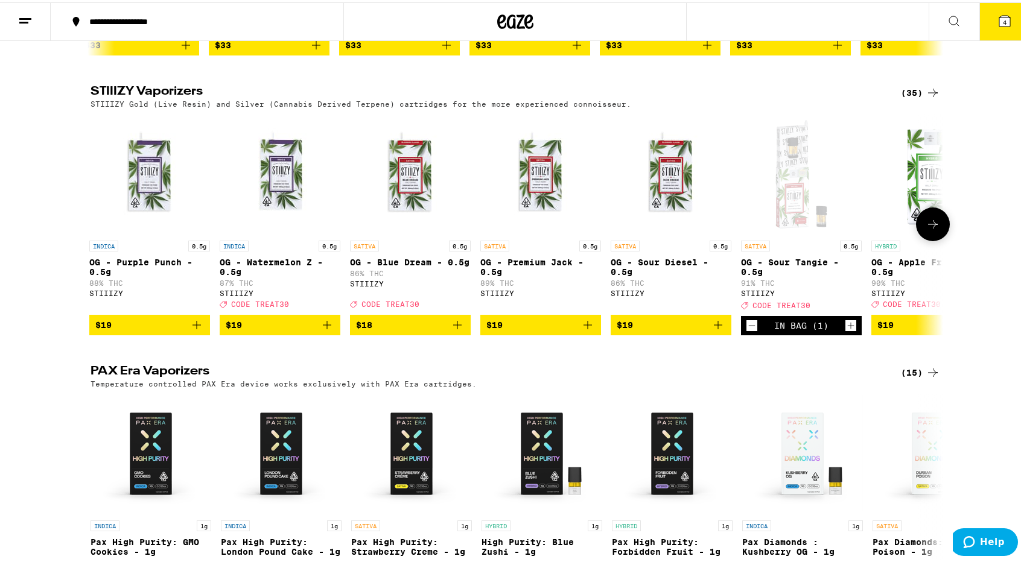
scroll to position [2293, 0]
click at [842, 378] on h2 "PAX Era Vaporizers" at bounding box center [486, 370] width 790 height 14
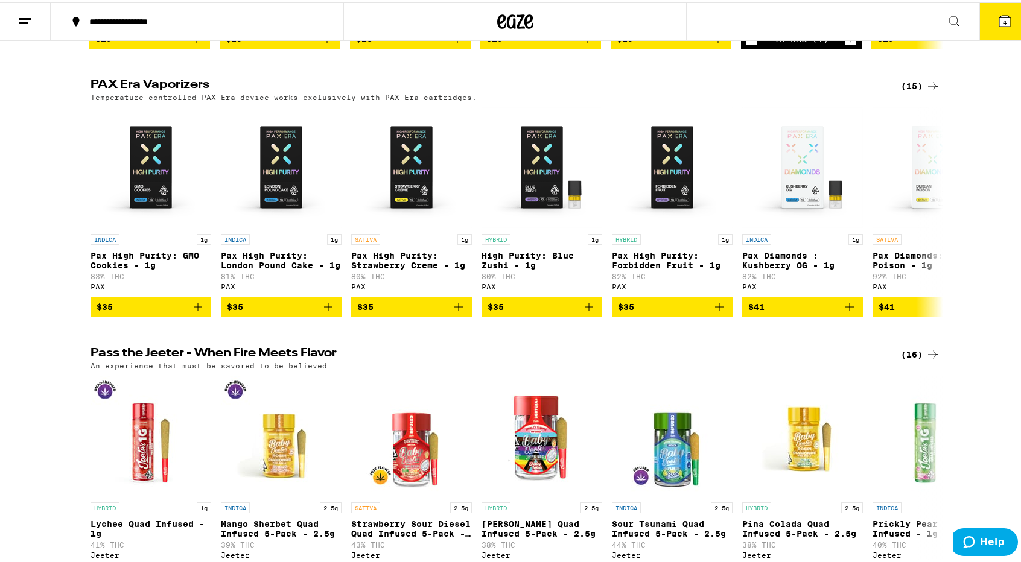
scroll to position [2594, 0]
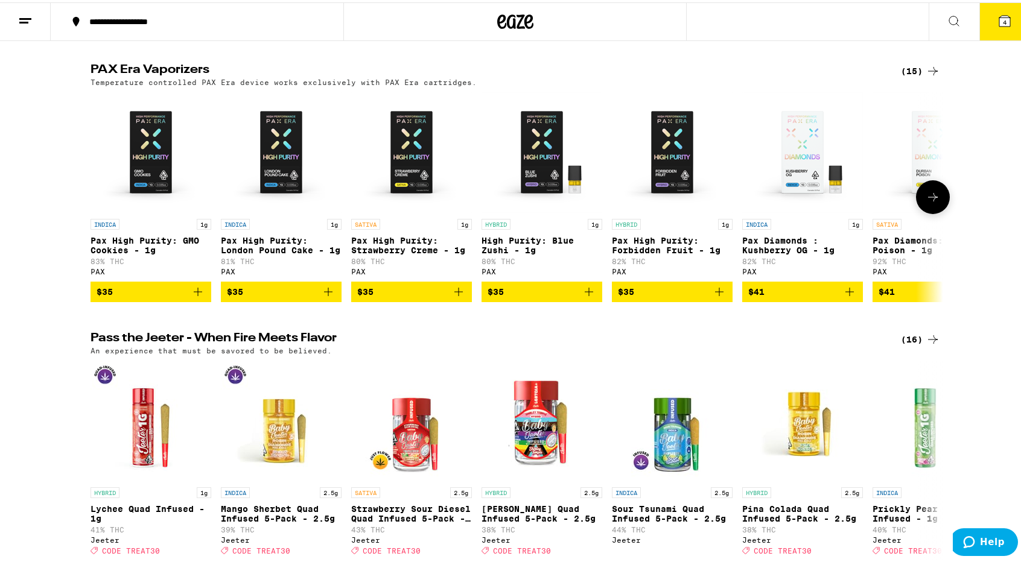
click at [928, 202] on icon at bounding box center [933, 195] width 14 height 14
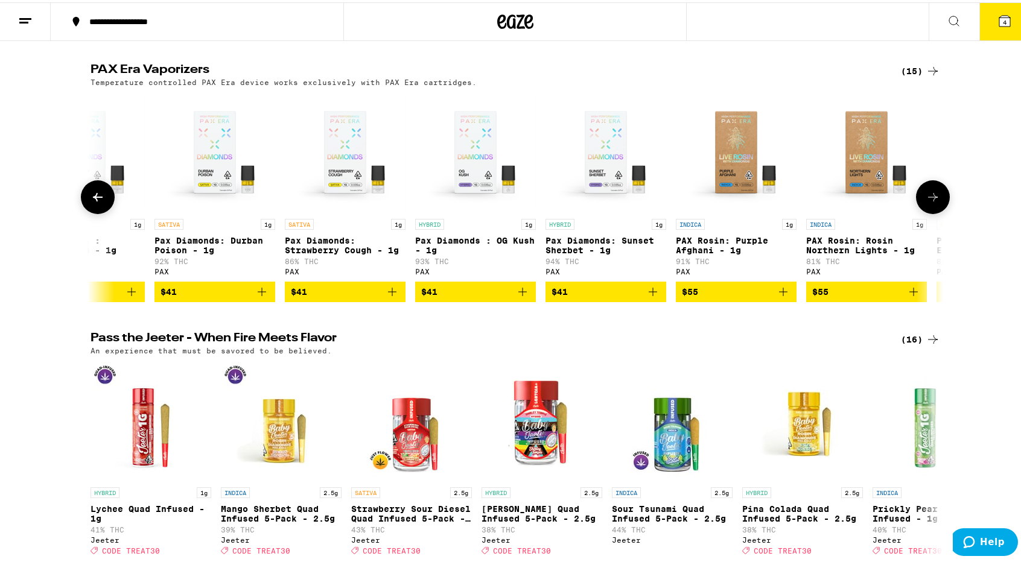
click at [926, 202] on icon at bounding box center [933, 195] width 14 height 14
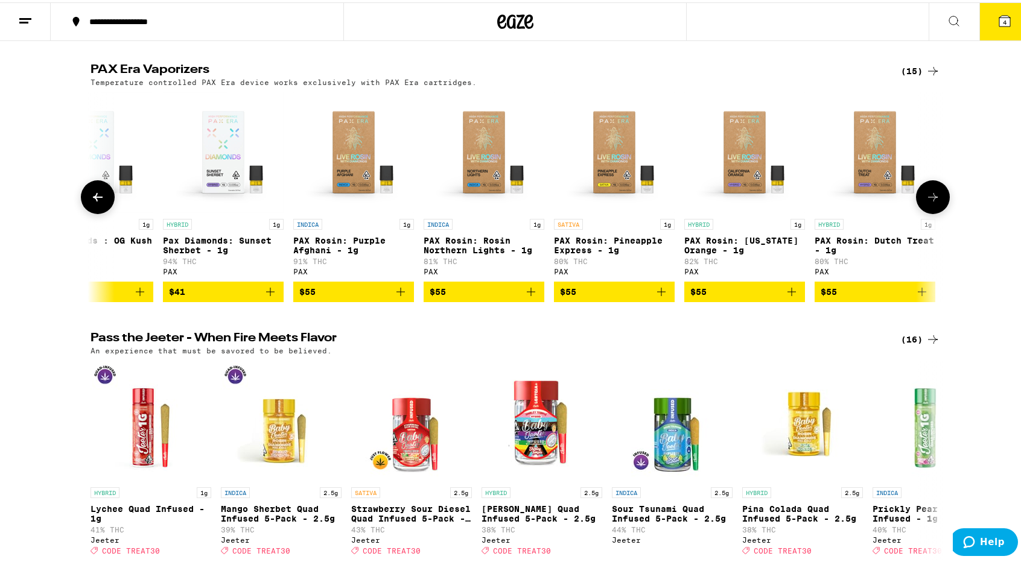
scroll to position [0, 1105]
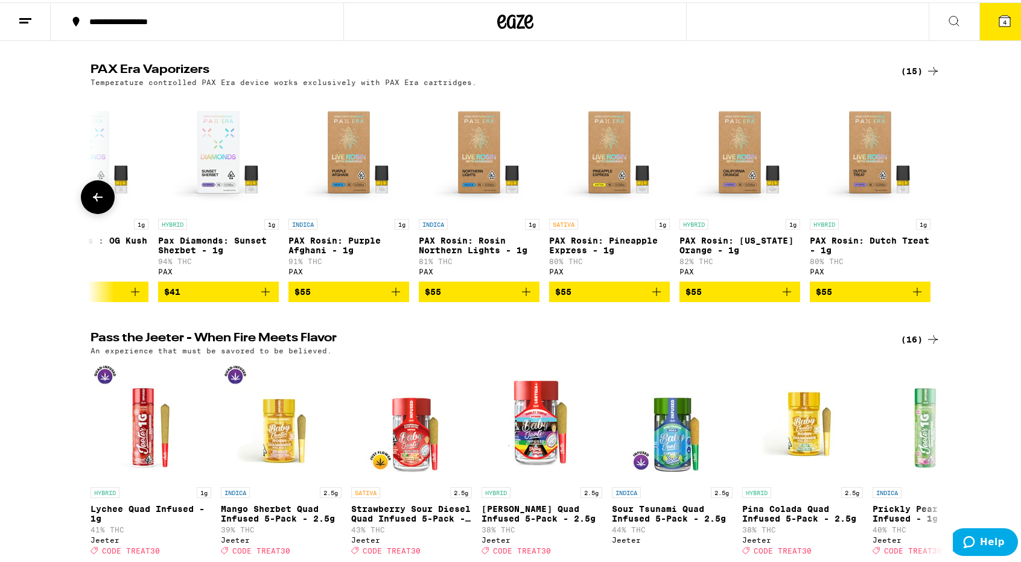
click at [94, 212] on button at bounding box center [98, 195] width 34 height 34
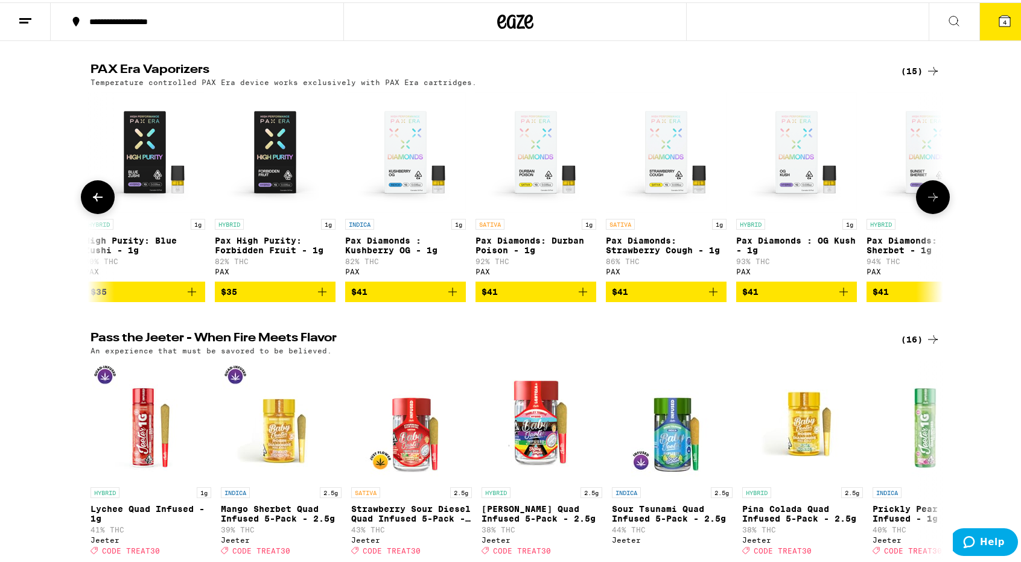
scroll to position [0, 387]
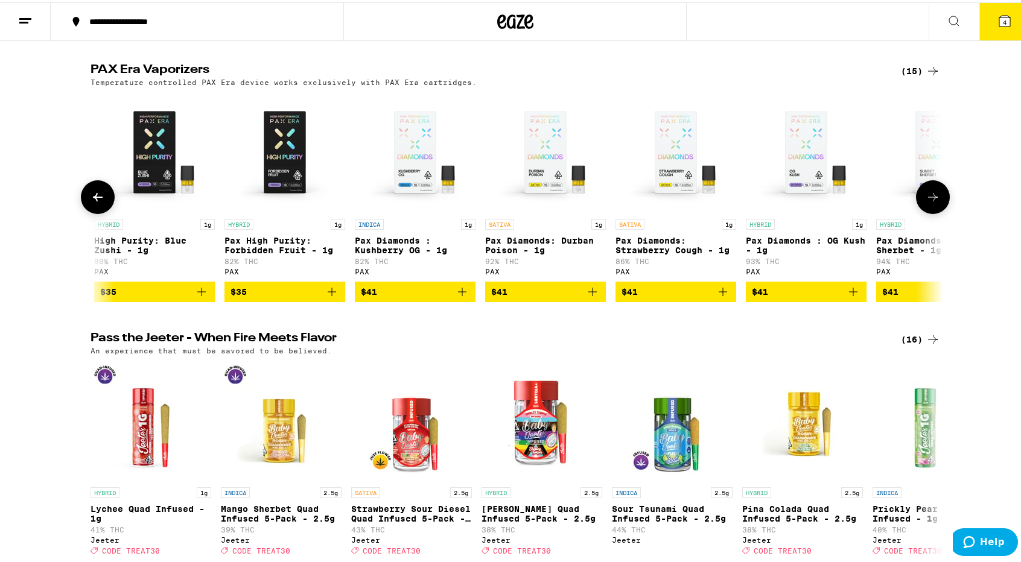
click at [94, 212] on button at bounding box center [98, 195] width 34 height 34
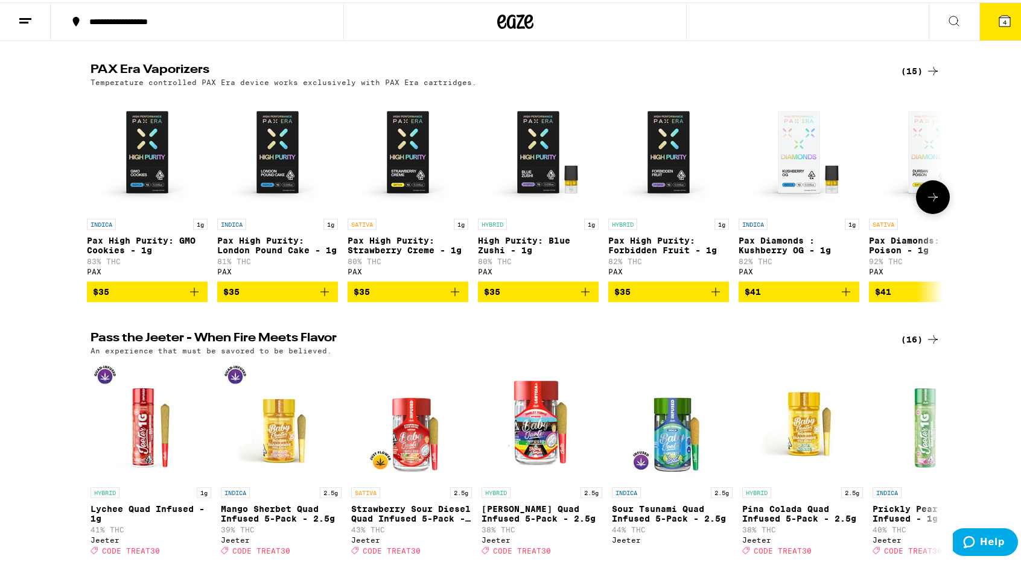
scroll to position [0, 0]
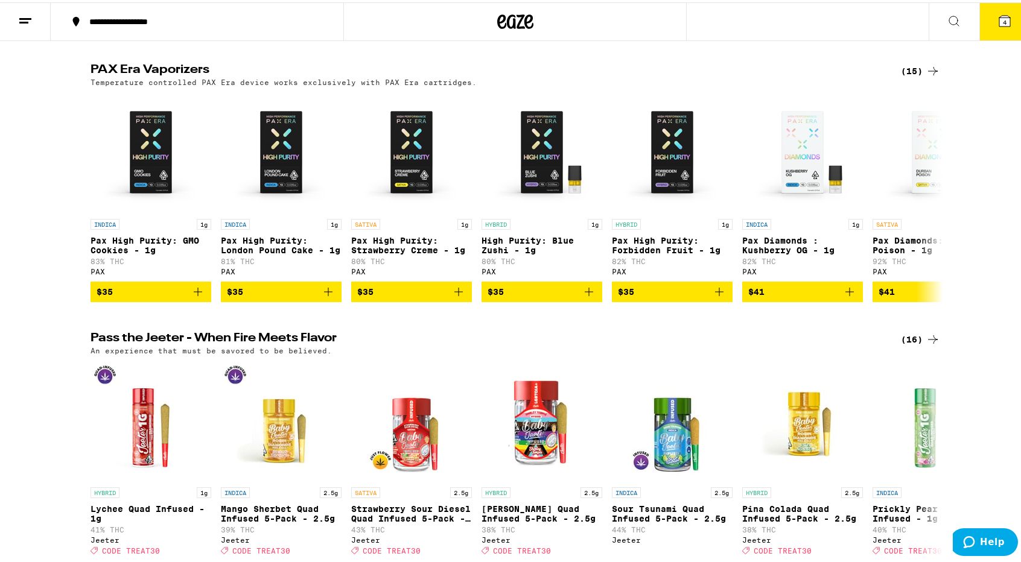
click at [65, 300] on div "PAX Era Vaporizers (15) Temperature controlled PAX Era device works exclusively…" at bounding box center [515, 181] width 1030 height 238
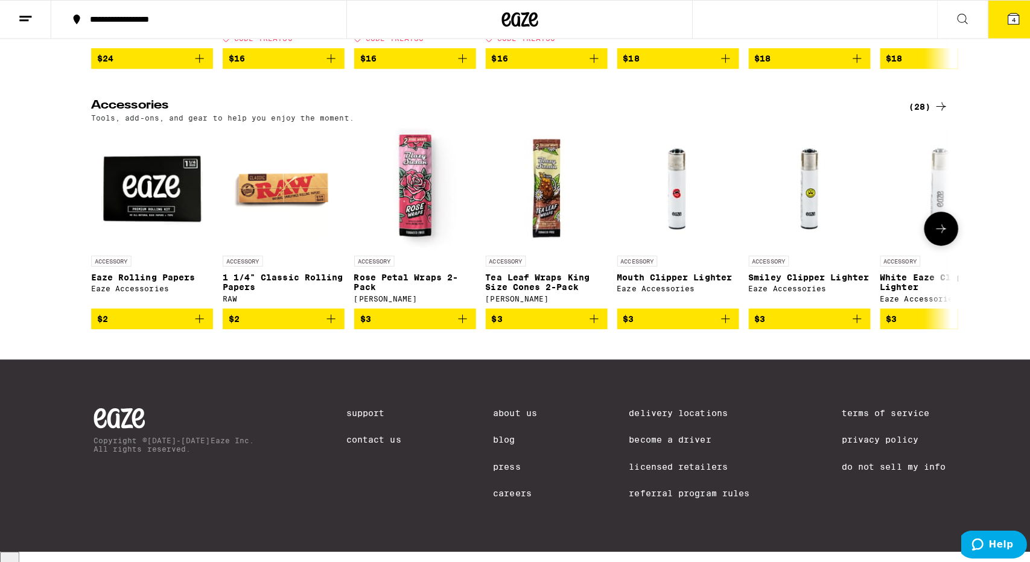
scroll to position [5499, 0]
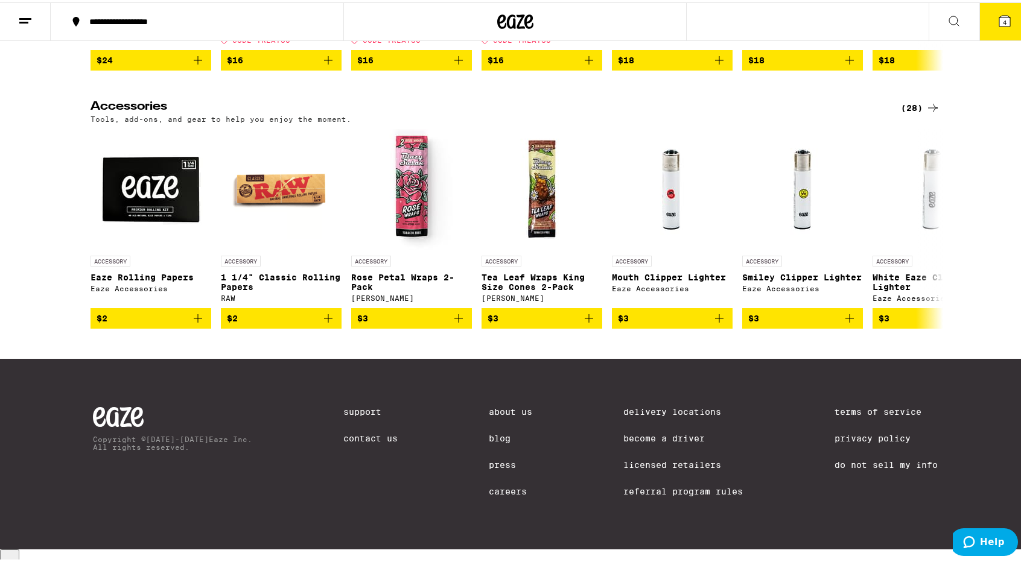
click at [1009, 20] on button "4" at bounding box center [1004, 19] width 51 height 37
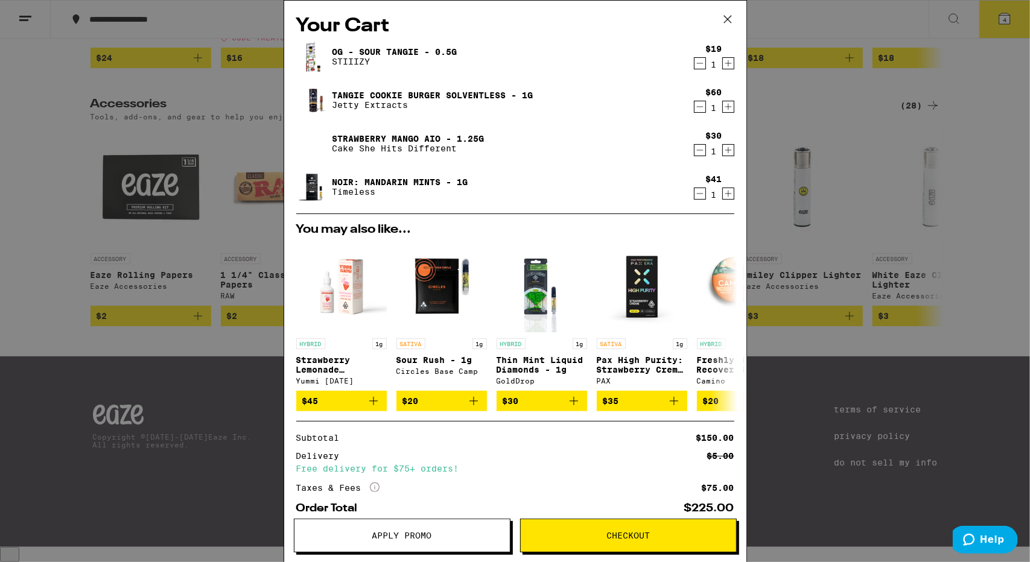
click at [694, 194] on icon "Decrement" at bounding box center [699, 193] width 11 height 14
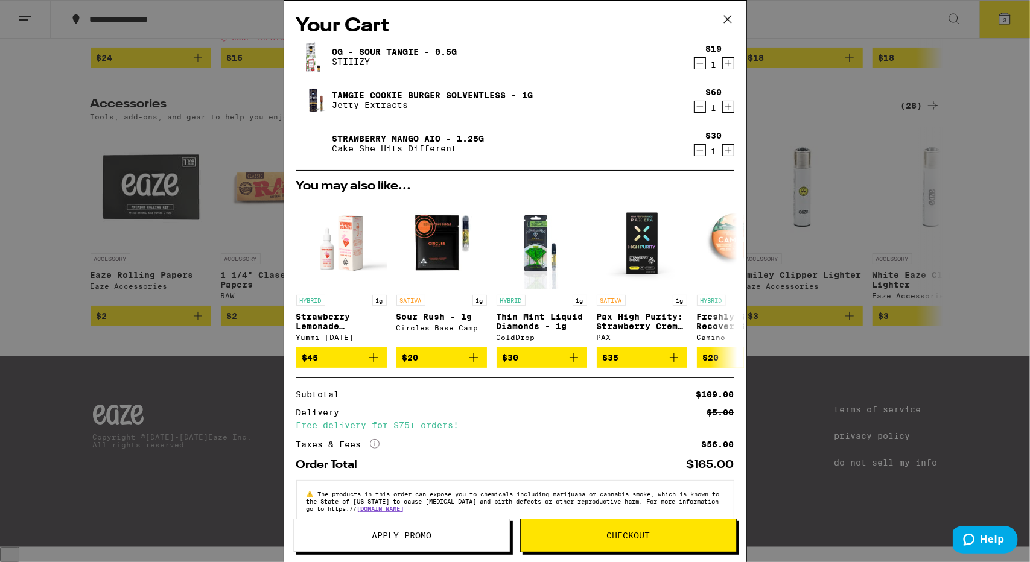
click at [428, 527] on button "Apply Promo" at bounding box center [402, 536] width 217 height 34
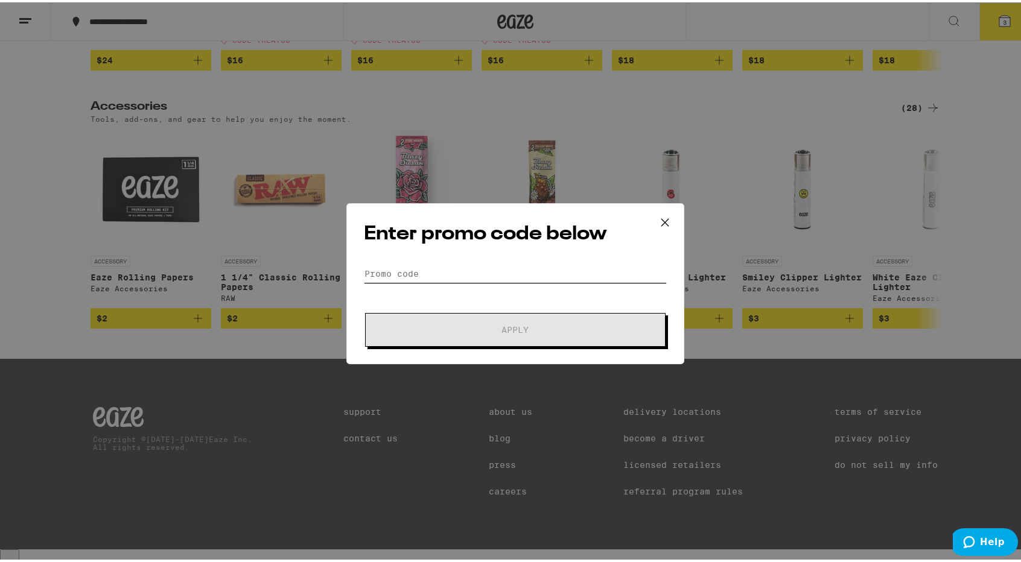
click at [474, 268] on input "Promo Code" at bounding box center [515, 271] width 303 height 18
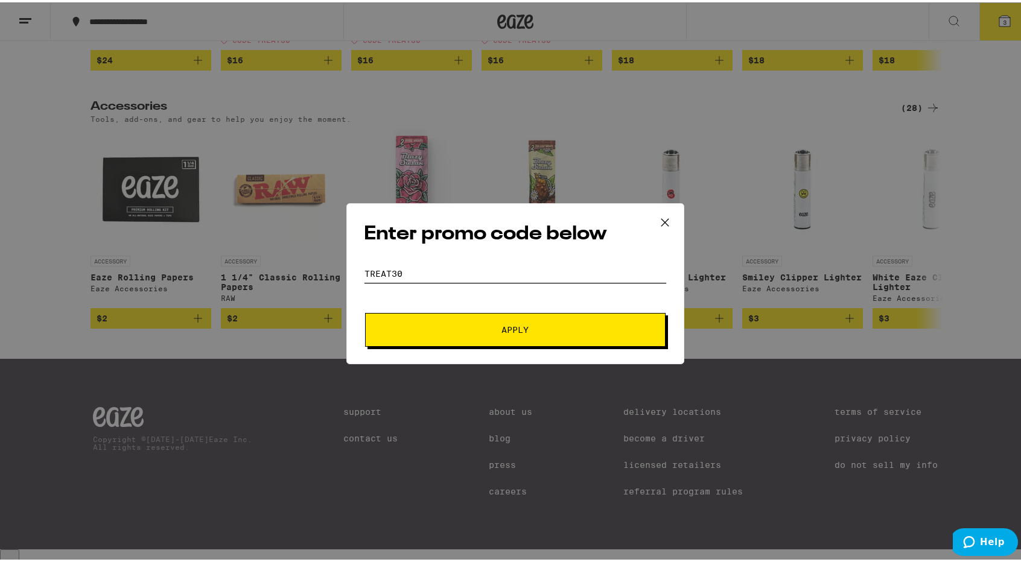
type input "TREAT30"
click at [480, 340] on button "Apply" at bounding box center [515, 328] width 300 height 34
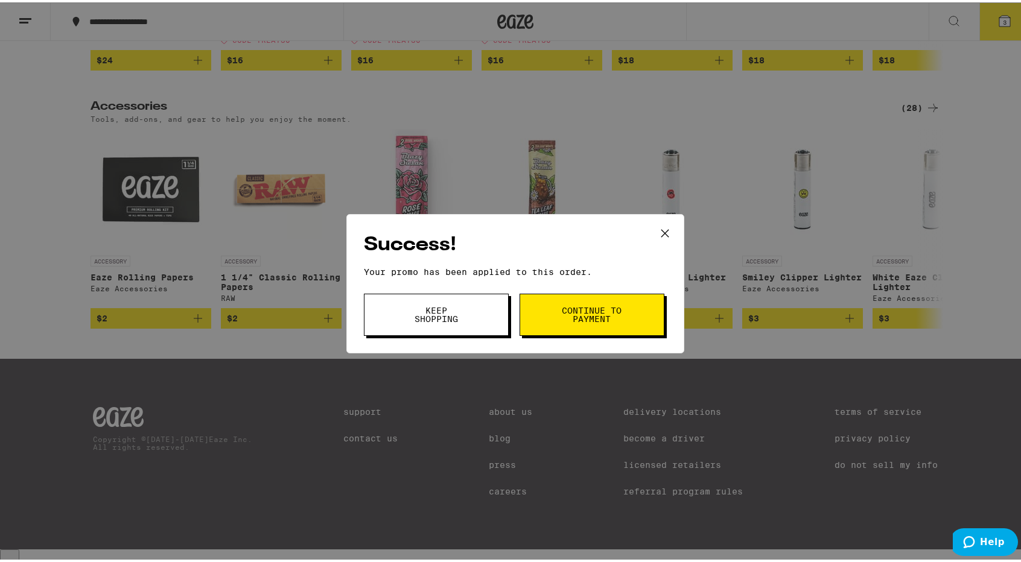
click at [442, 311] on span "Keep Shopping" at bounding box center [436, 312] width 62 height 17
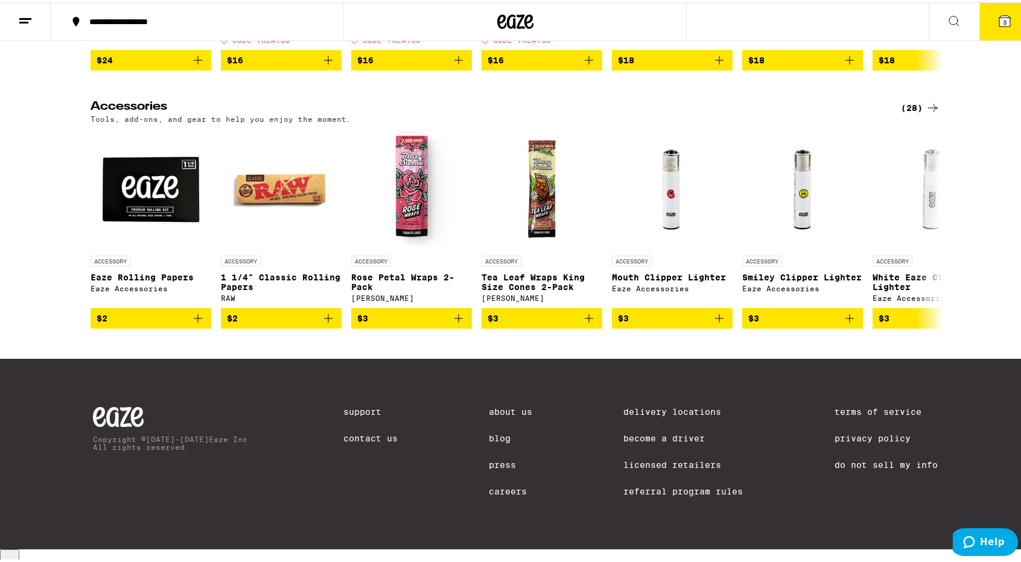
click at [1003, 21] on span "3" at bounding box center [1005, 19] width 4 height 7
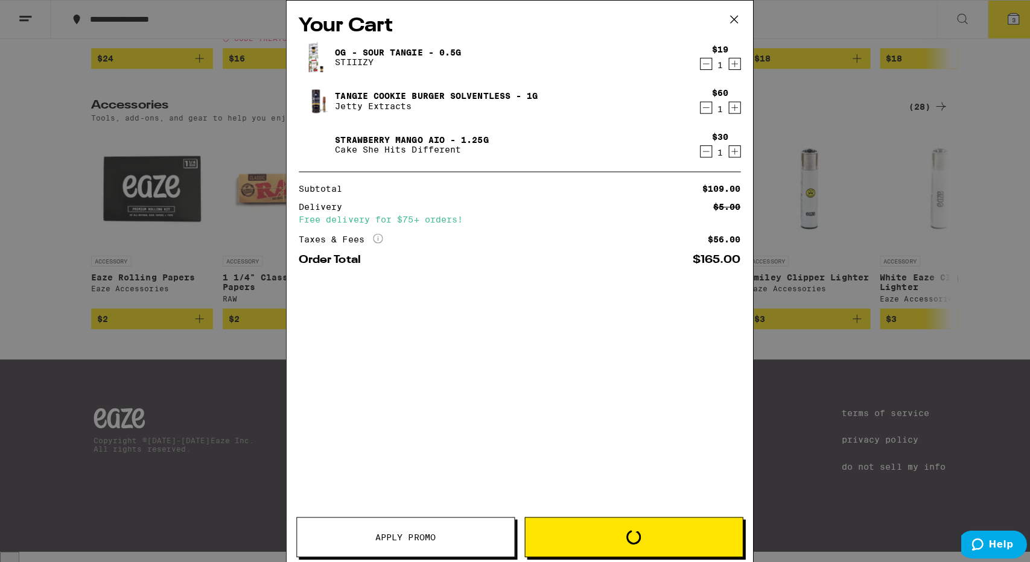
scroll to position [5499, 0]
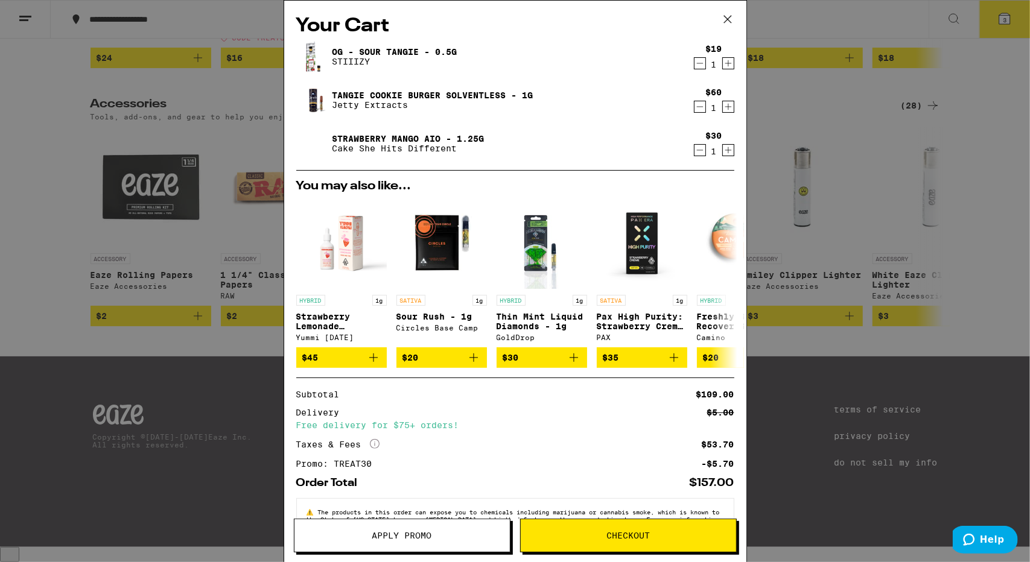
click at [586, 435] on div "Subtotal $109.00 Delivery $5.00 Free delivery for $75+ orders! Taxes & Fees Mor…" at bounding box center [515, 429] width 438 height 78
click at [696, 67] on icon "Decrement" at bounding box center [699, 63] width 11 height 14
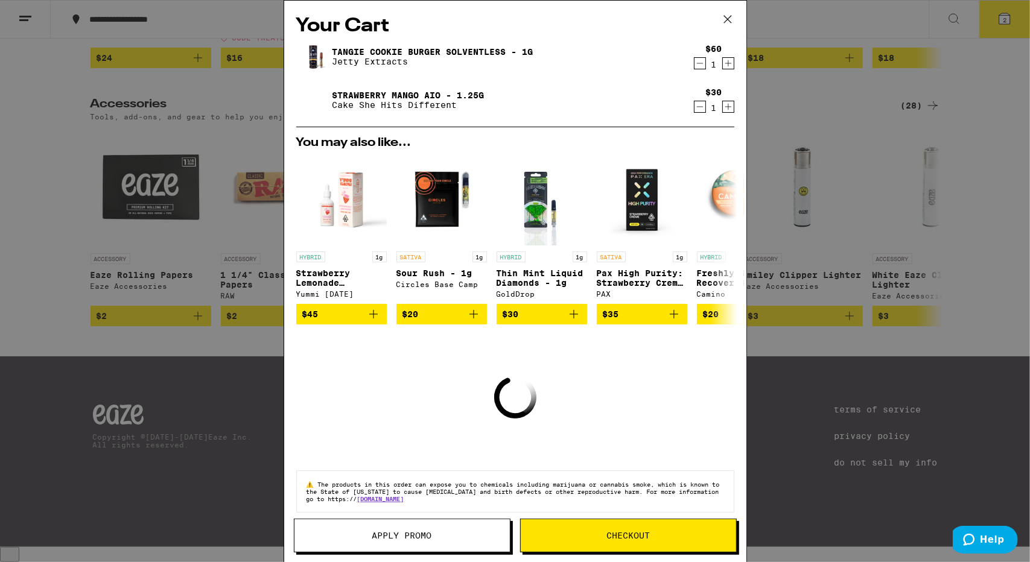
scroll to position [5498, 0]
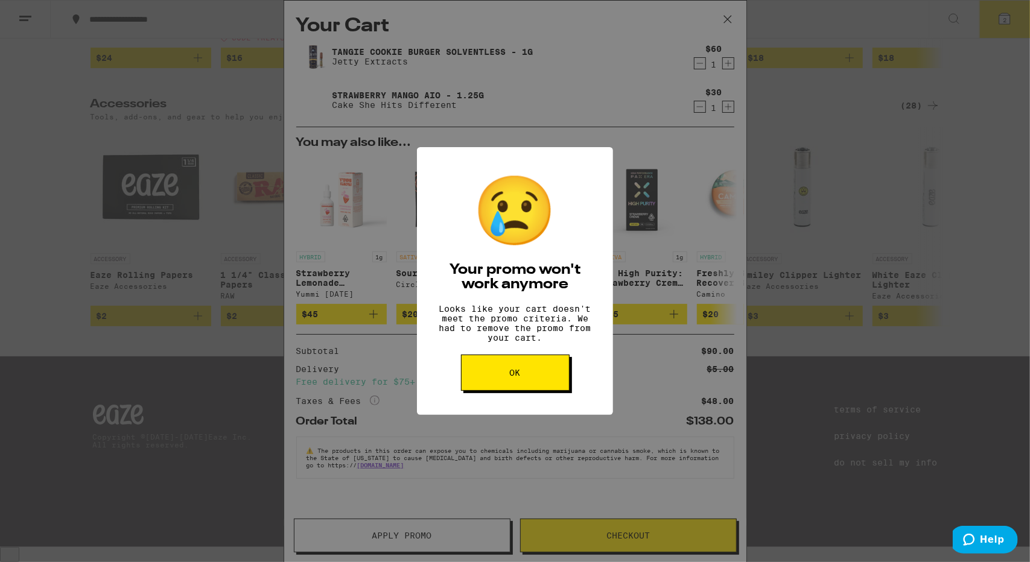
click at [535, 373] on button "OK" at bounding box center [515, 373] width 109 height 36
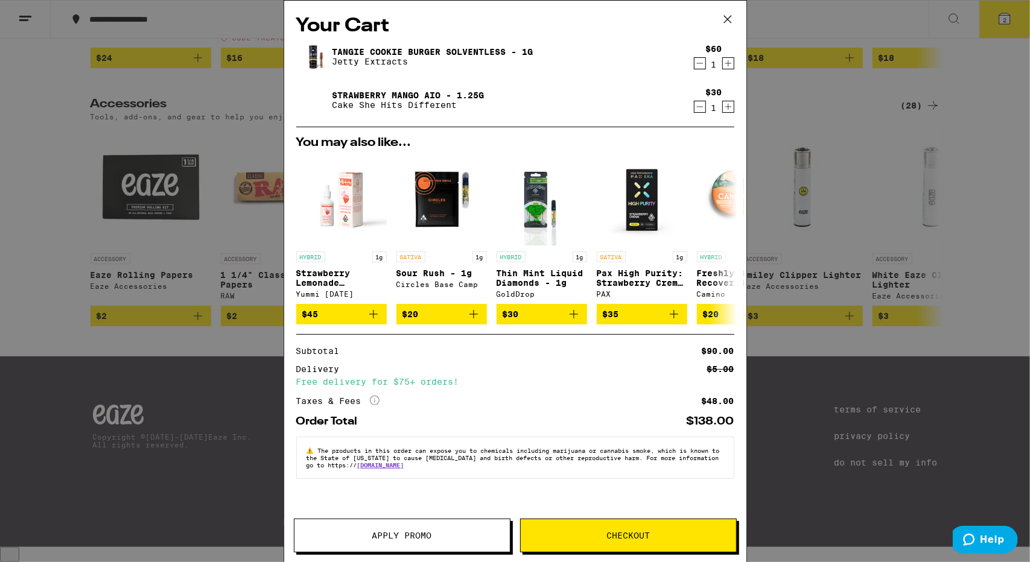
click at [373, 400] on div "Subtotal $90.00 Delivery $5.00 Free delivery for $75+ orders! Taxes & Fees More…" at bounding box center [515, 377] width 438 height 60
click at [378, 405] on icon "More Info" at bounding box center [375, 401] width 10 height 10
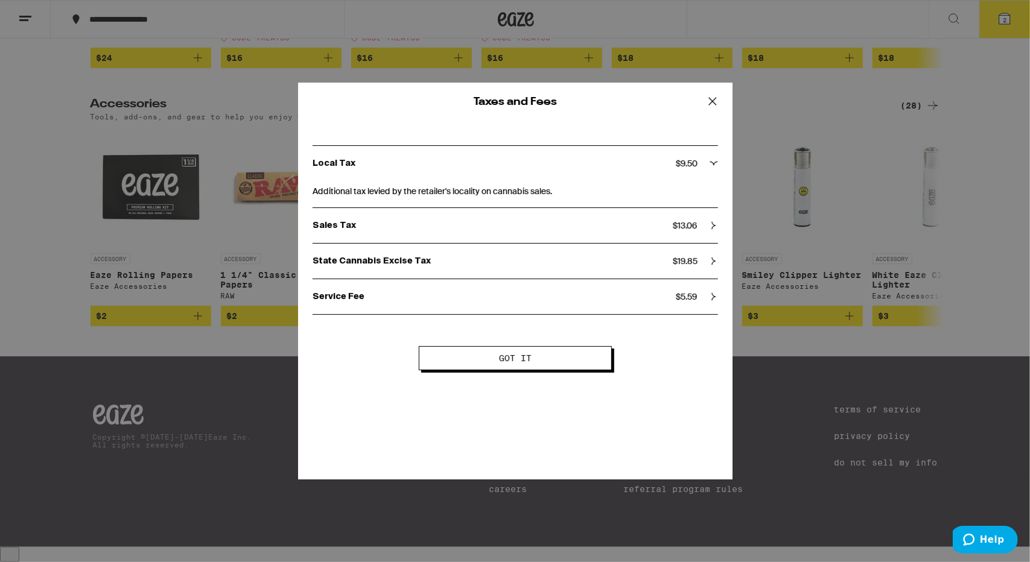
click at [545, 353] on button "Got it" at bounding box center [515, 358] width 193 height 24
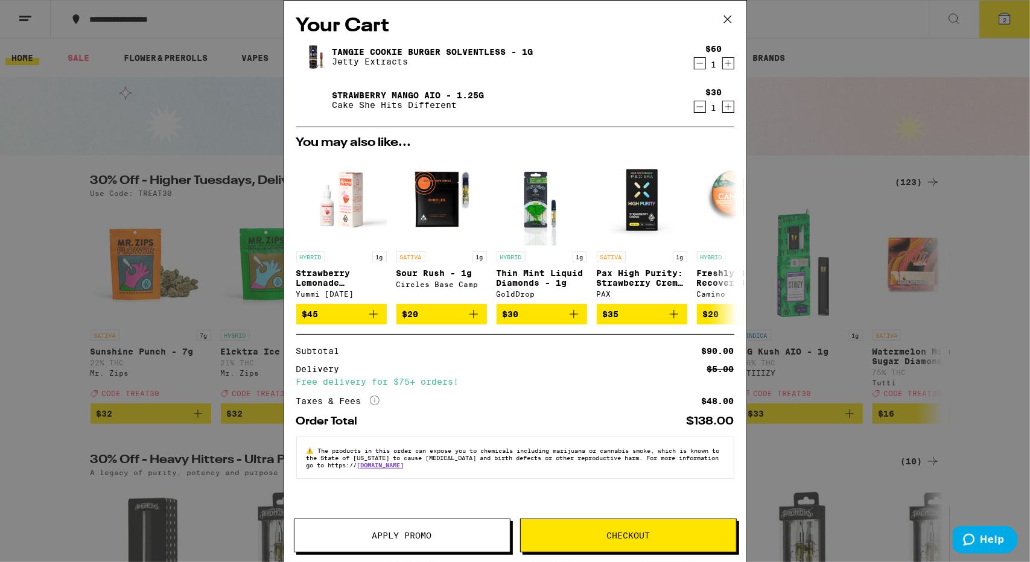
click at [310, 54] on img at bounding box center [313, 57] width 34 height 34
click at [407, 43] on div "Tangie Cookie Burger Solventless - 1g Jetty Extracts" at bounding box center [492, 57] width 392 height 34
click at [413, 49] on link "Tangie Cookie Burger Solventless - 1g" at bounding box center [432, 52] width 201 height 10
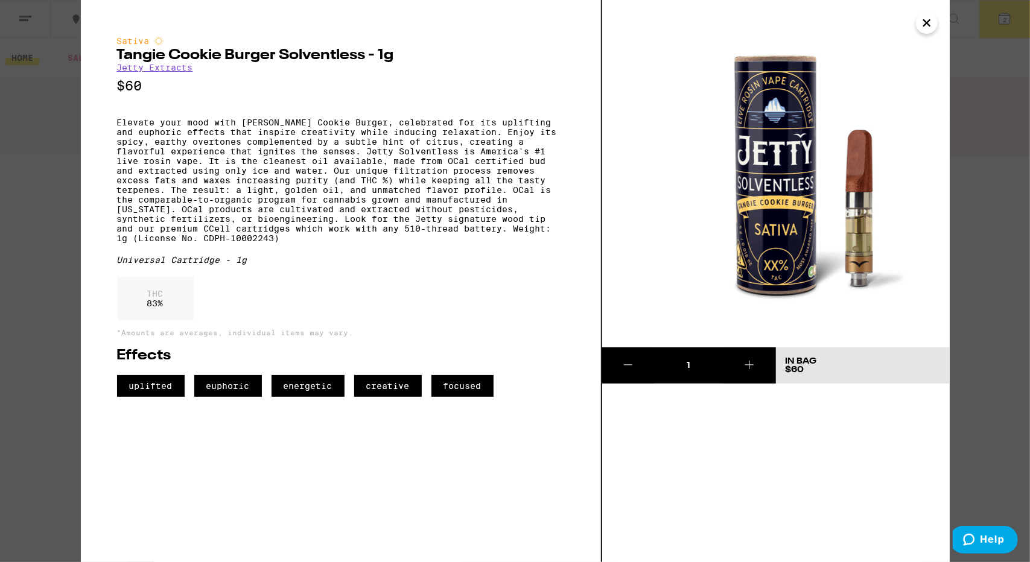
click at [926, 31] on icon "Close" at bounding box center [927, 23] width 14 height 18
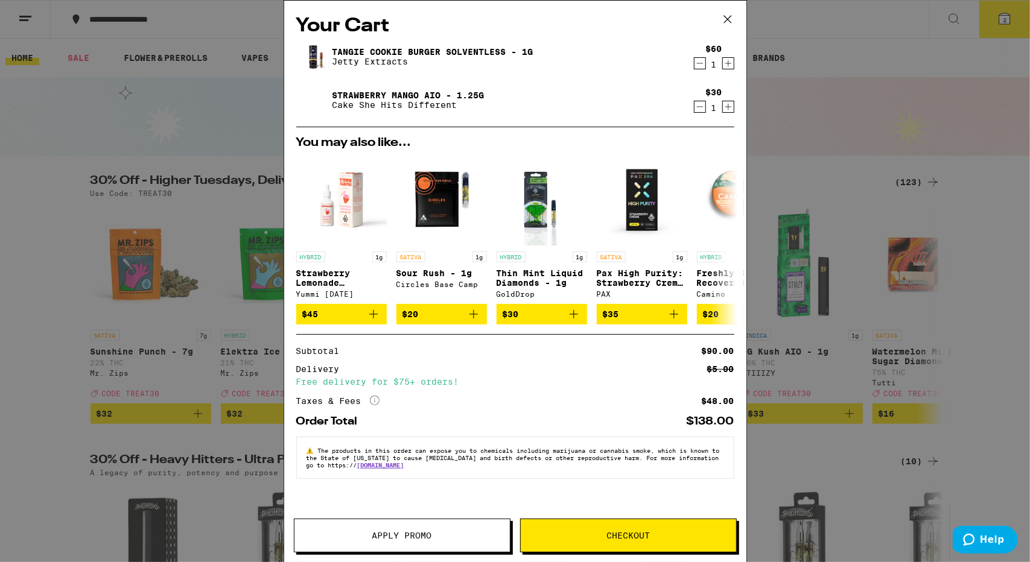
click at [727, 22] on icon at bounding box center [728, 19] width 18 height 18
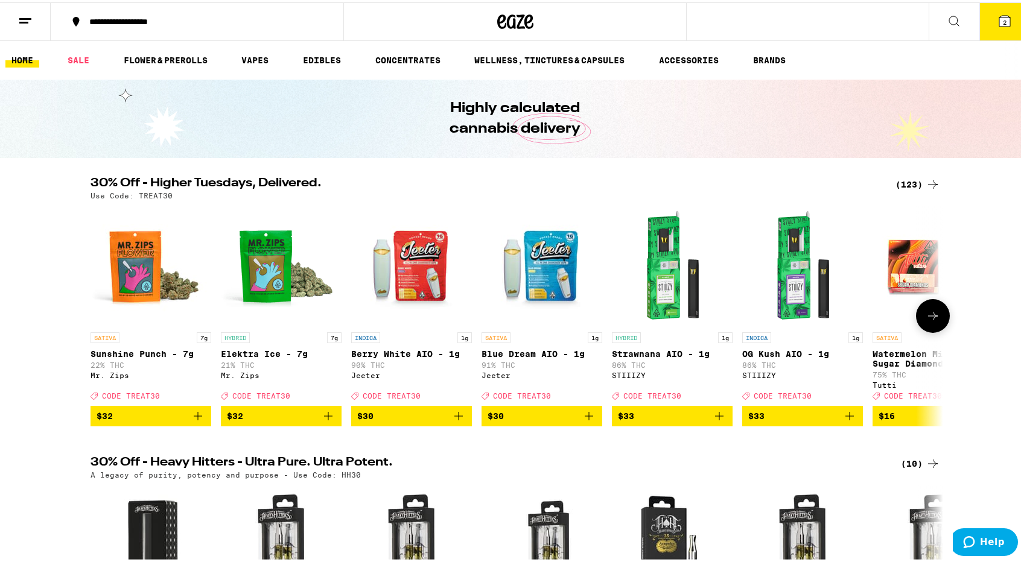
click at [926, 321] on icon at bounding box center [933, 314] width 14 height 14
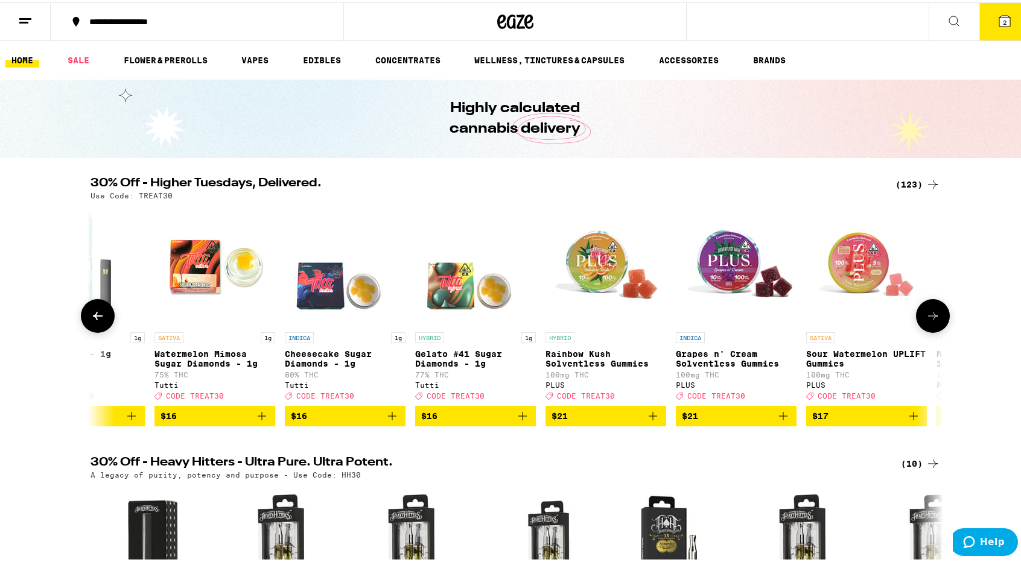
click at [926, 321] on icon at bounding box center [933, 314] width 14 height 14
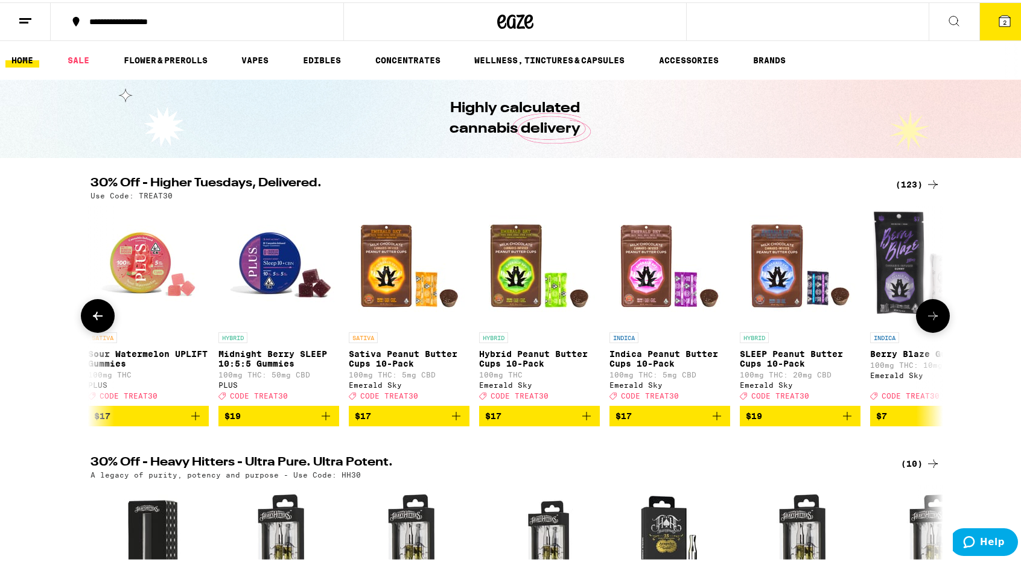
click at [926, 321] on icon at bounding box center [933, 314] width 14 height 14
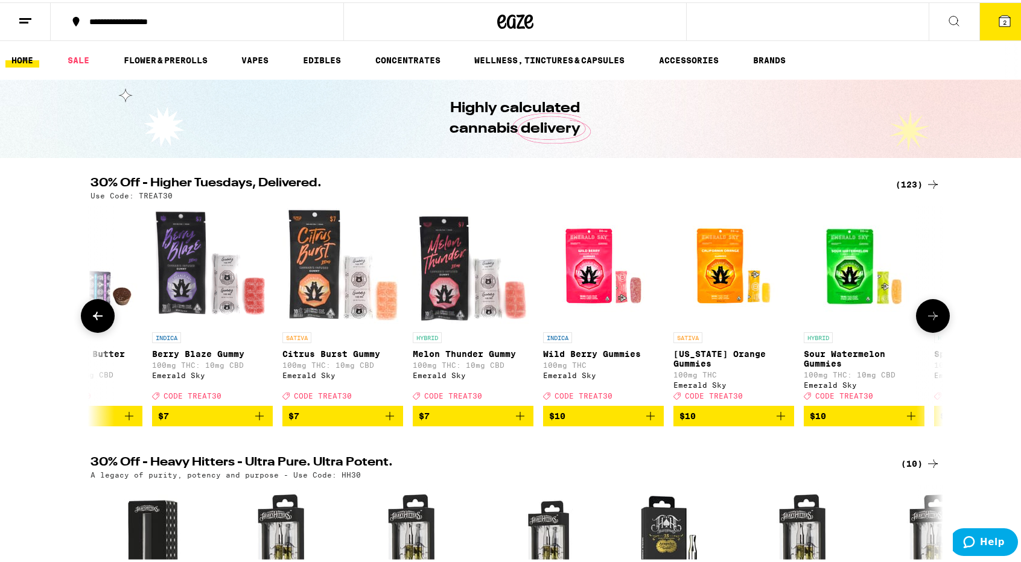
click at [926, 321] on icon at bounding box center [933, 314] width 14 height 14
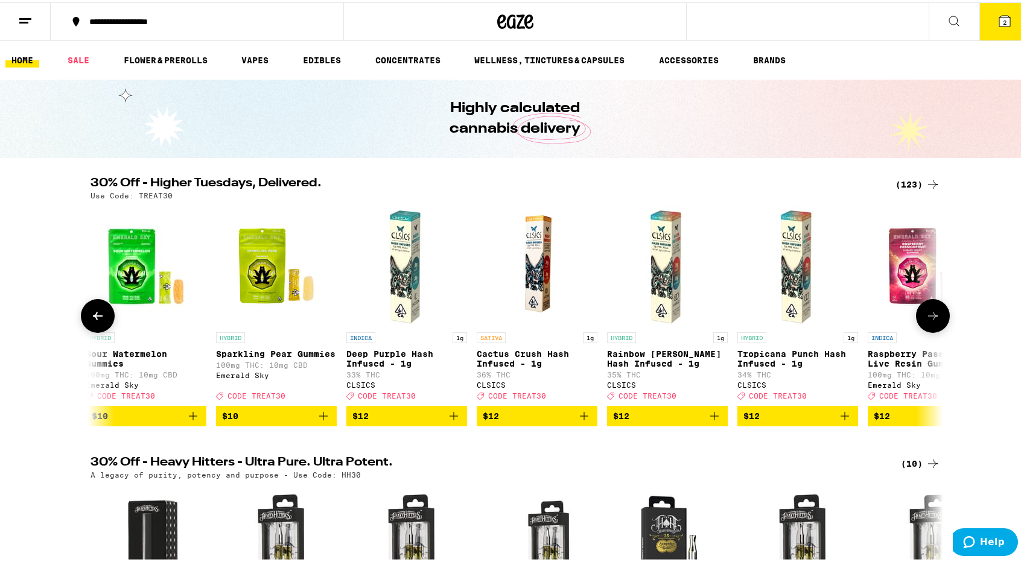
click at [926, 321] on icon at bounding box center [933, 314] width 14 height 14
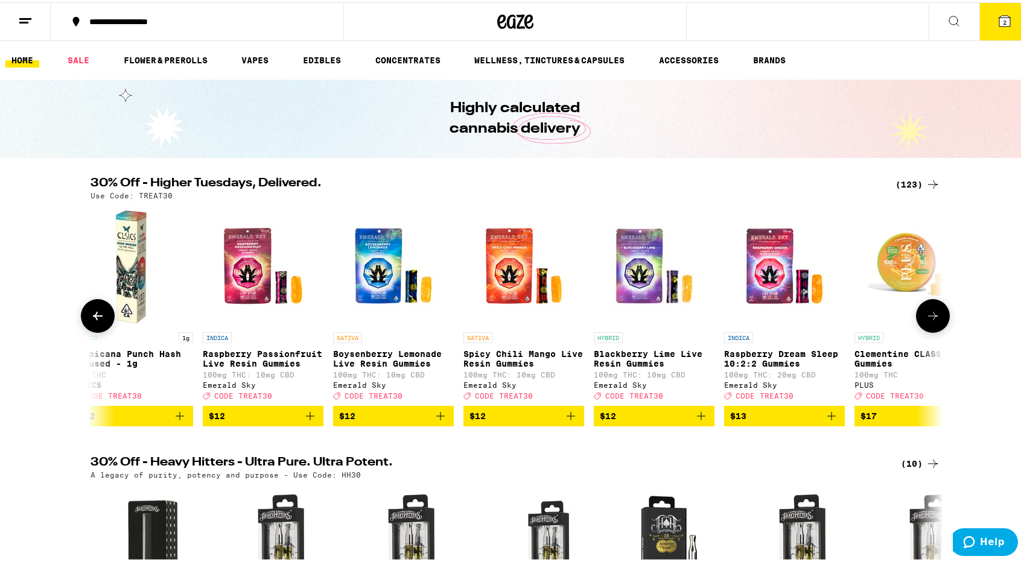
scroll to position [0, 3590]
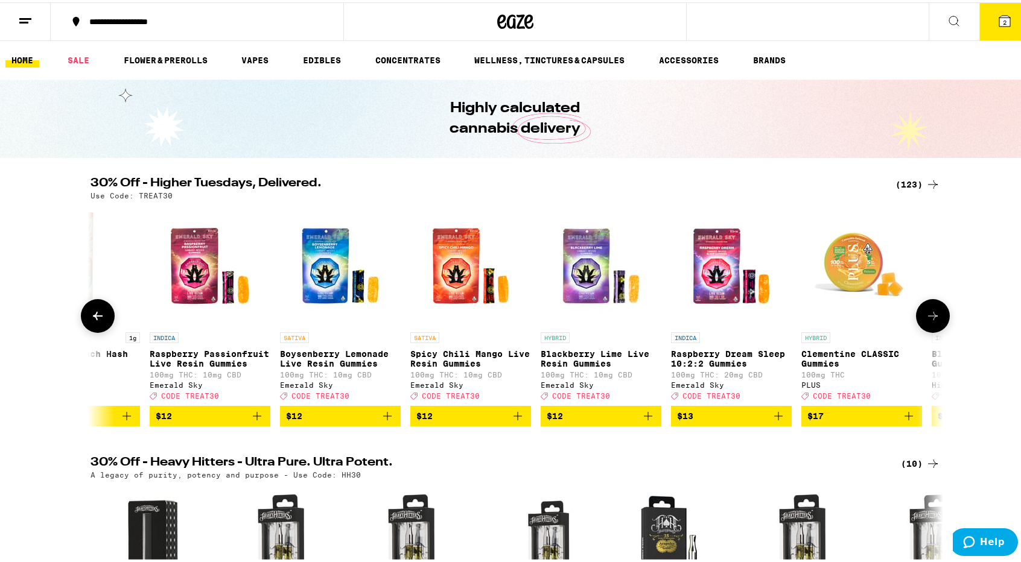
click at [103, 309] on button at bounding box center [98, 314] width 34 height 34
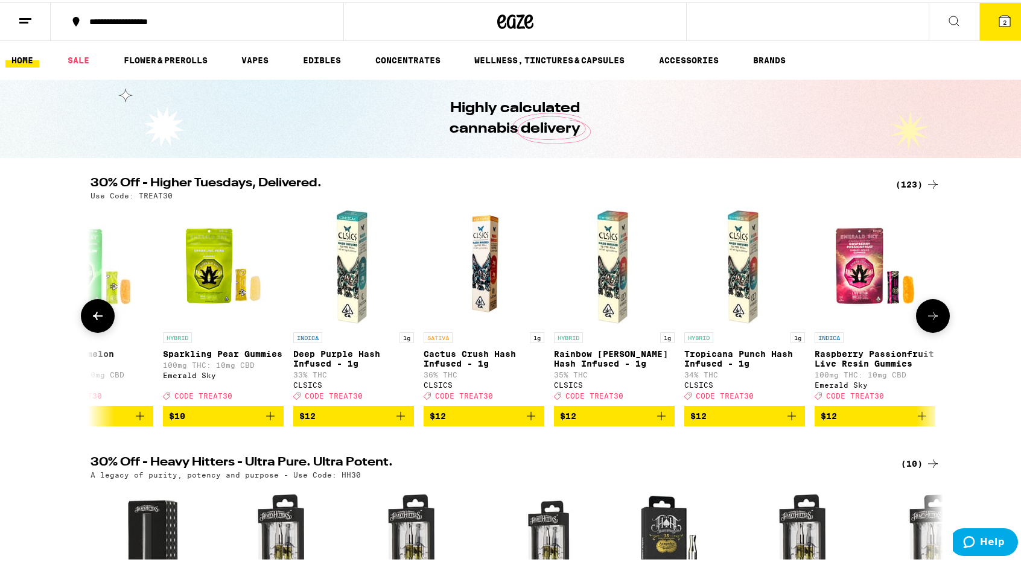
scroll to position [0, 2872]
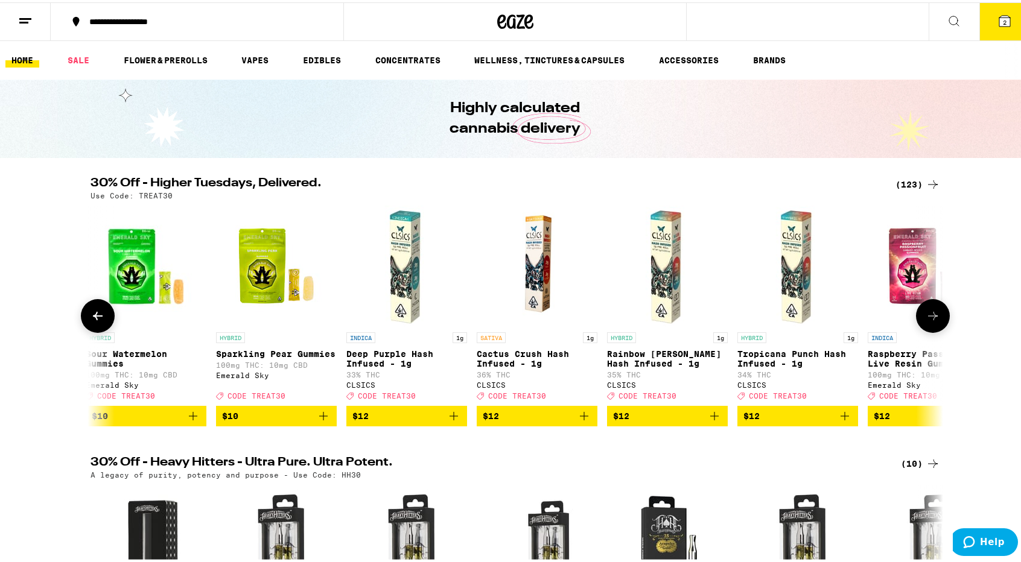
click at [916, 319] on button at bounding box center [933, 314] width 34 height 34
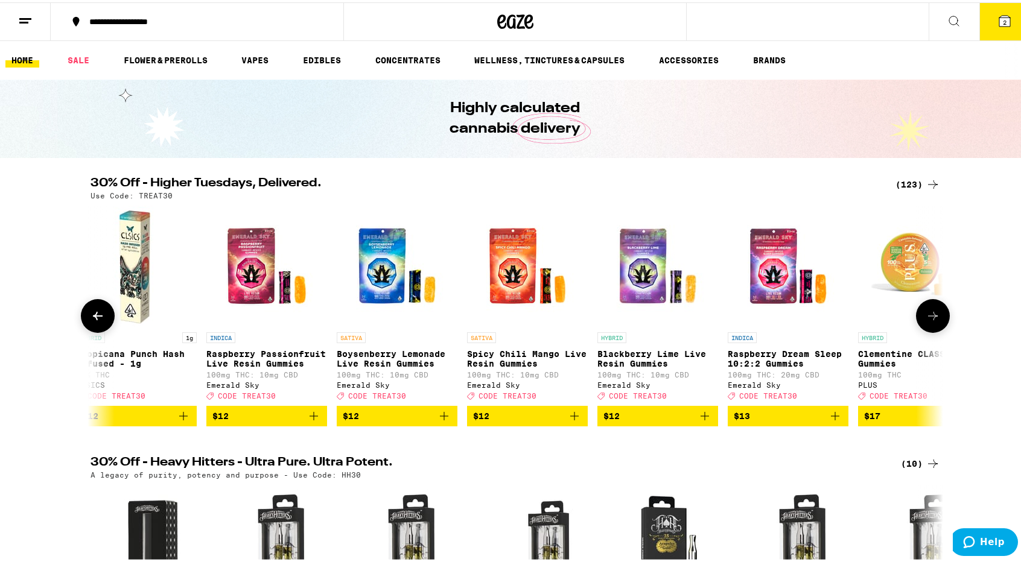
click at [916, 319] on button at bounding box center [933, 314] width 34 height 34
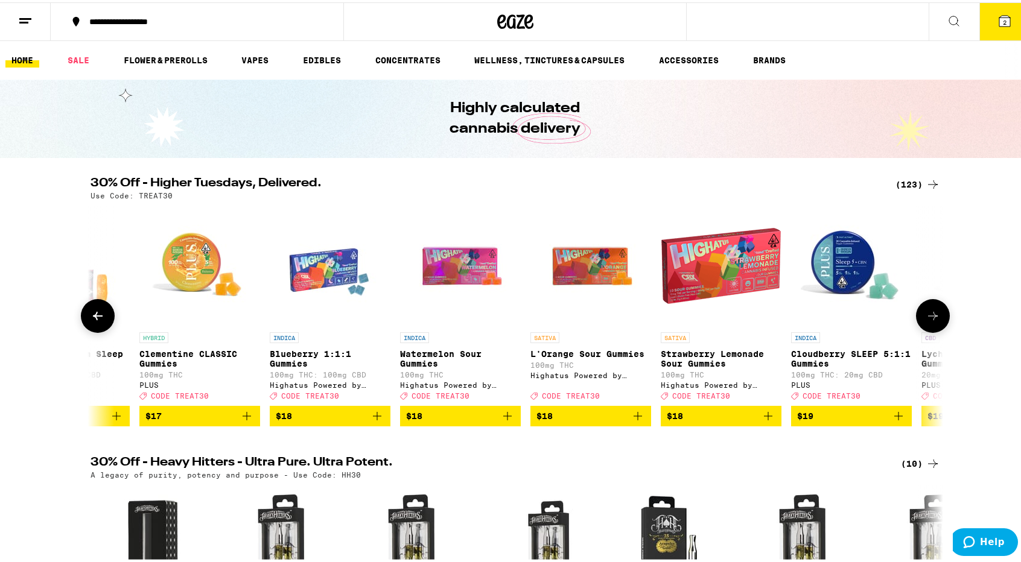
click at [916, 319] on button at bounding box center [933, 314] width 34 height 34
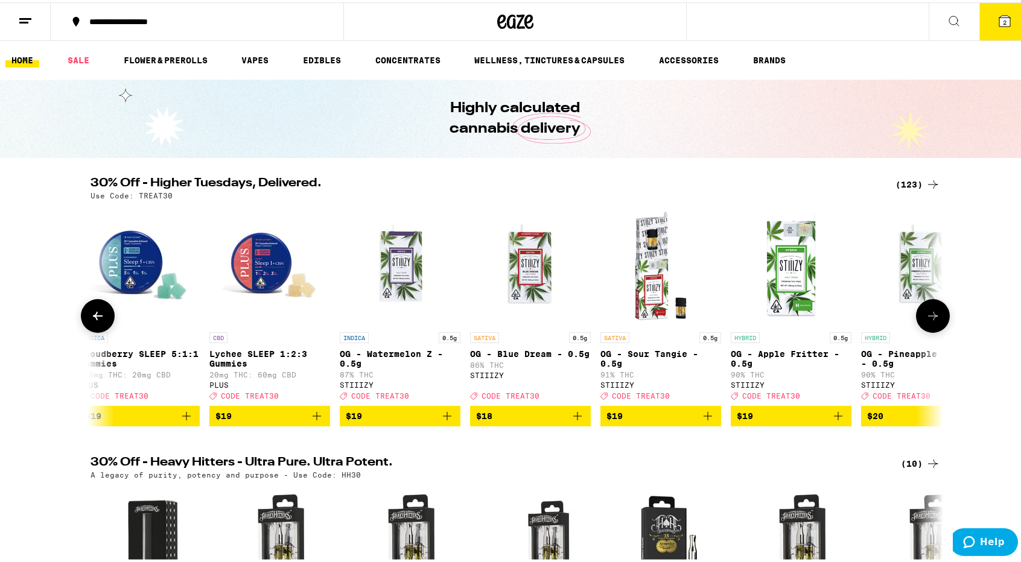
click at [916, 319] on button at bounding box center [933, 314] width 34 height 34
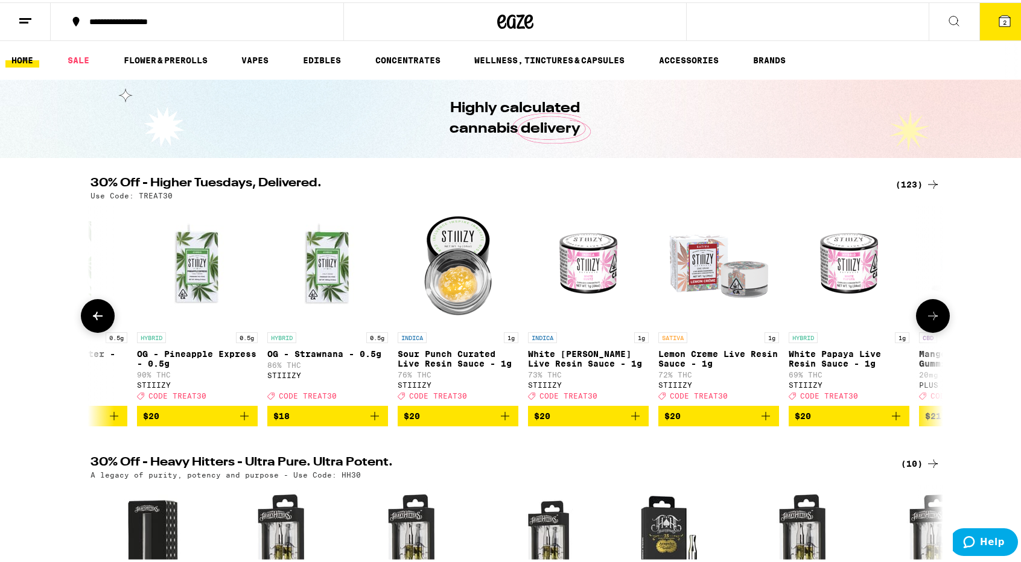
click at [916, 319] on button at bounding box center [933, 314] width 34 height 34
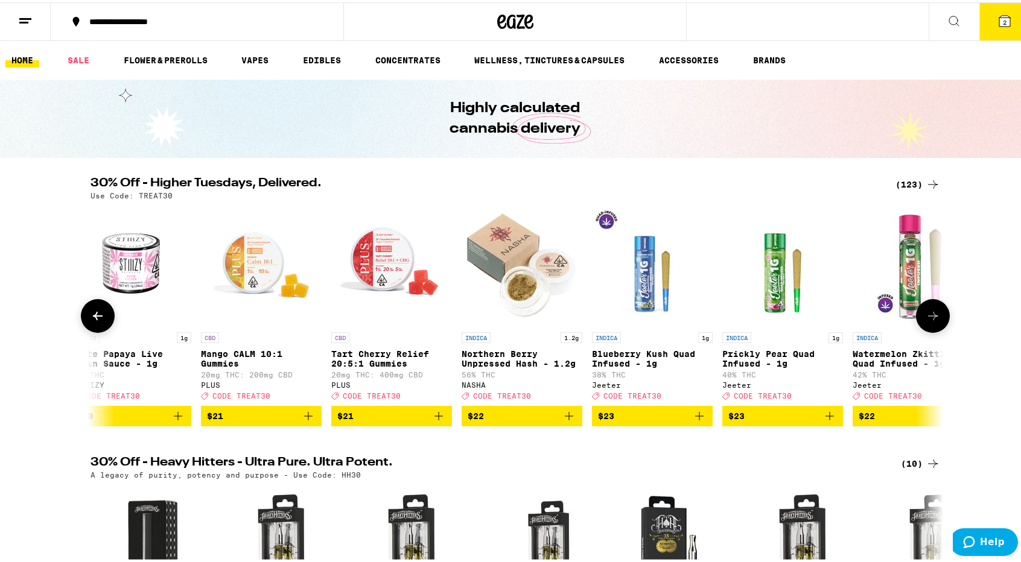
click at [916, 319] on button at bounding box center [933, 314] width 34 height 34
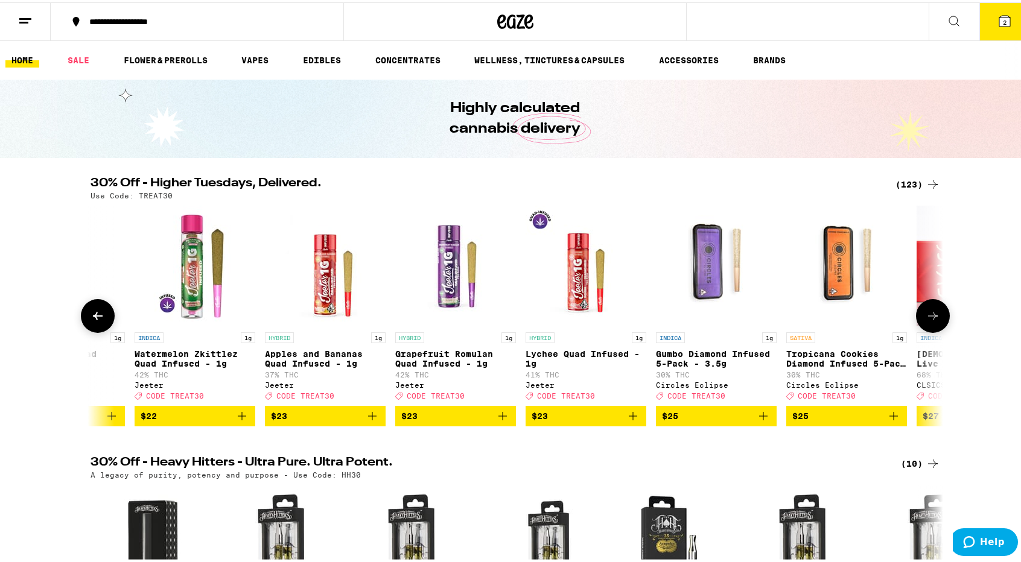
click at [916, 319] on button at bounding box center [933, 314] width 34 height 34
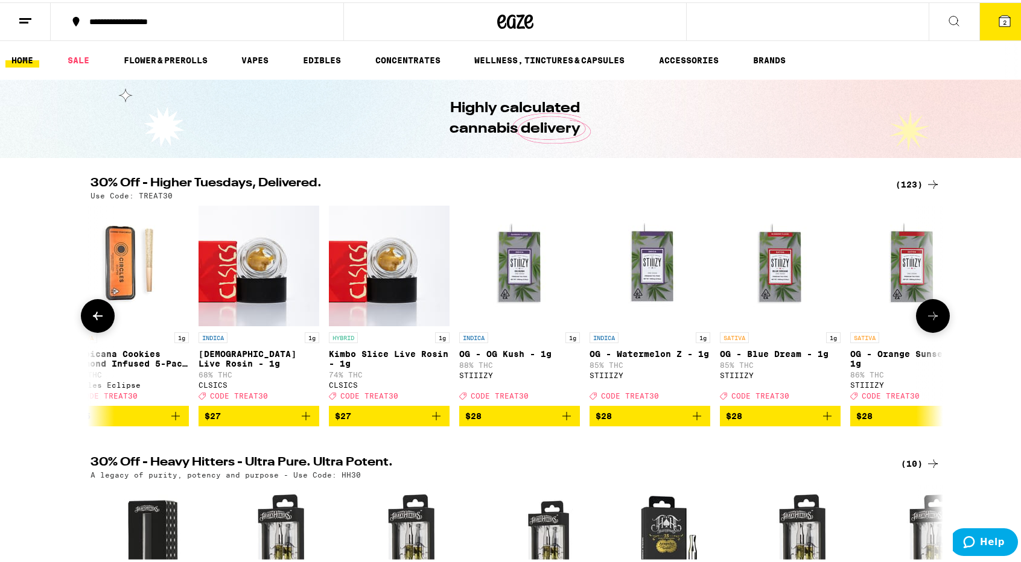
click at [916, 319] on button at bounding box center [933, 314] width 34 height 34
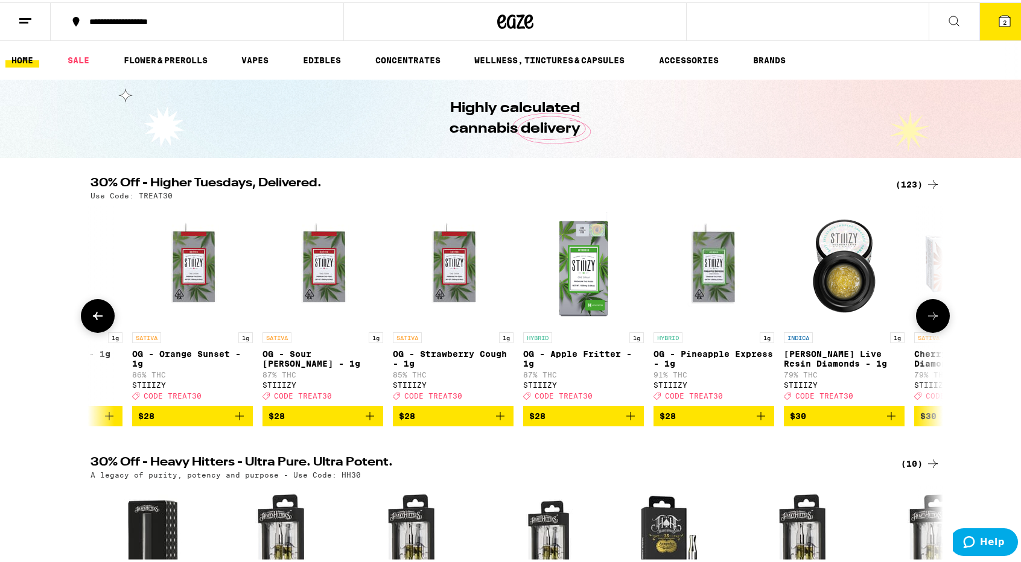
click at [916, 319] on button at bounding box center [933, 314] width 34 height 34
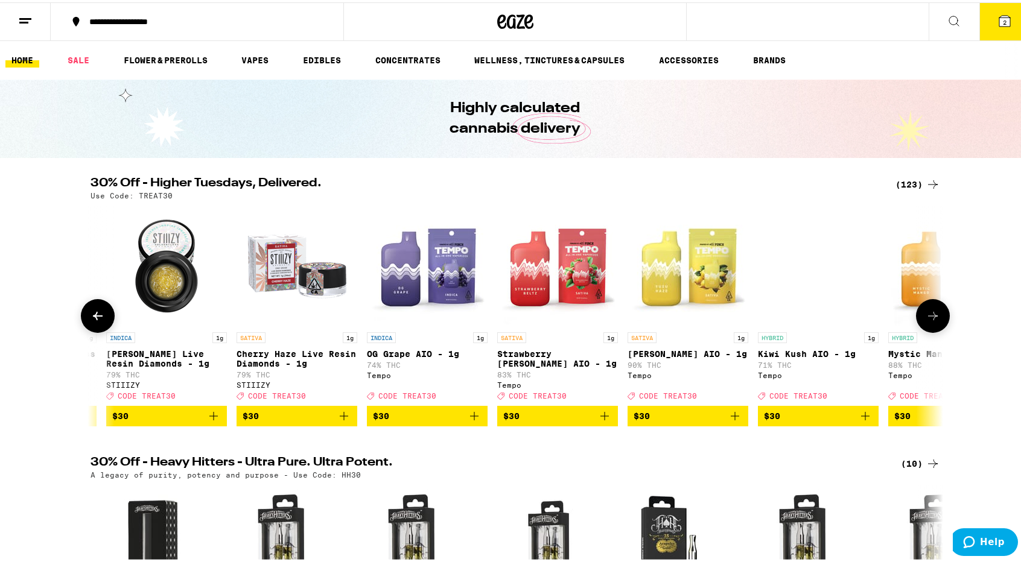
scroll to position [0, 9278]
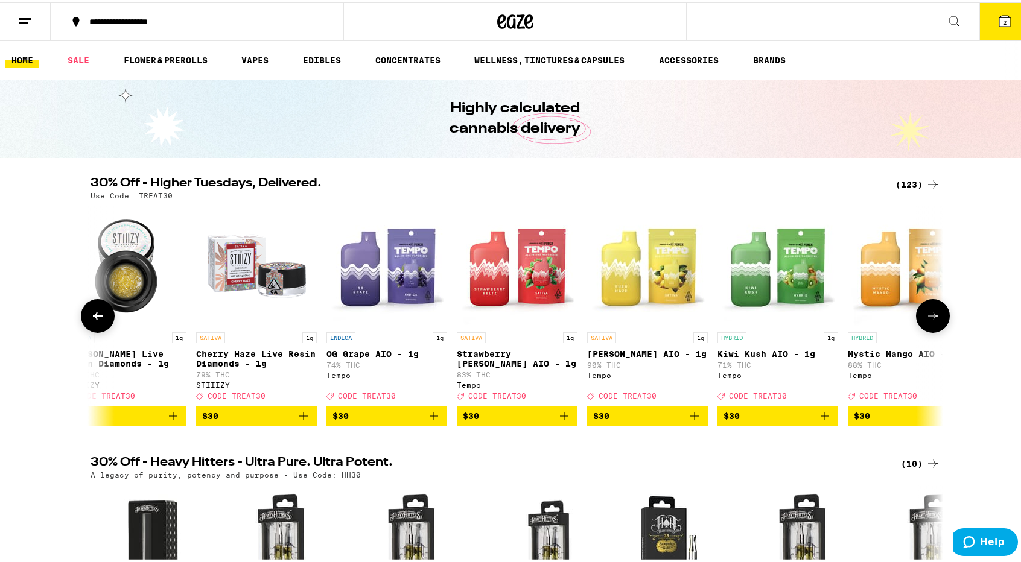
click at [920, 326] on button at bounding box center [933, 314] width 34 height 34
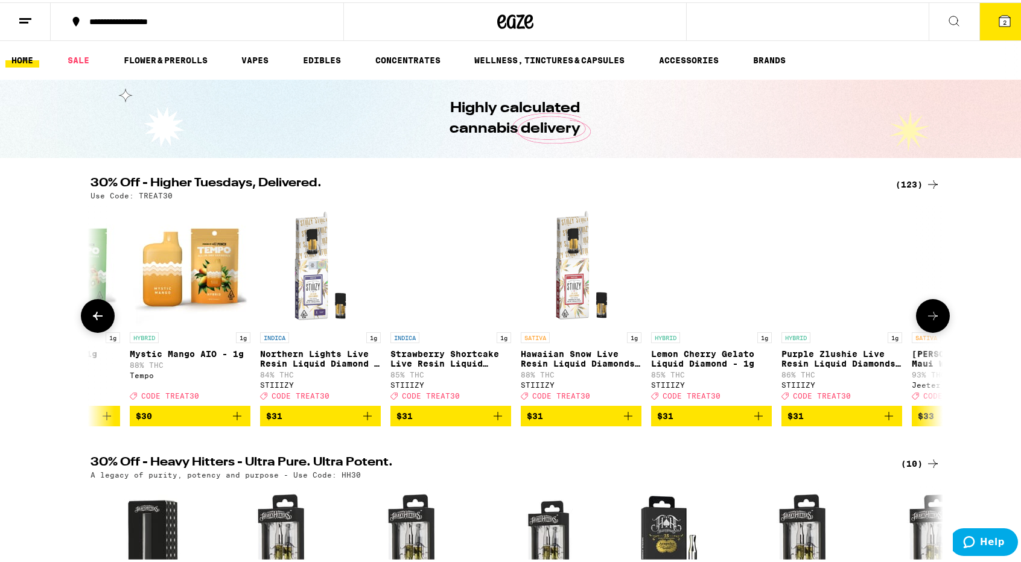
click at [920, 326] on button at bounding box center [933, 314] width 34 height 34
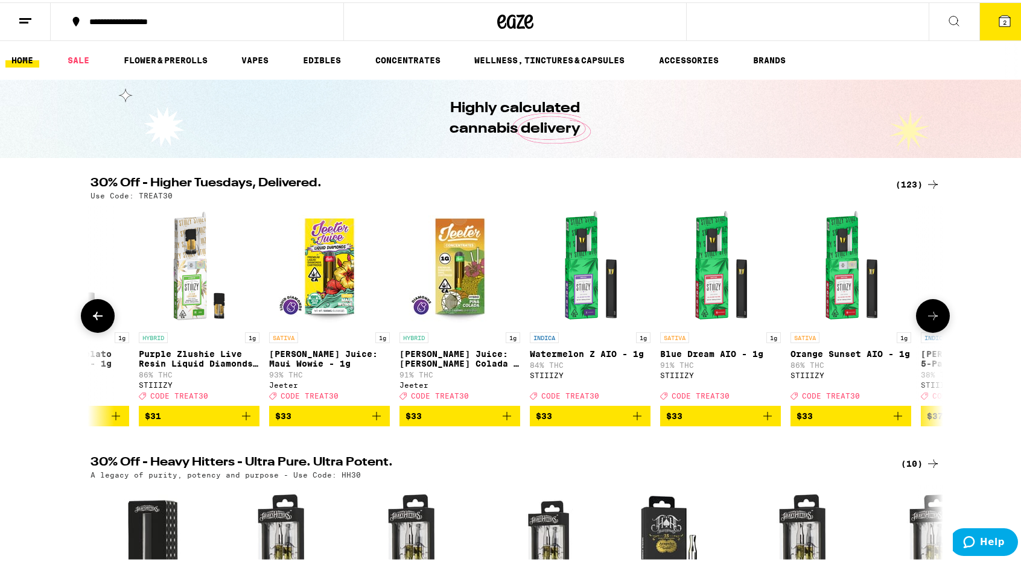
scroll to position [0, 10714]
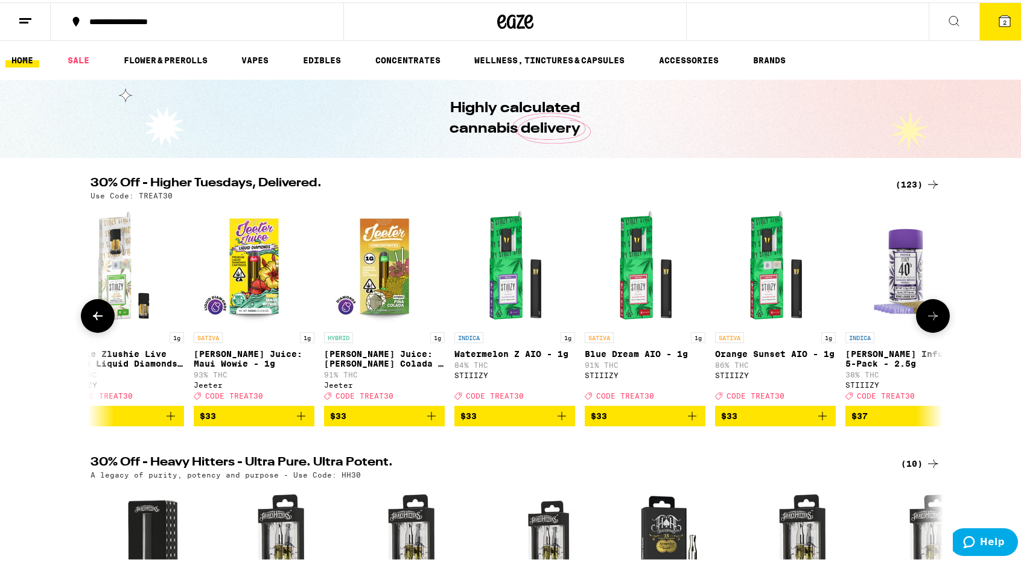
click at [920, 326] on button at bounding box center [933, 314] width 34 height 34
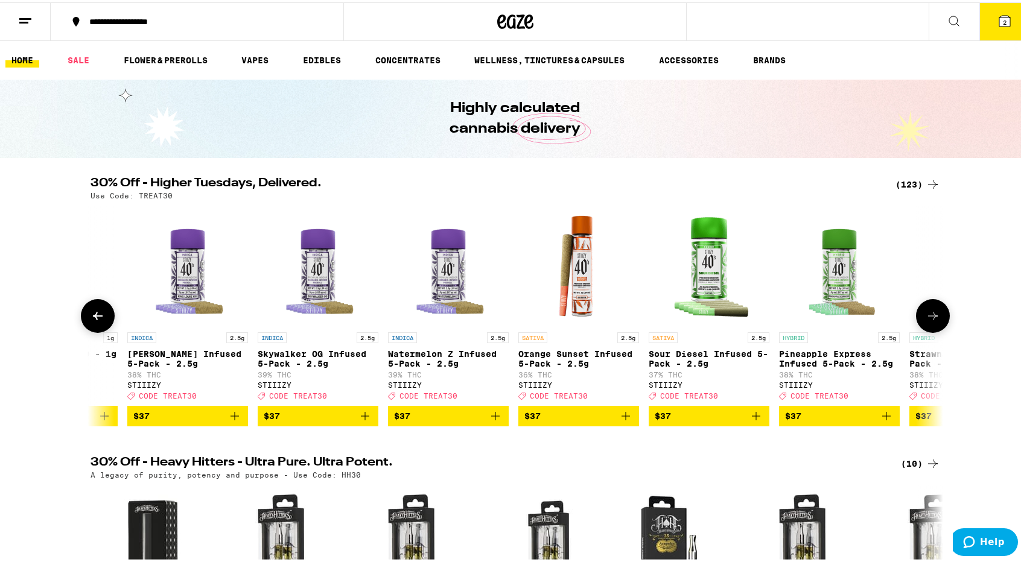
click at [919, 326] on button at bounding box center [933, 314] width 34 height 34
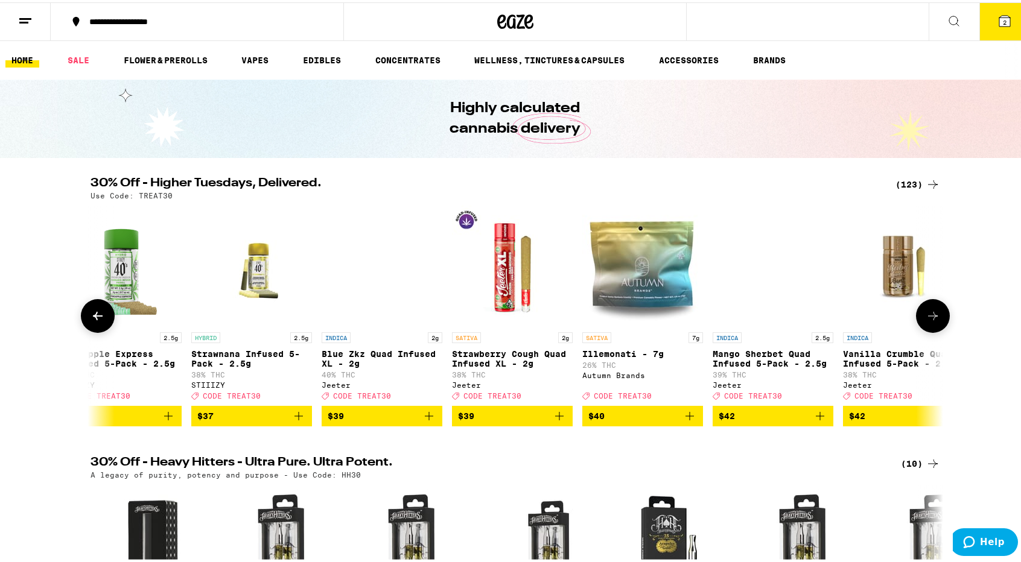
click at [918, 325] on button at bounding box center [933, 314] width 34 height 34
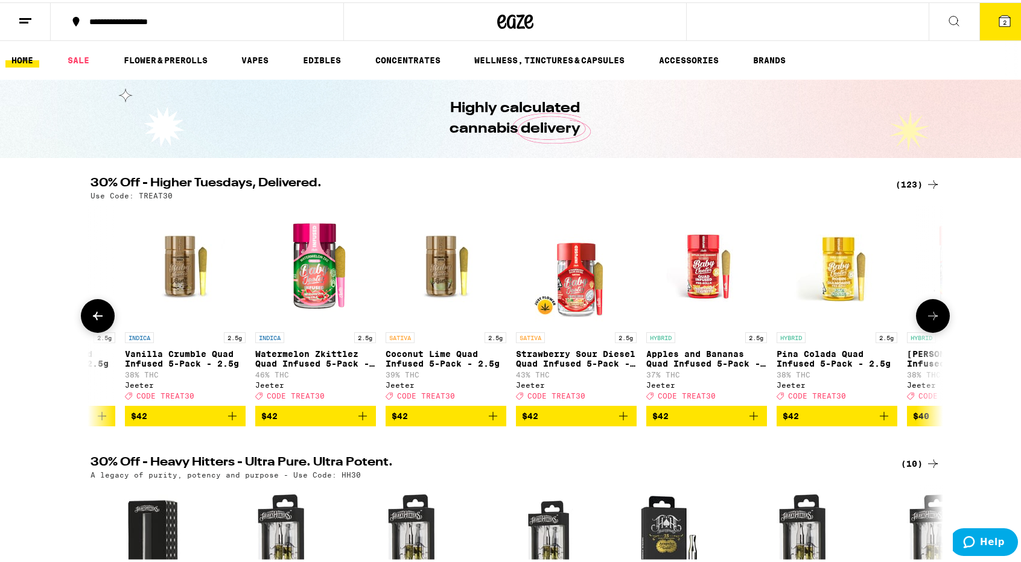
click at [918, 326] on button at bounding box center [933, 314] width 34 height 34
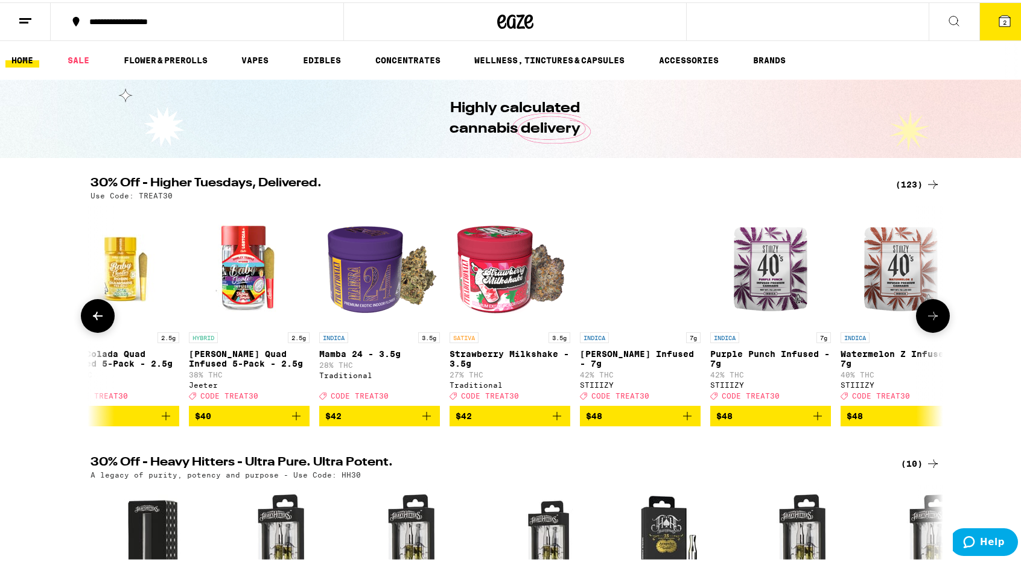
click at [916, 323] on button at bounding box center [933, 314] width 34 height 34
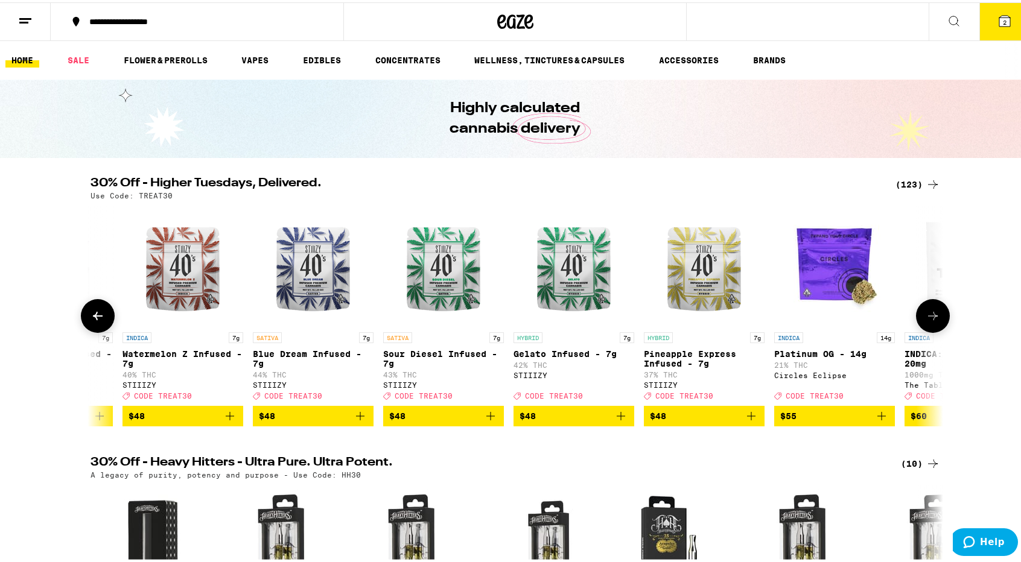
click at [916, 322] on button at bounding box center [933, 314] width 34 height 34
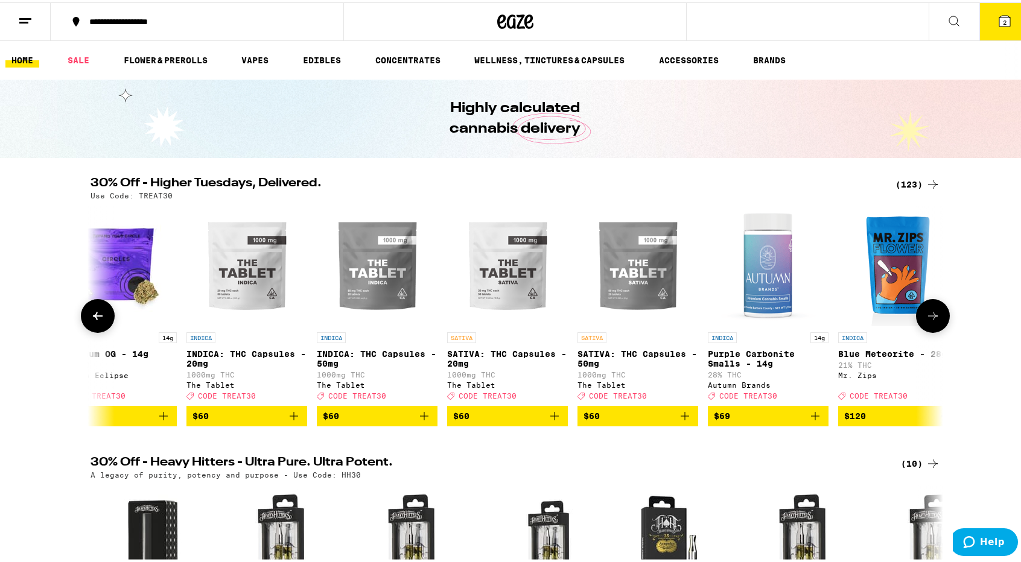
click at [916, 322] on button at bounding box center [933, 314] width 34 height 34
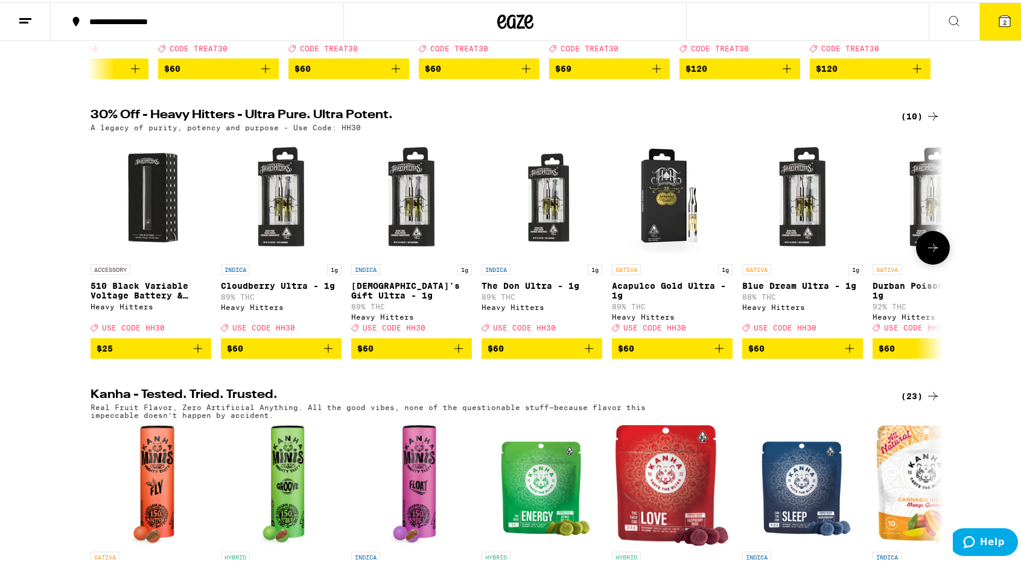
scroll to position [362, 0]
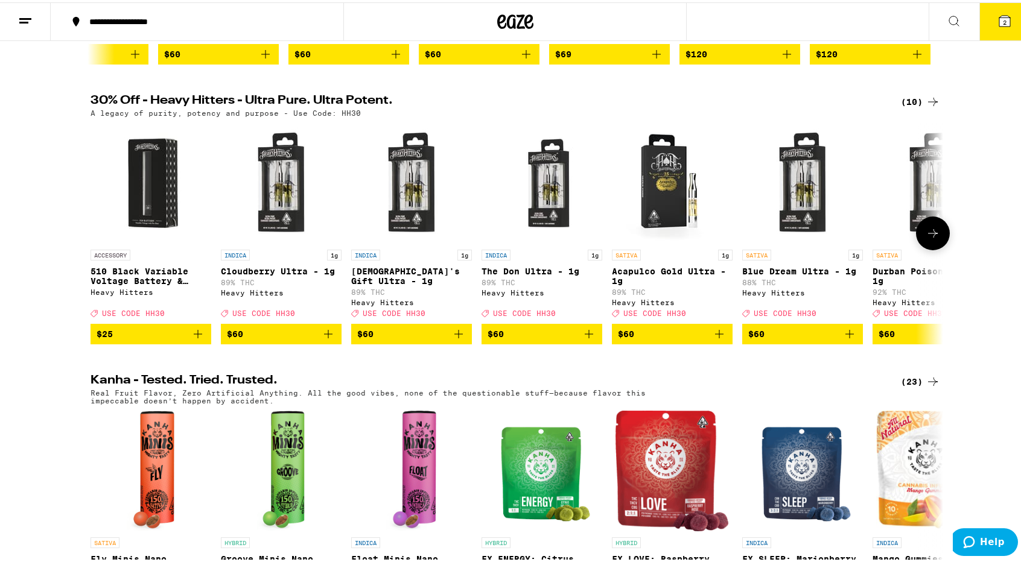
click at [934, 248] on button at bounding box center [933, 231] width 34 height 34
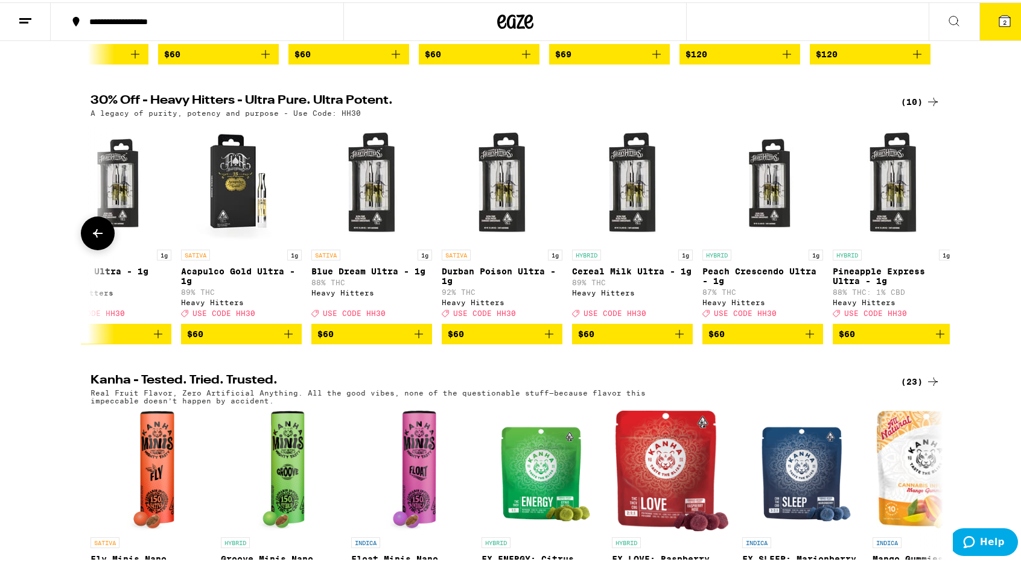
scroll to position [0, 454]
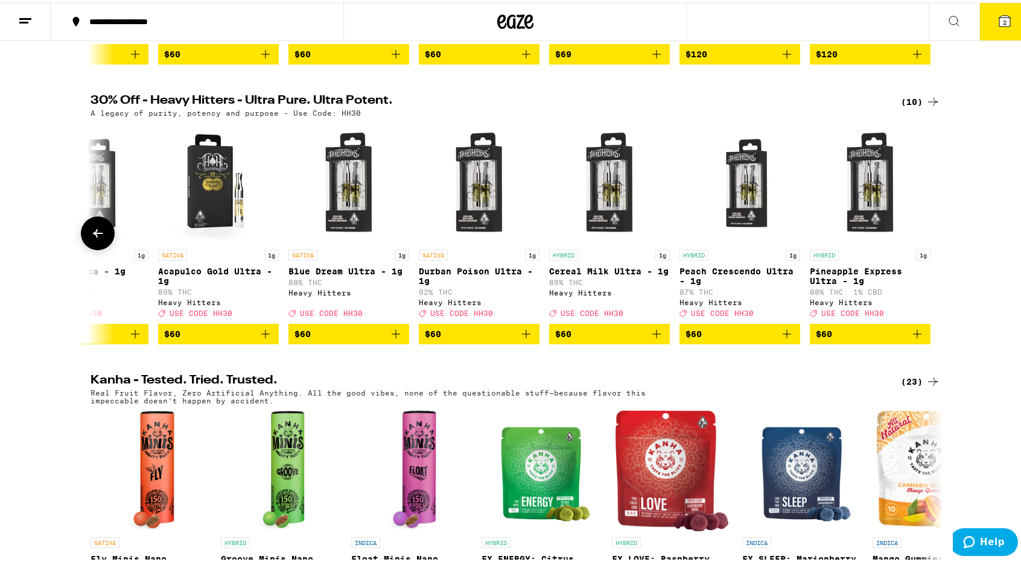
click at [92, 238] on icon at bounding box center [98, 231] width 14 height 14
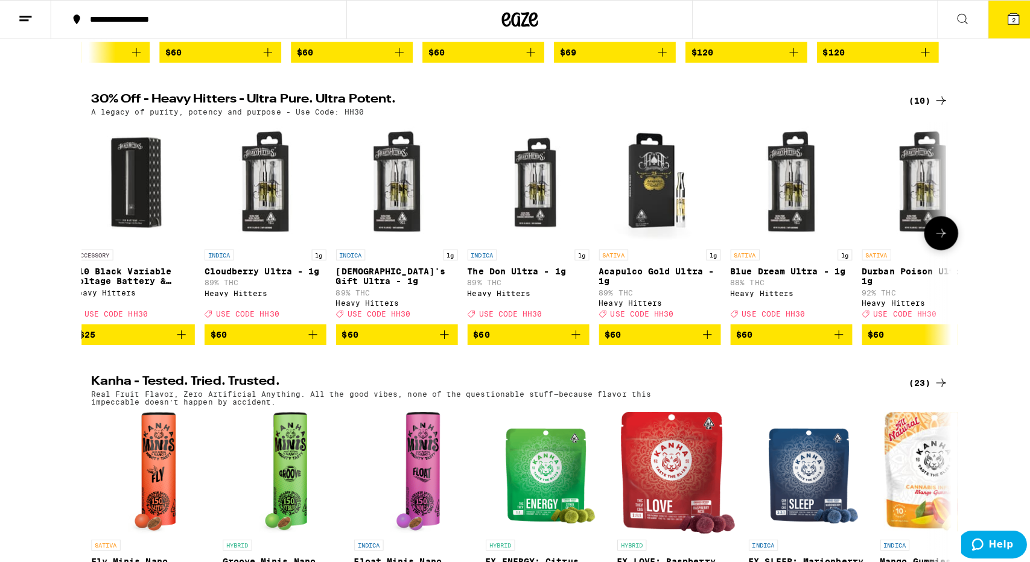
scroll to position [0, 0]
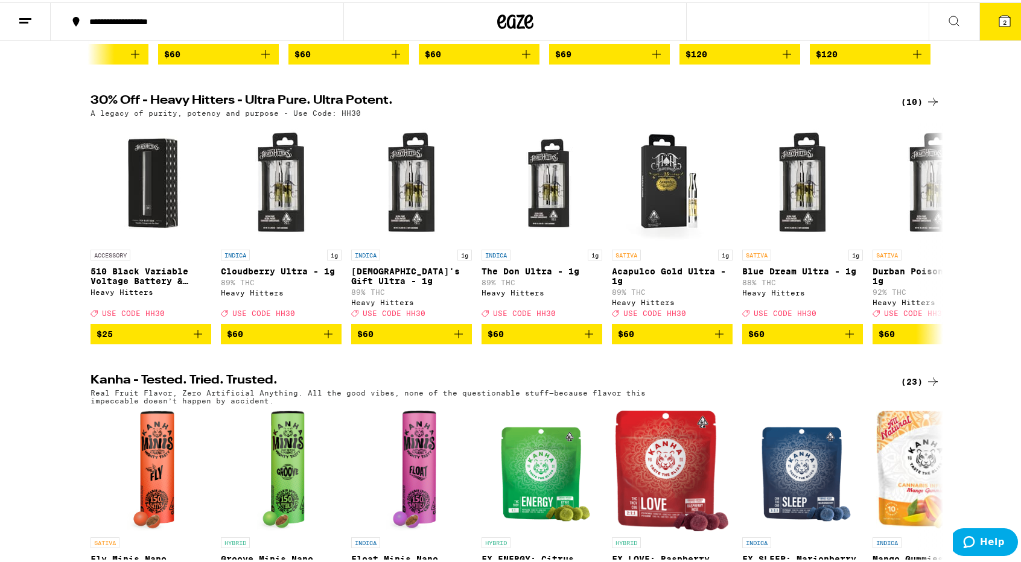
click at [1000, 25] on button "2" at bounding box center [1004, 19] width 51 height 37
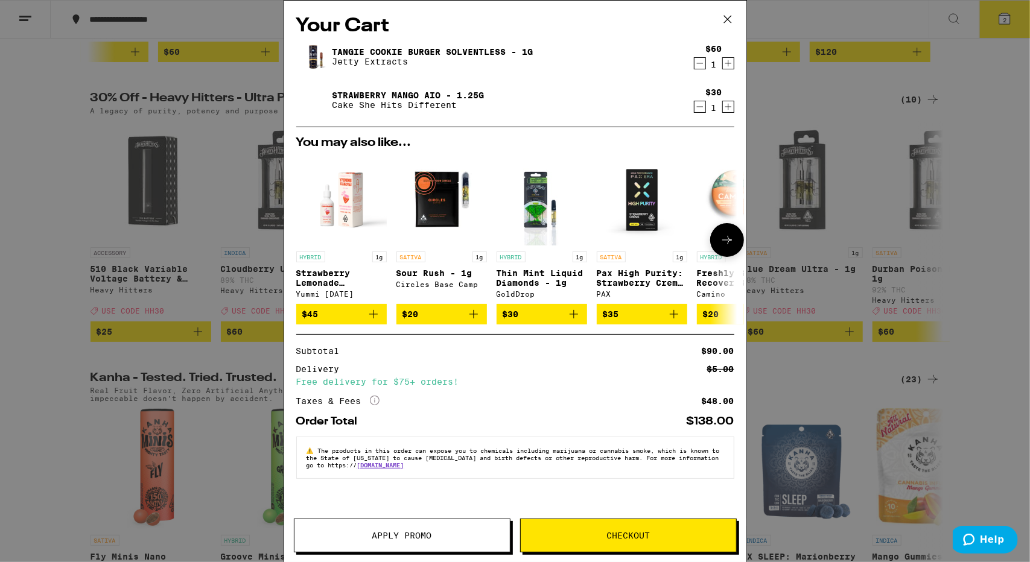
click at [732, 238] on icon at bounding box center [727, 240] width 14 height 14
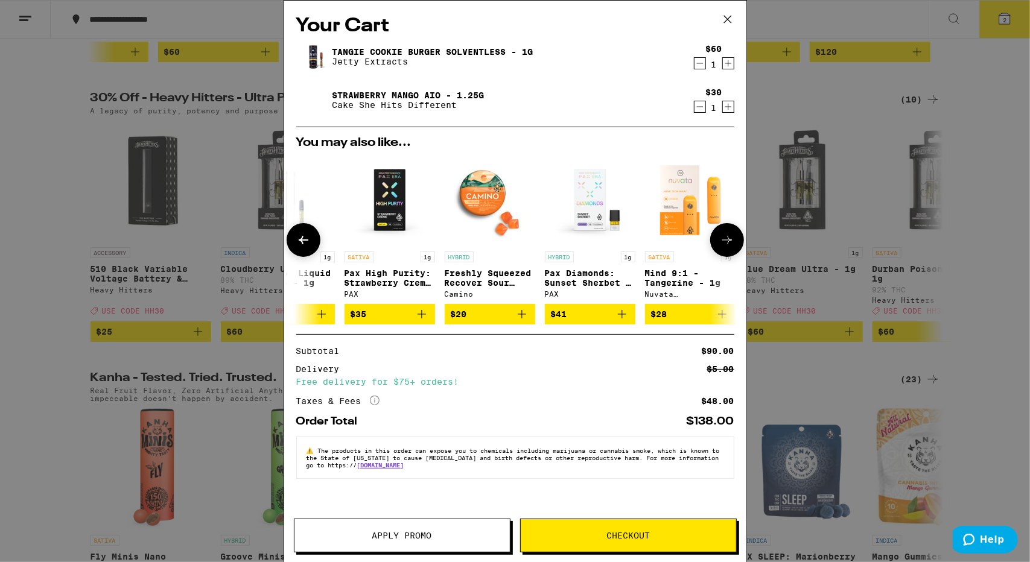
scroll to position [0, 307]
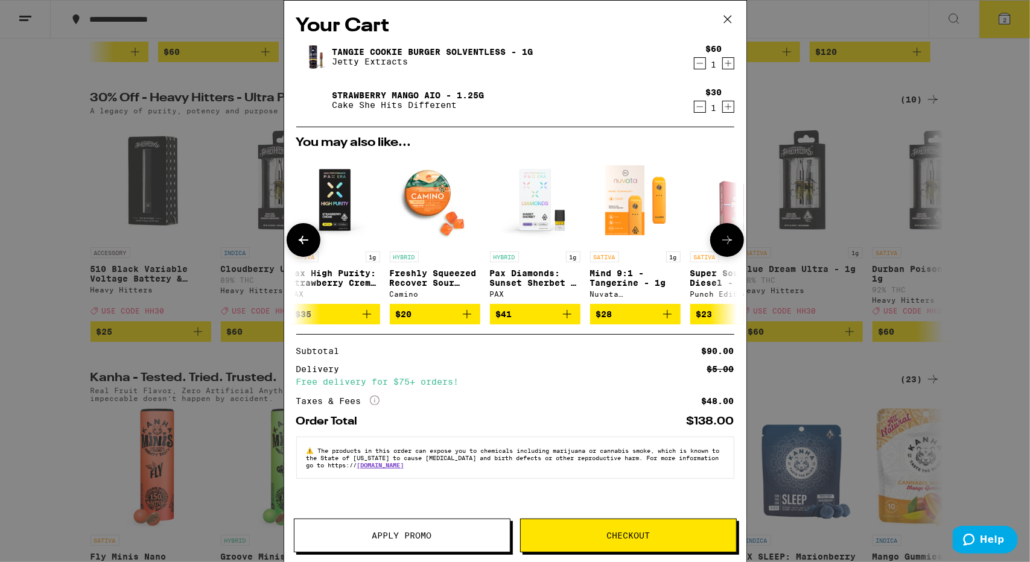
click at [732, 238] on icon at bounding box center [727, 240] width 14 height 14
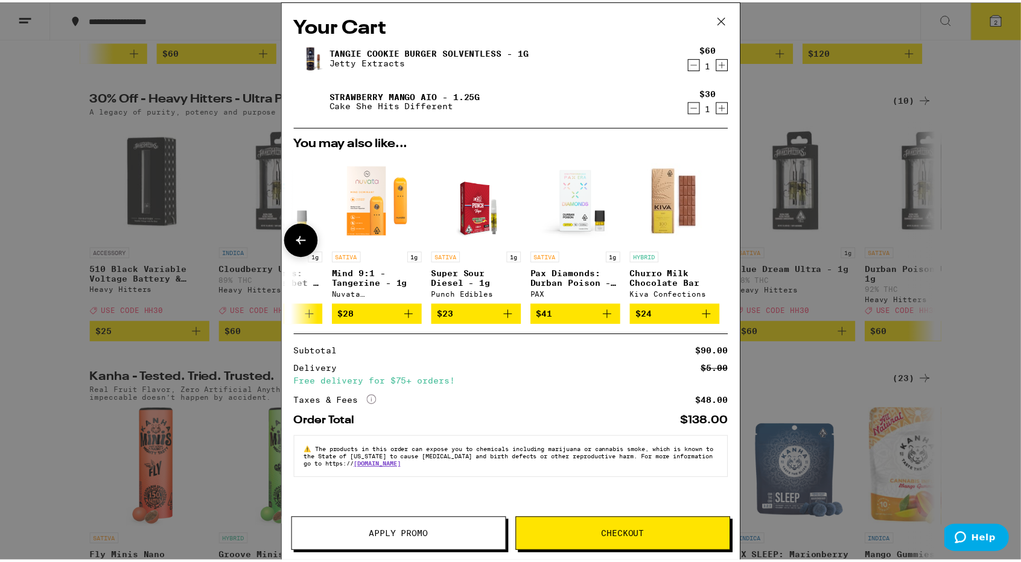
scroll to position [0, 563]
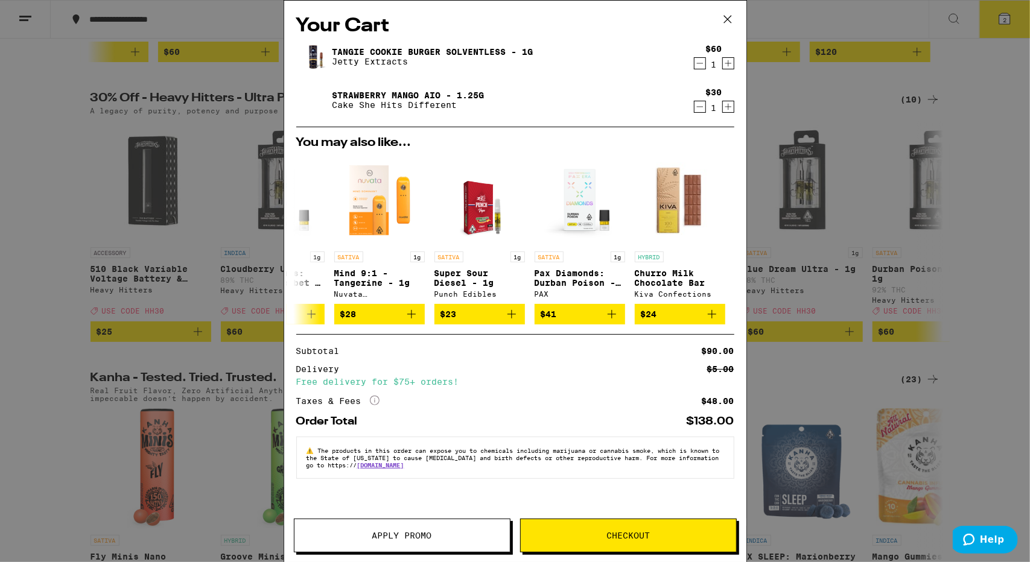
click at [726, 20] on icon at bounding box center [726, 19] width 7 height 7
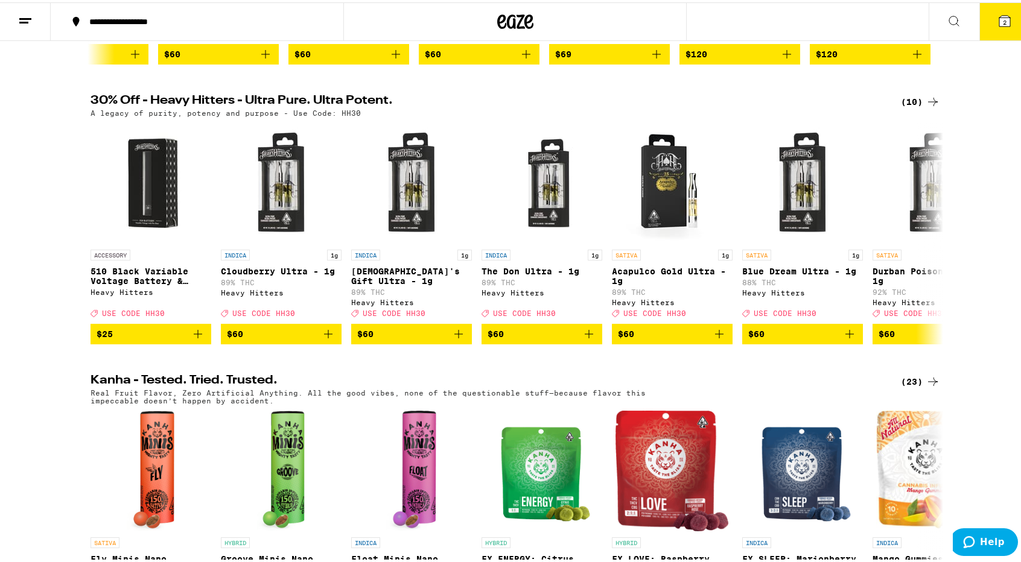
click at [947, 8] on button at bounding box center [954, 20] width 51 height 38
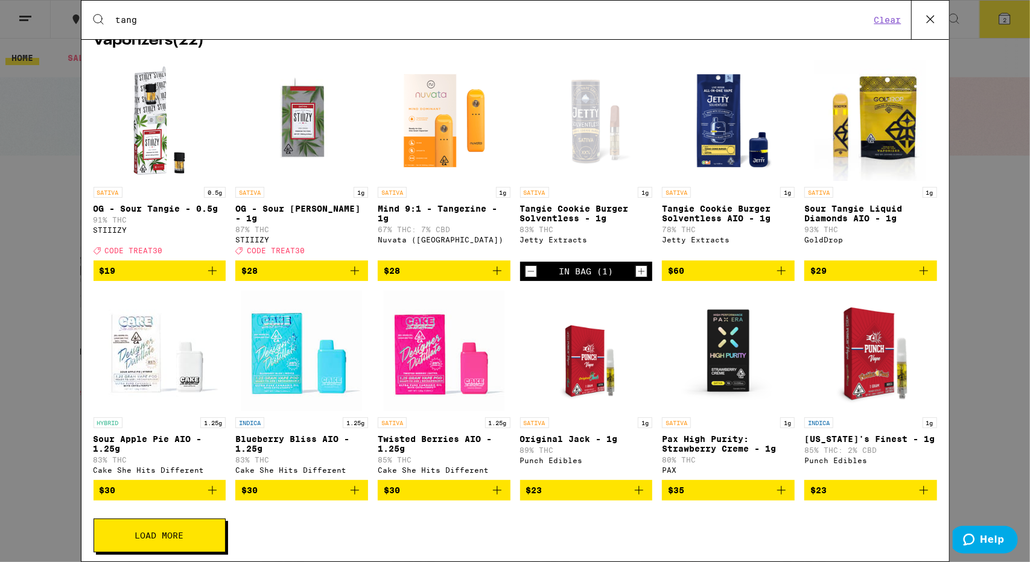
scroll to position [60, 0]
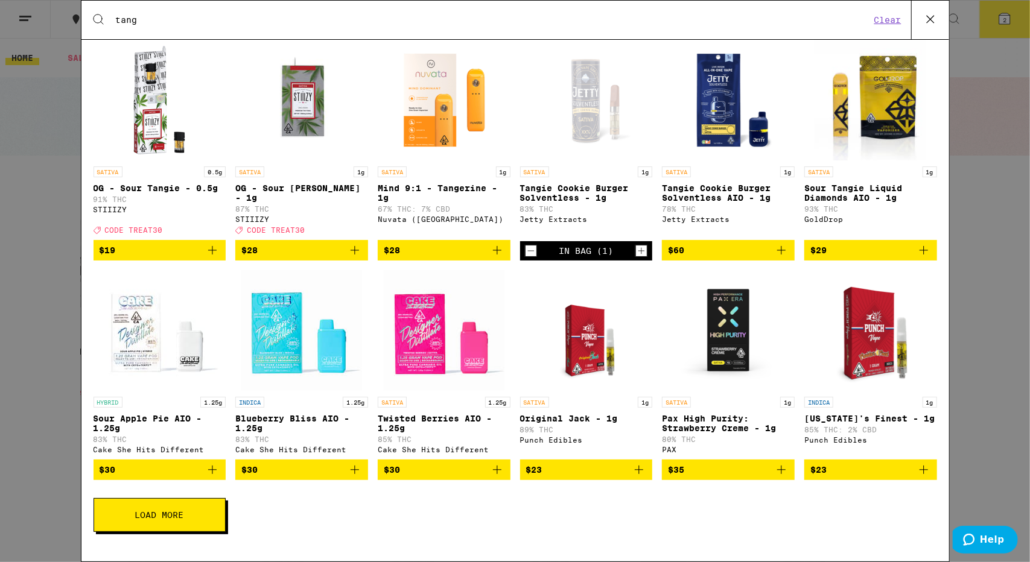
type input "tang"
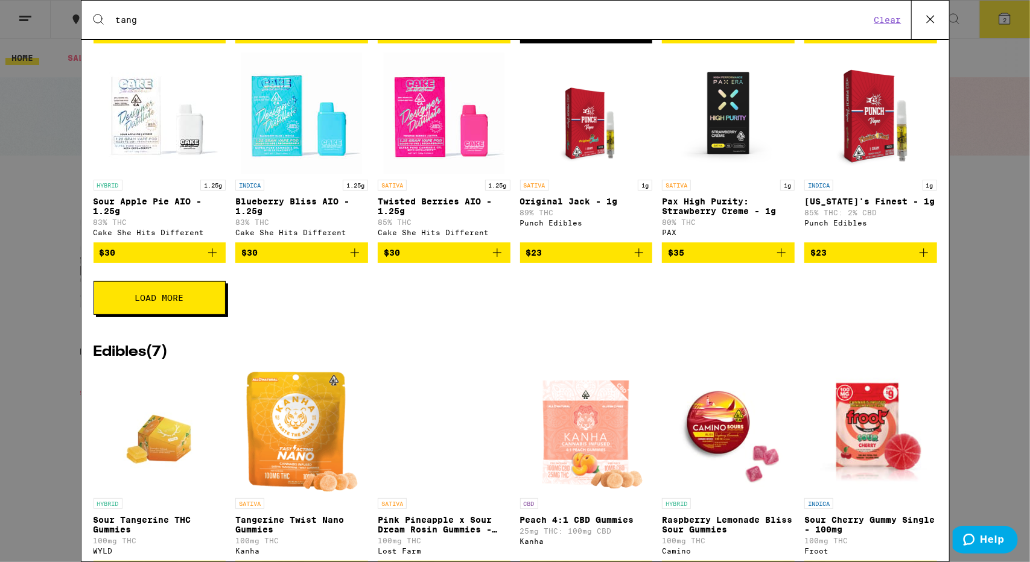
scroll to position [302, 0]
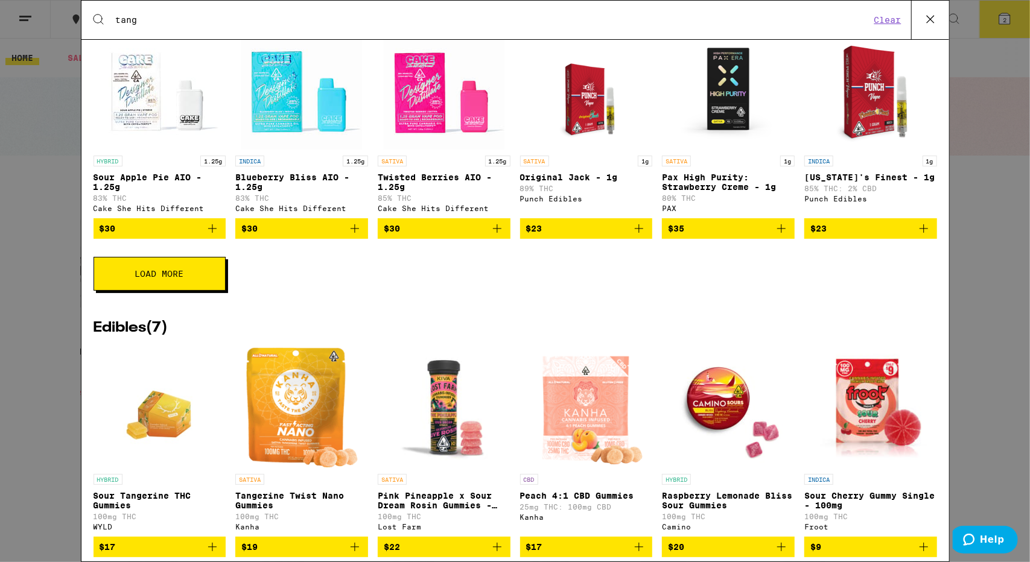
click at [191, 284] on button "Load More" at bounding box center [160, 274] width 132 height 34
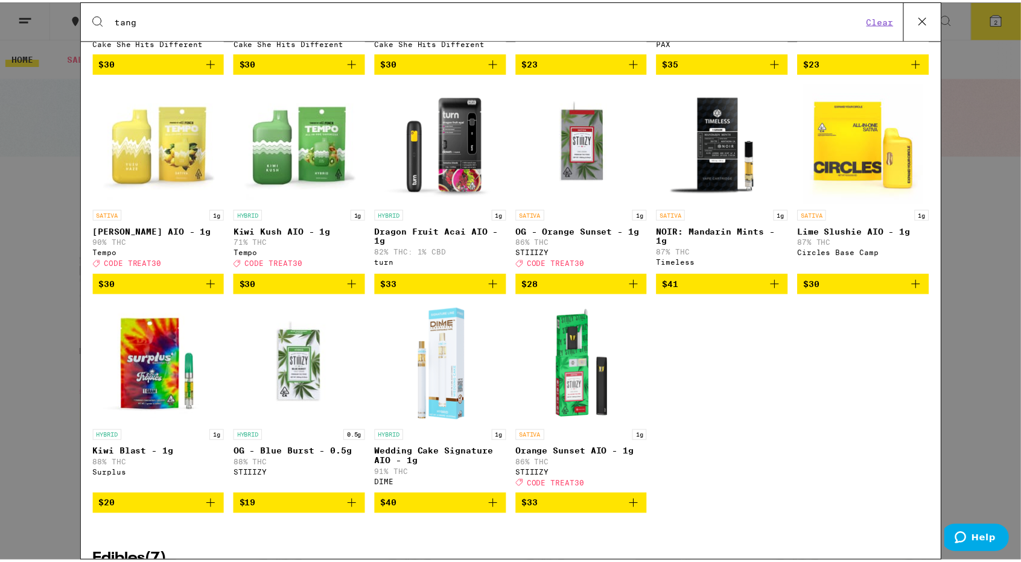
scroll to position [483, 0]
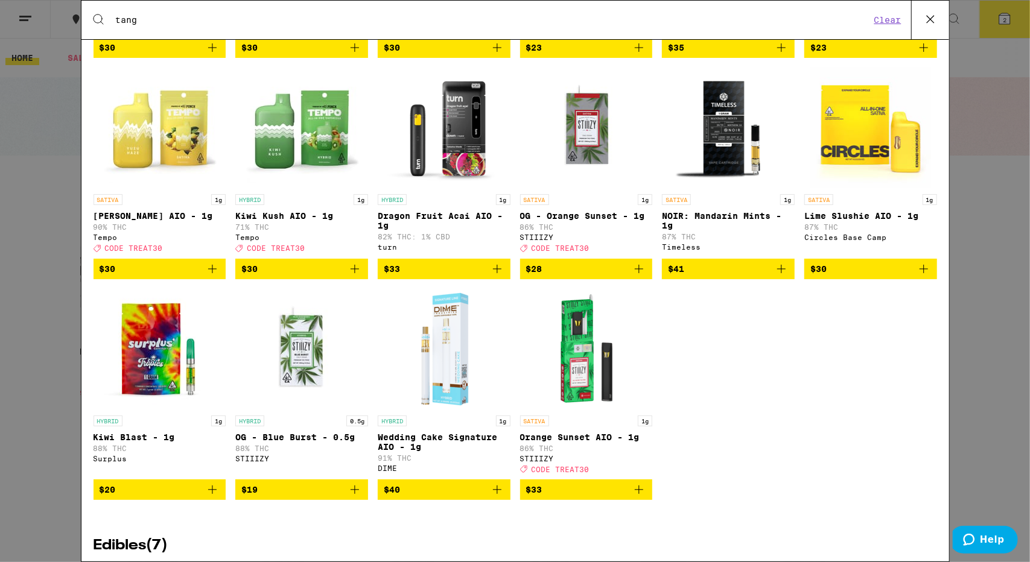
click at [774, 276] on icon "Add to bag" at bounding box center [781, 269] width 14 height 14
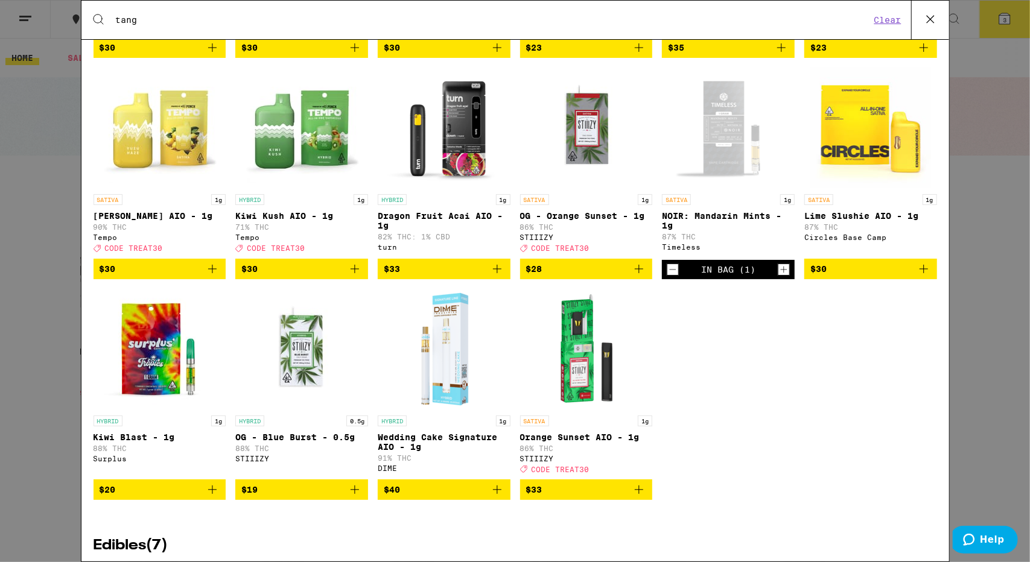
click at [928, 14] on icon at bounding box center [930, 19] width 18 height 18
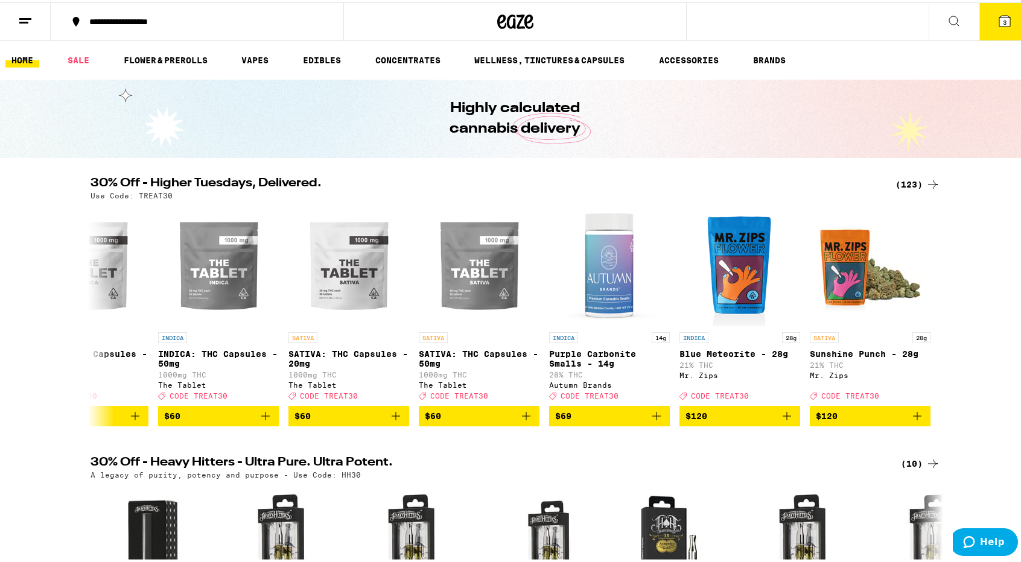
click at [999, 17] on icon at bounding box center [1004, 18] width 11 height 11
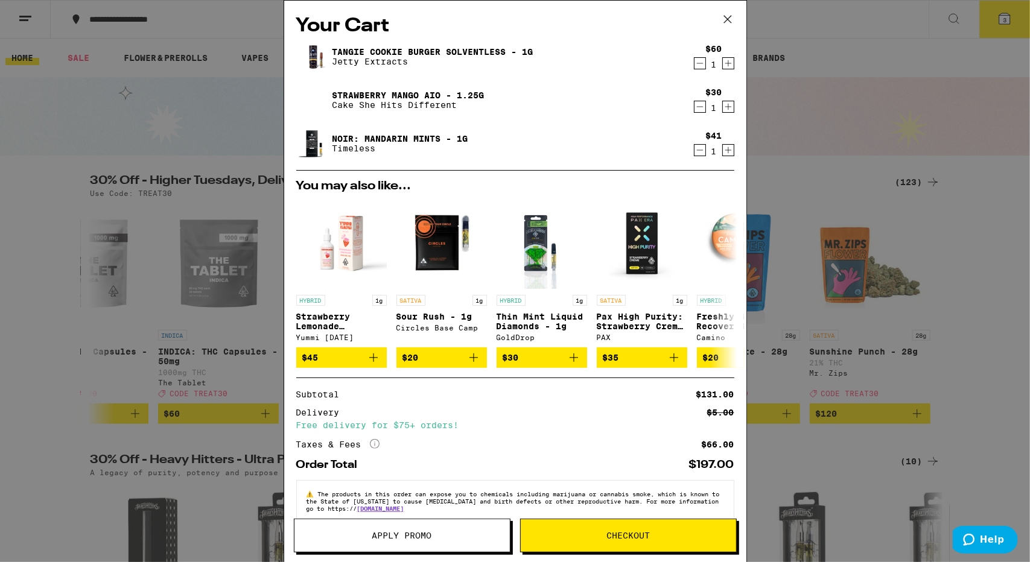
click at [694, 108] on icon "Decrement" at bounding box center [699, 107] width 11 height 14
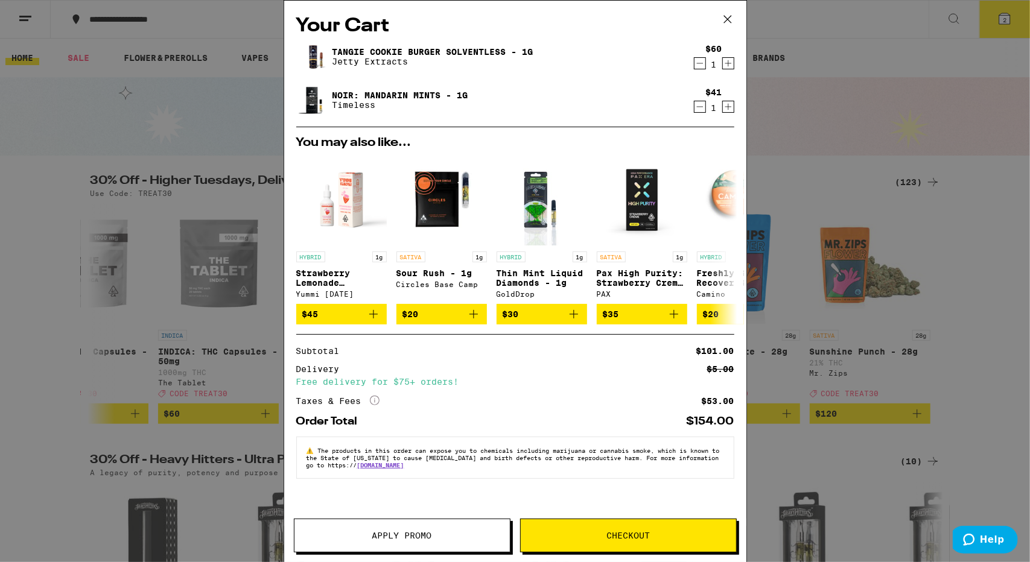
click at [667, 144] on h2 "You may also like..." at bounding box center [515, 143] width 438 height 12
click at [376, 405] on icon at bounding box center [375, 401] width 10 height 10
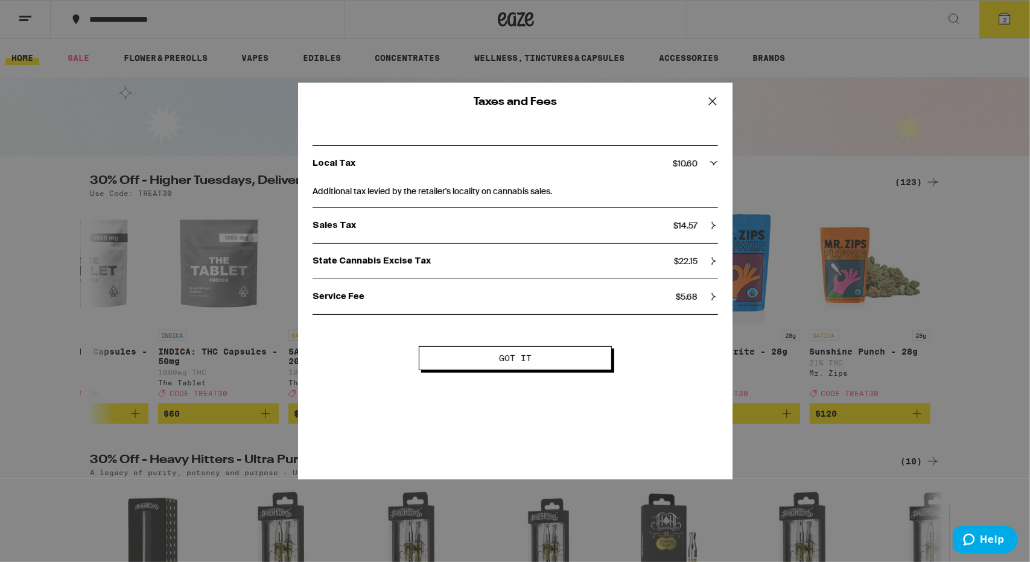
click at [573, 366] on button "Got it" at bounding box center [515, 358] width 193 height 24
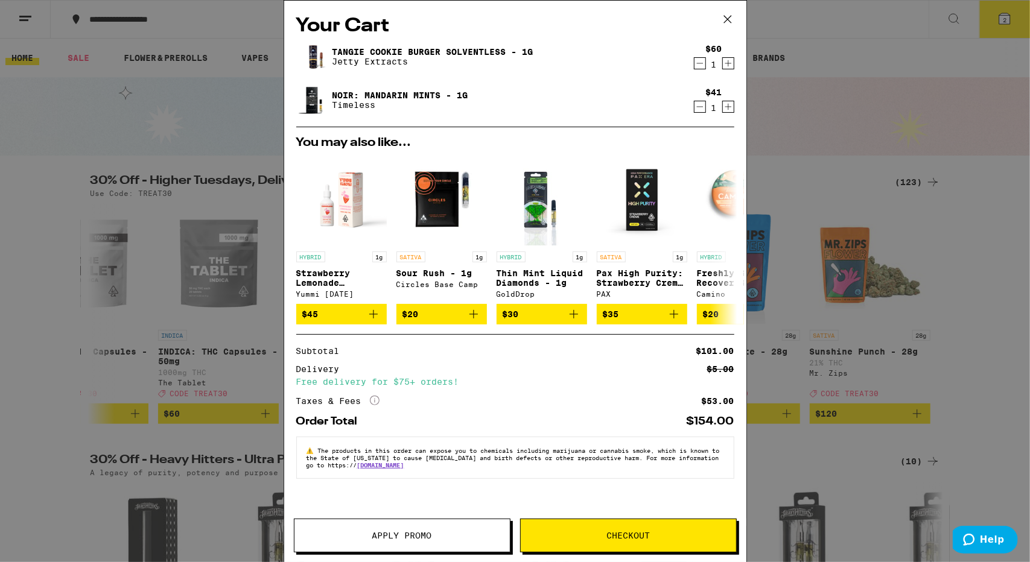
click at [311, 98] on img at bounding box center [313, 100] width 34 height 34
click at [364, 91] on link "NOIR: Mandarin Mints - 1g" at bounding box center [400, 96] width 136 height 10
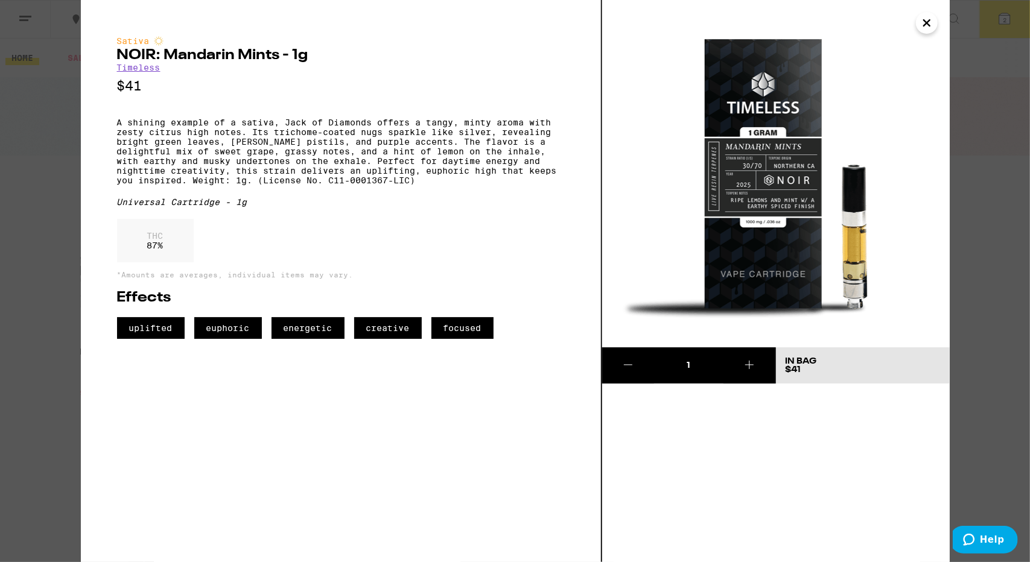
click at [933, 19] on icon "Close" at bounding box center [927, 23] width 14 height 18
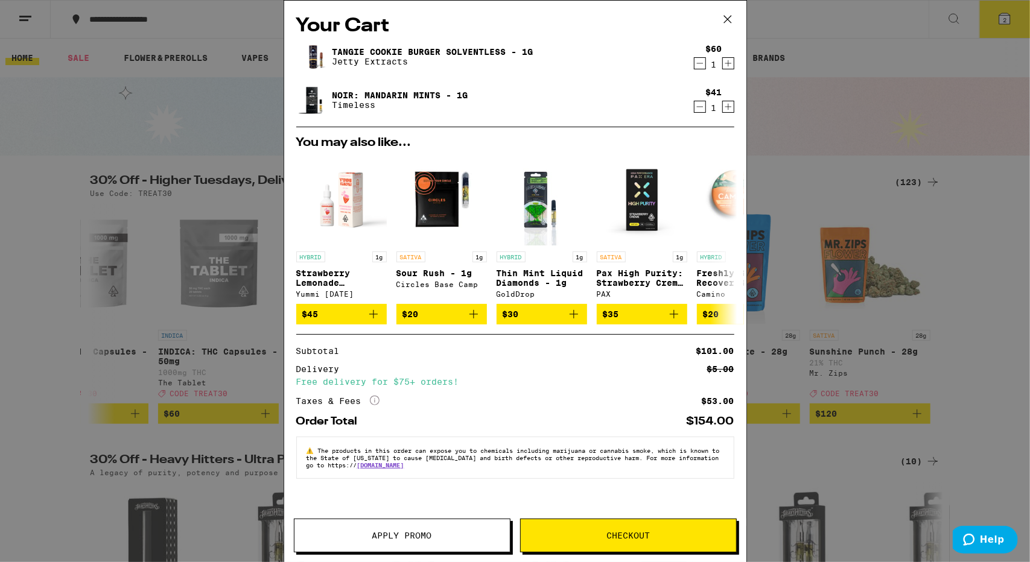
click at [683, 535] on span "Checkout" at bounding box center [628, 536] width 215 height 8
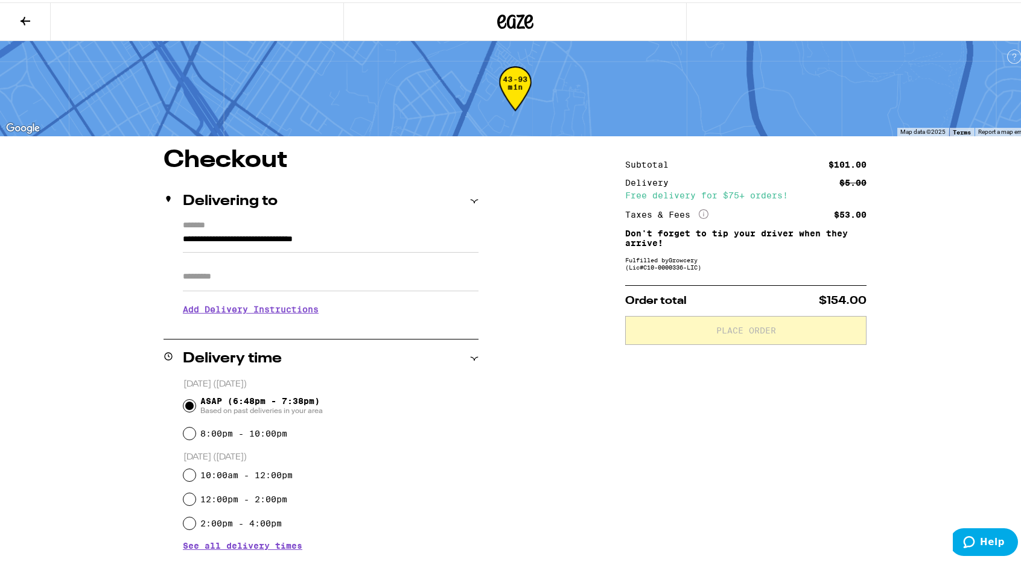
click at [253, 278] on input "Apt/Suite" at bounding box center [331, 274] width 296 height 29
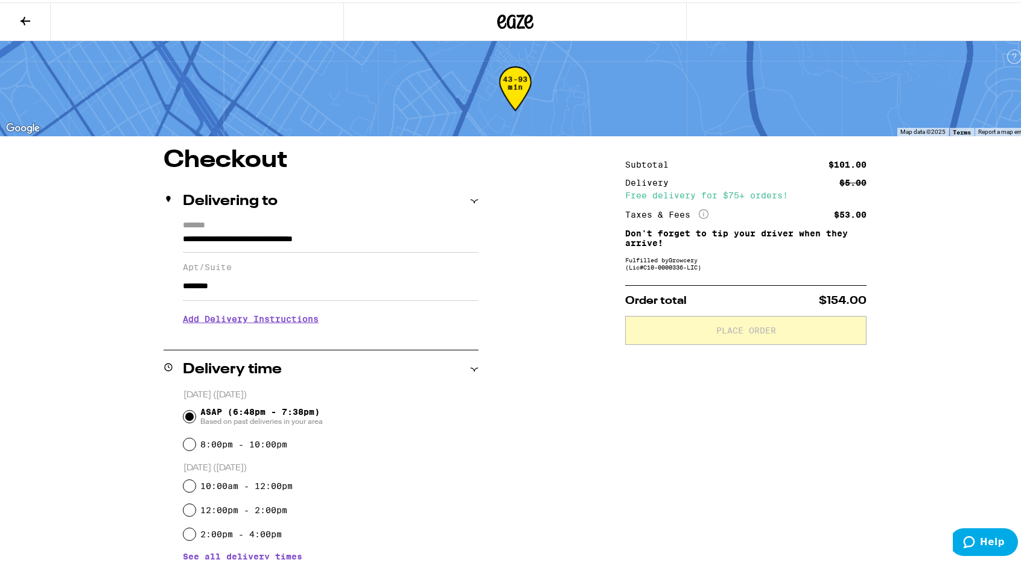
type input "********"
click at [525, 279] on div "**********" at bounding box center [515, 493] width 869 height 694
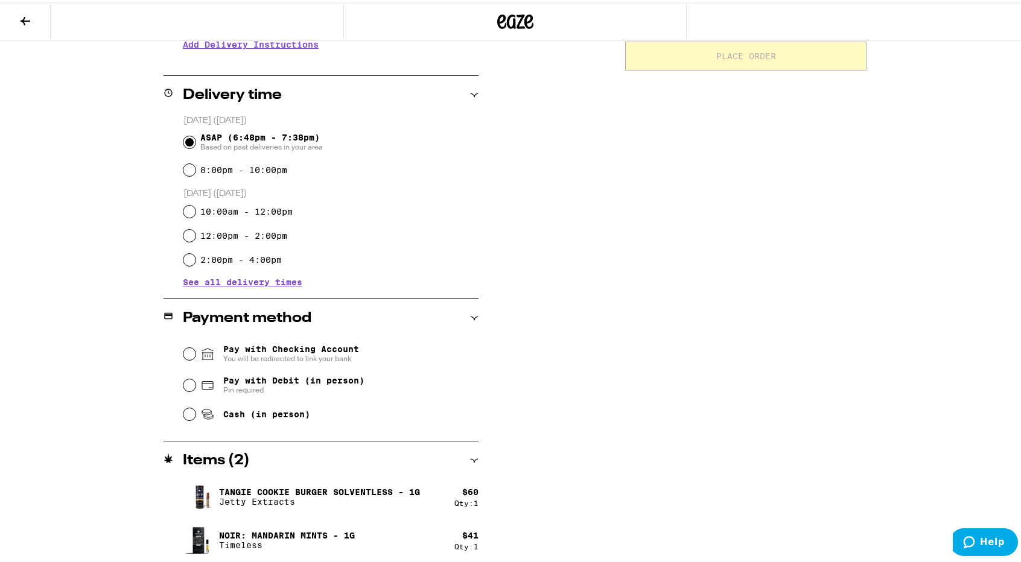
scroll to position [276, 0]
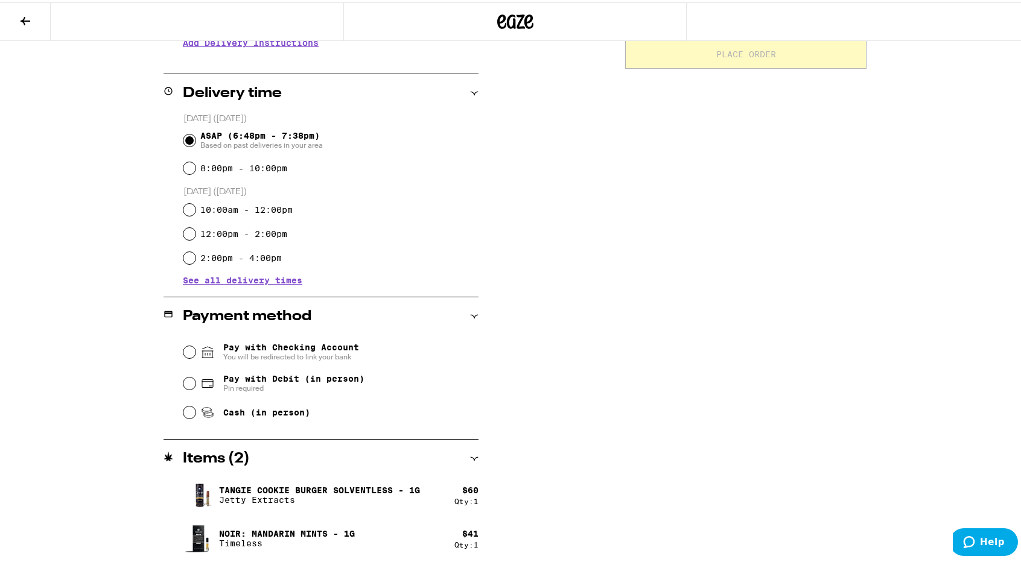
click at [606, 350] on div "**********" at bounding box center [515, 217] width 869 height 694
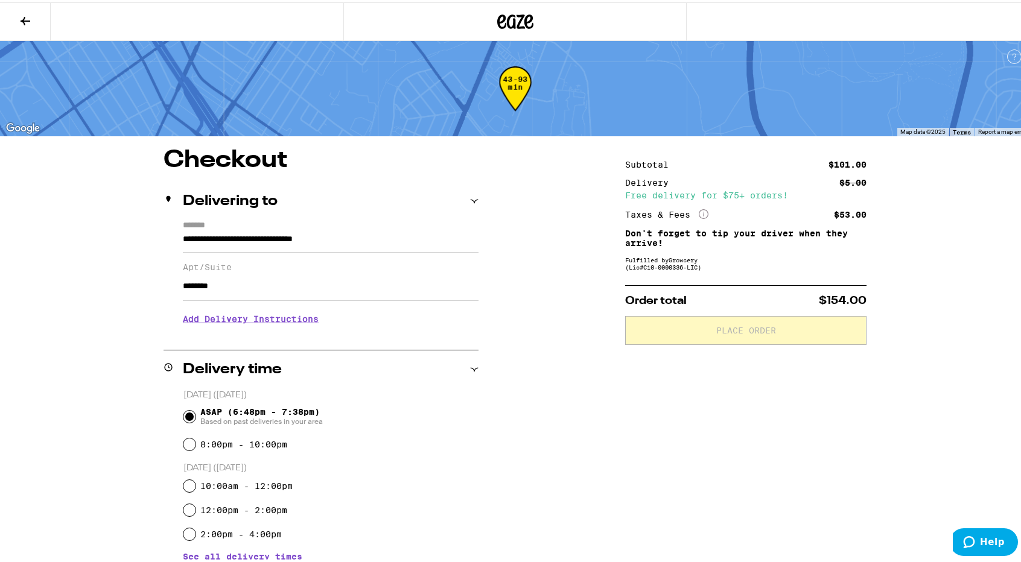
click at [557, 266] on div "**********" at bounding box center [515, 493] width 869 height 694
click at [570, 201] on div "**********" at bounding box center [515, 493] width 869 height 694
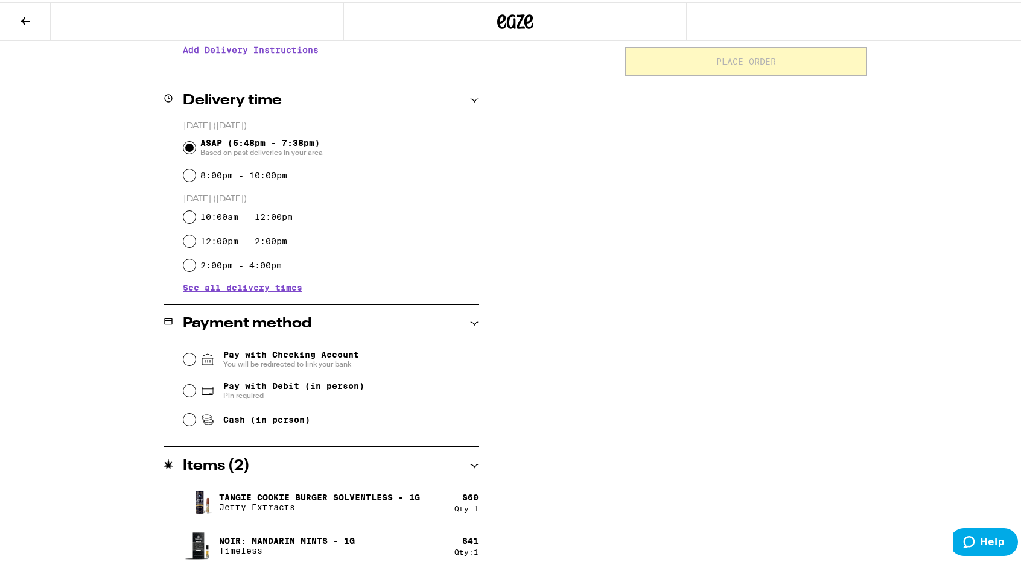
scroll to position [276, 0]
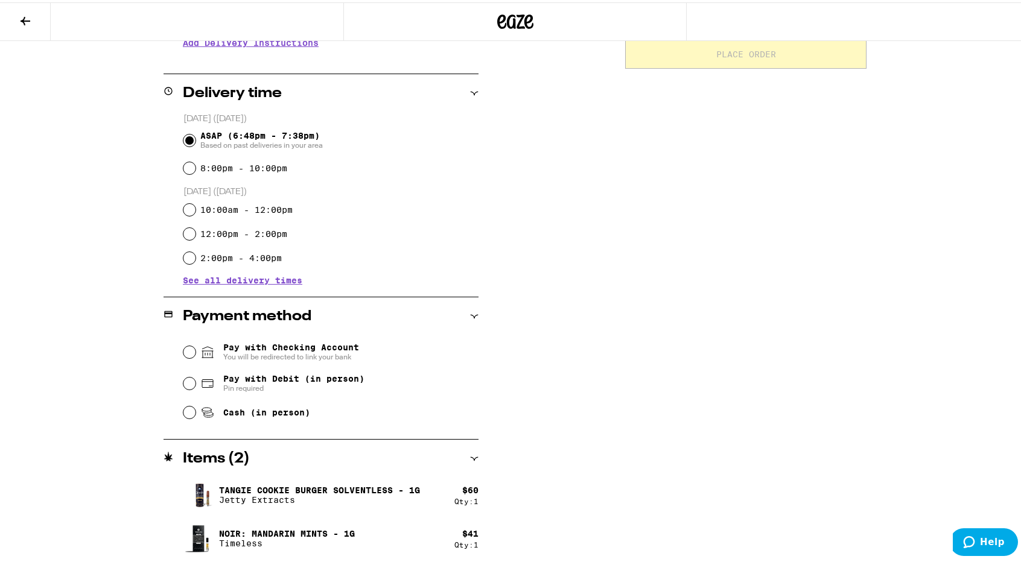
click at [570, 300] on div "**********" at bounding box center [515, 217] width 869 height 694
drag, startPoint x: 188, startPoint y: 417, endPoint x: 217, endPoint y: 407, distance: 30.5
click at [188, 416] on input "Cash (in person)" at bounding box center [189, 410] width 12 height 12
radio input "true"
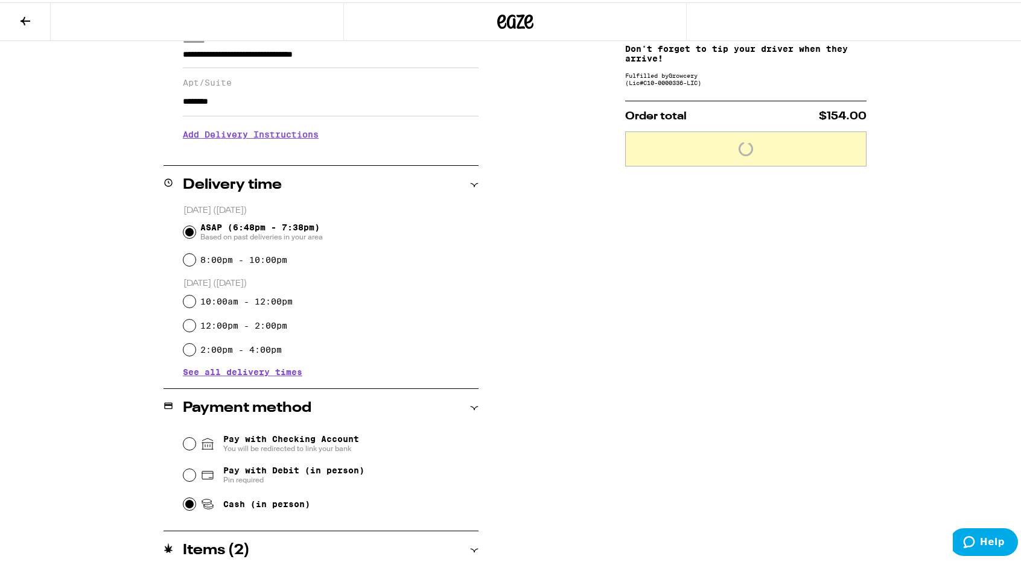
scroll to position [35, 0]
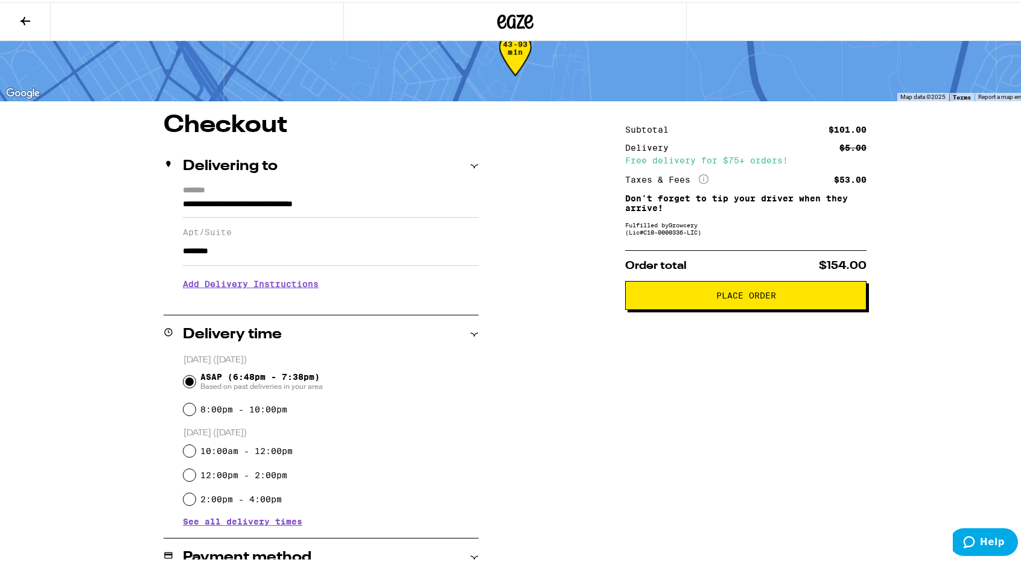
click at [485, 198] on div "**********" at bounding box center [515, 458] width 869 height 694
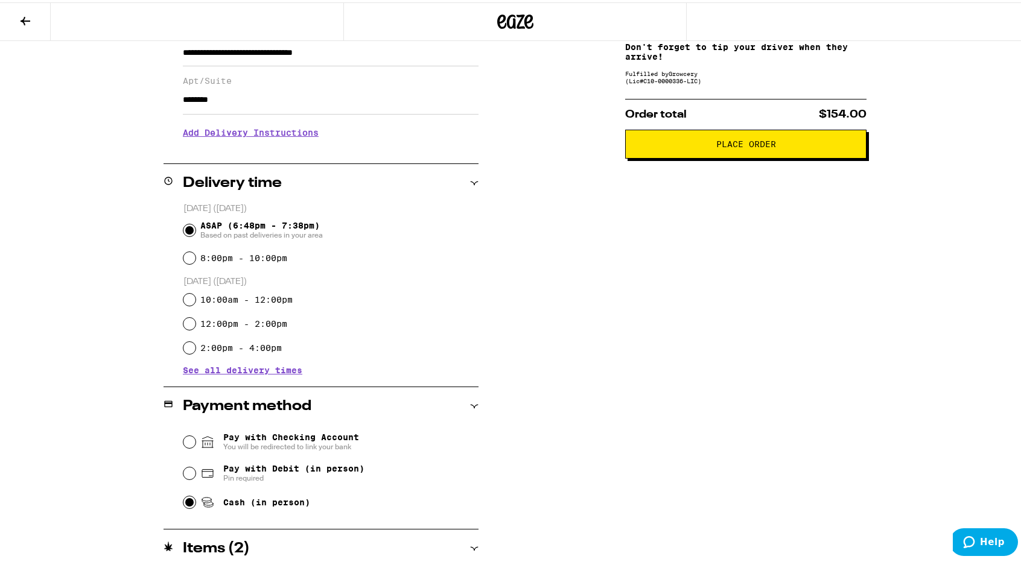
scroll to position [276, 0]
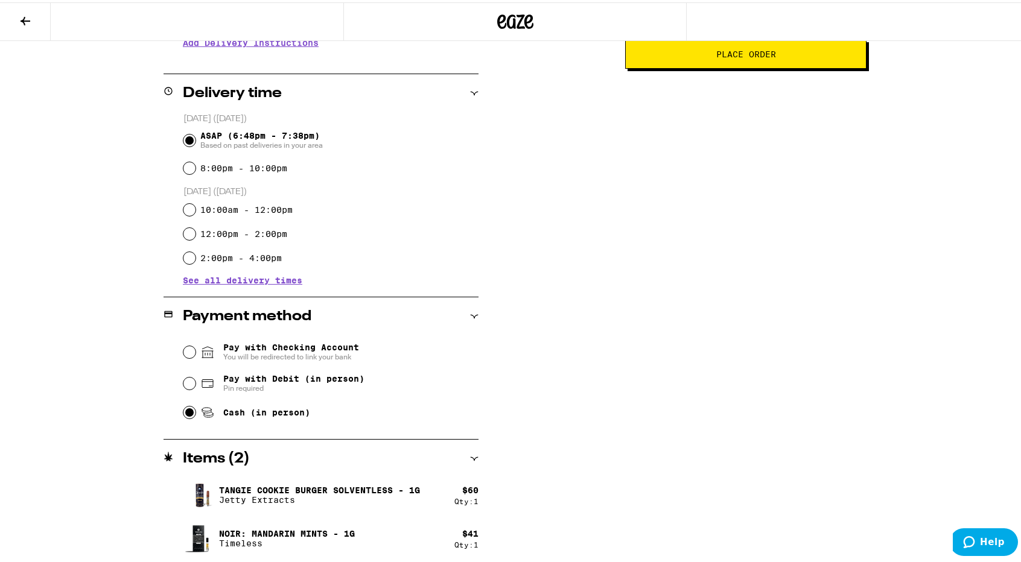
click at [583, 480] on div "**********" at bounding box center [515, 217] width 869 height 694
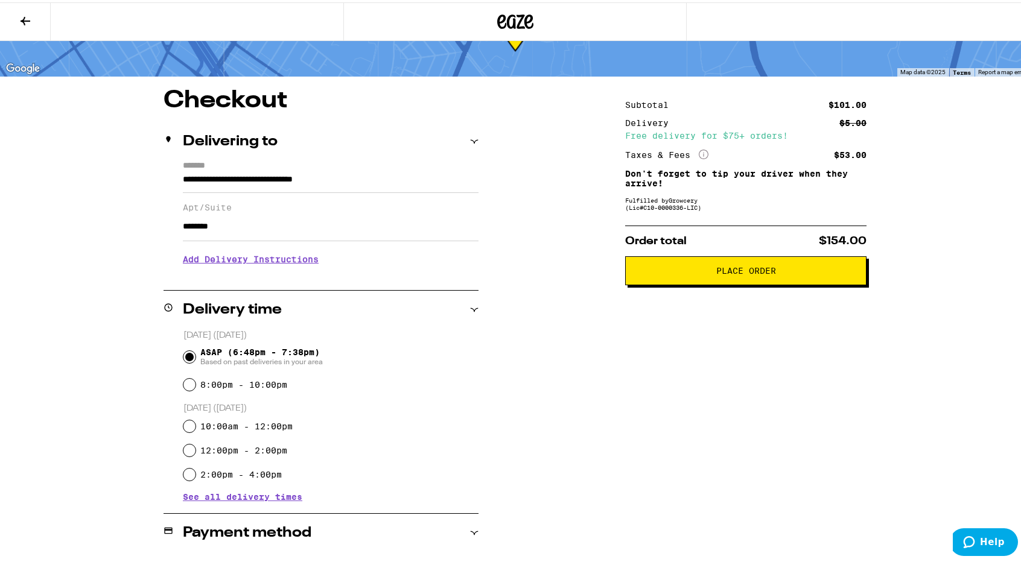
scroll to position [60, 0]
click at [277, 262] on h3 "Add Delivery Instructions" at bounding box center [331, 257] width 296 height 28
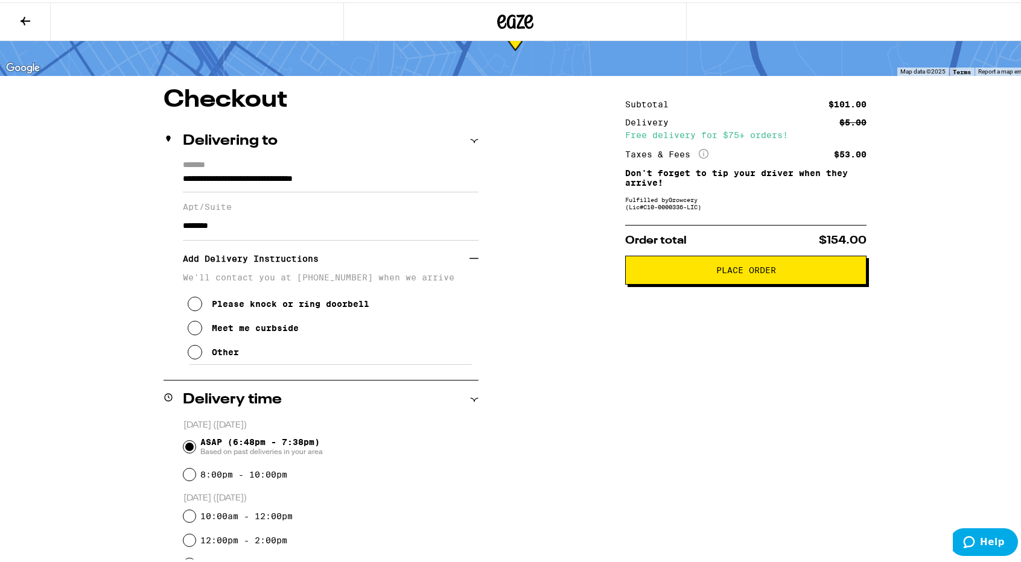
click at [188, 309] on icon at bounding box center [195, 301] width 14 height 14
click at [130, 320] on div "**********" at bounding box center [515, 478] width 869 height 784
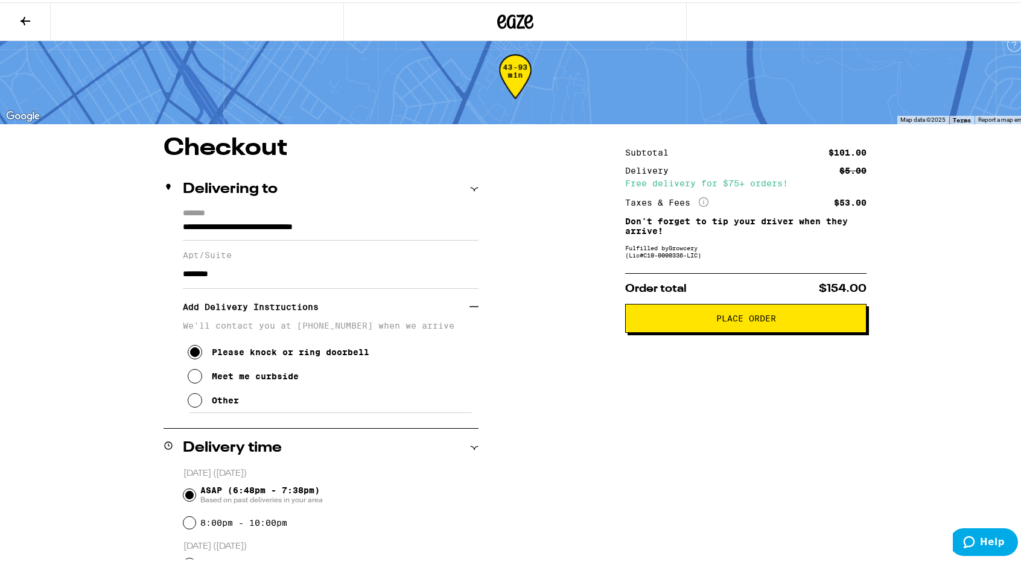
scroll to position [5, 0]
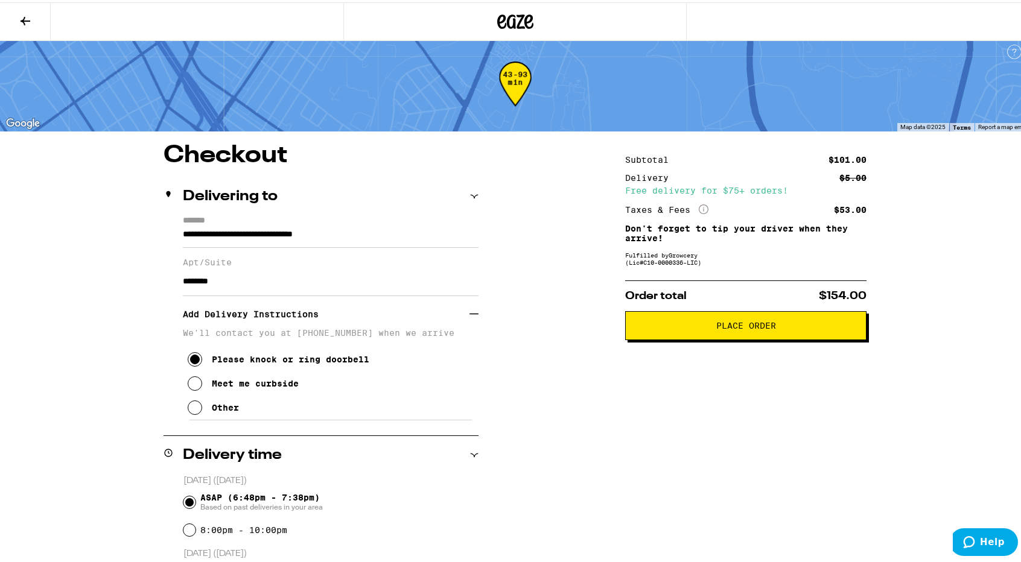
click at [781, 322] on button "Place Order" at bounding box center [745, 323] width 241 height 29
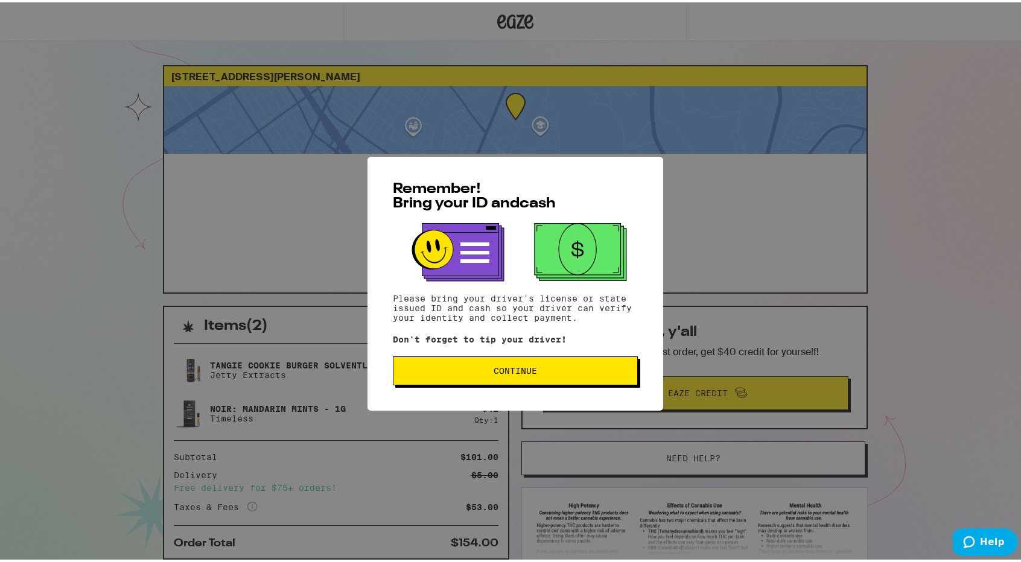
click at [547, 363] on button "Continue" at bounding box center [515, 368] width 245 height 29
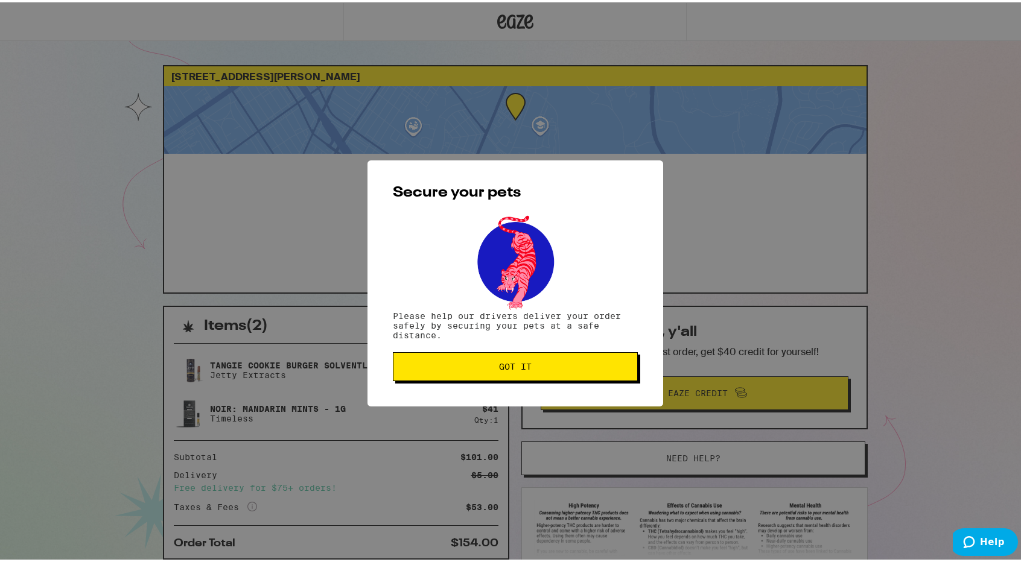
click at [524, 373] on button "Got it" at bounding box center [515, 364] width 245 height 29
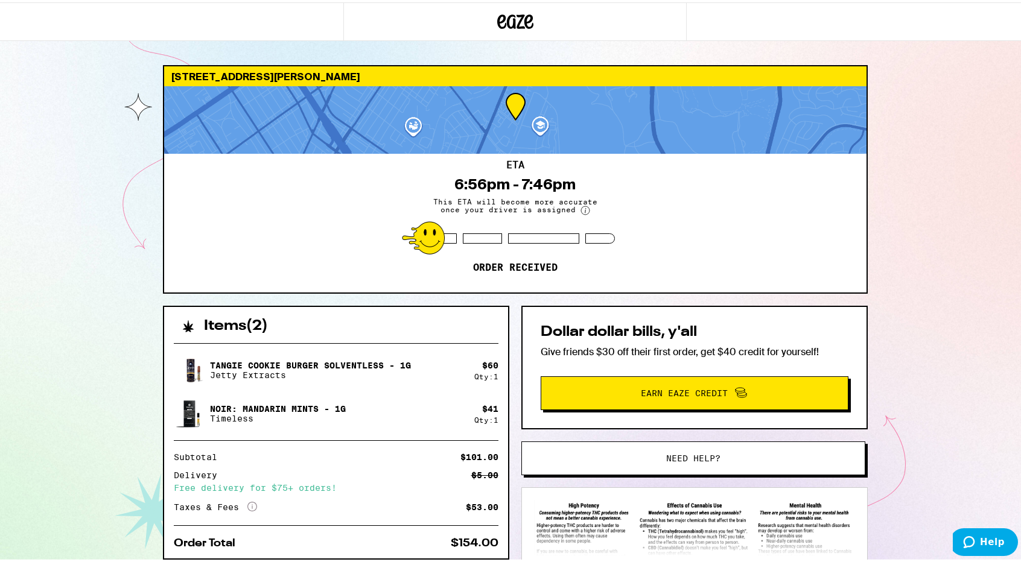
click at [507, 299] on div "4933 Indian Wood Rd Culver City 90230 ETA 6:56pm - 7:46pm This ETA will become …" at bounding box center [515, 360] width 724 height 595
